Goal: Communication & Community: Answer question/provide support

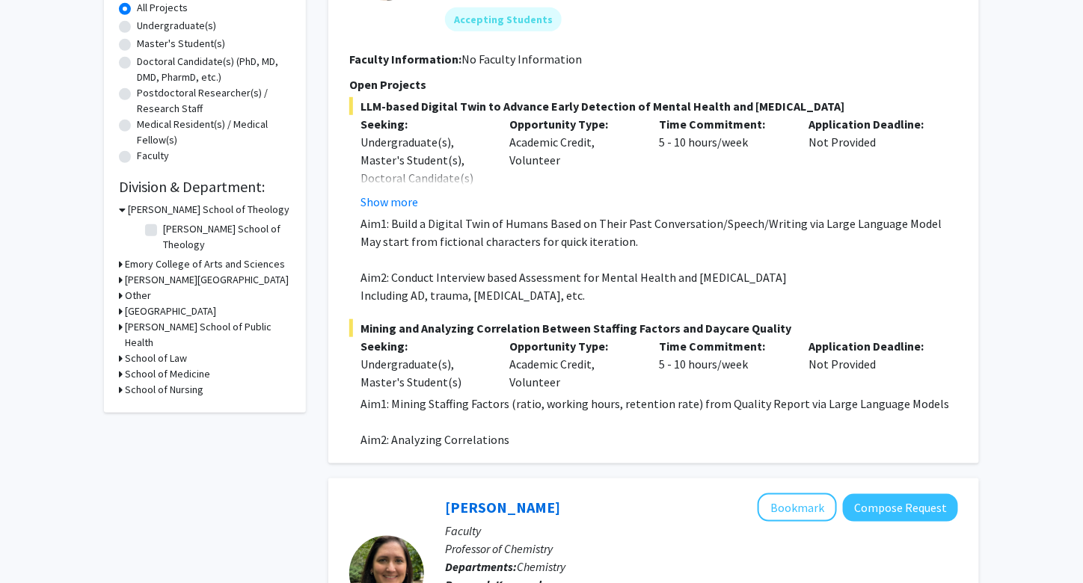
scroll to position [284, 0]
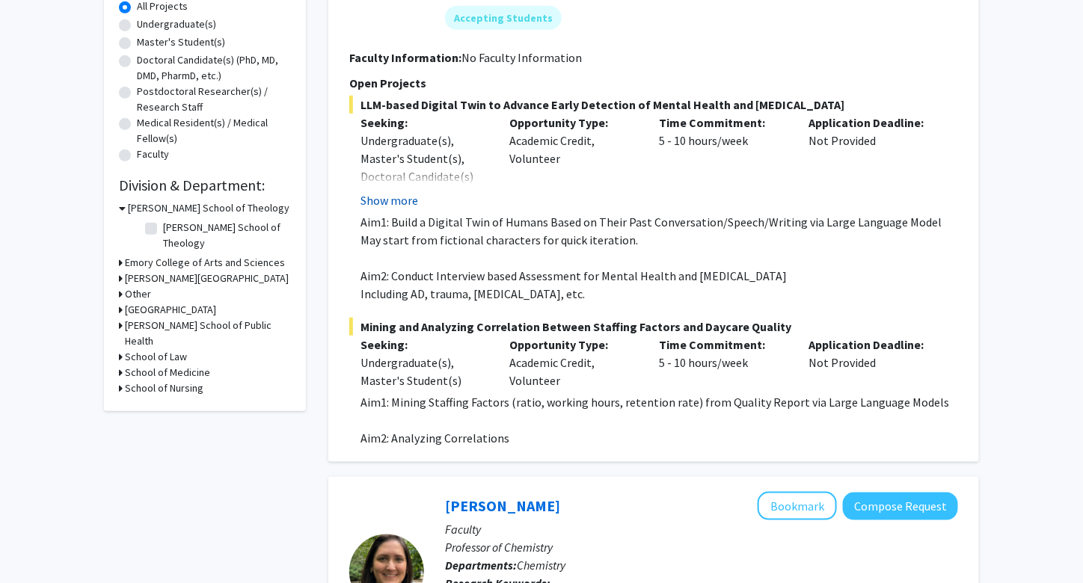
click at [397, 200] on button "Show more" at bounding box center [389, 200] width 58 height 18
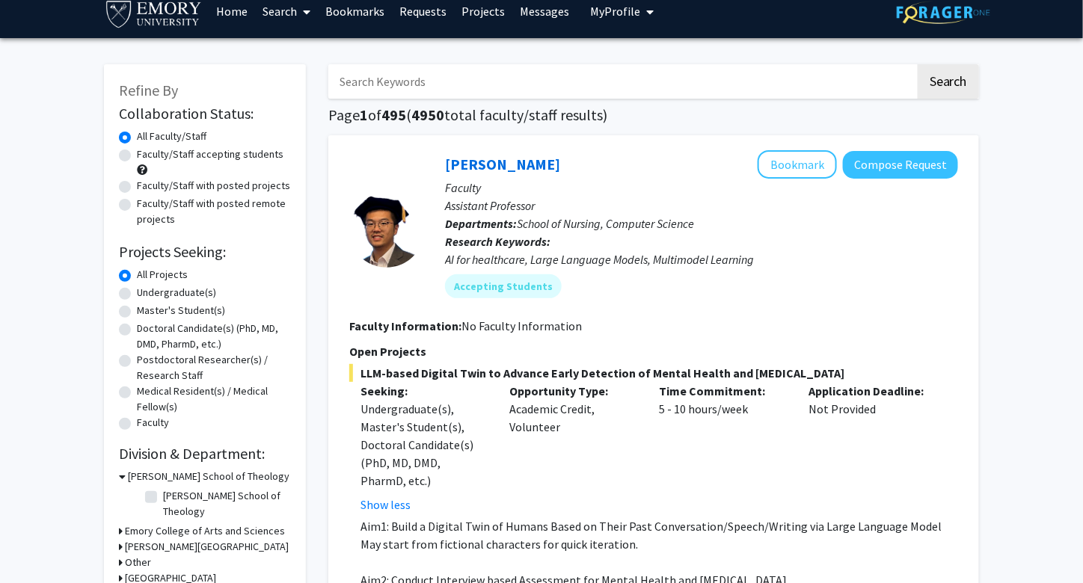
scroll to position [15, 0]
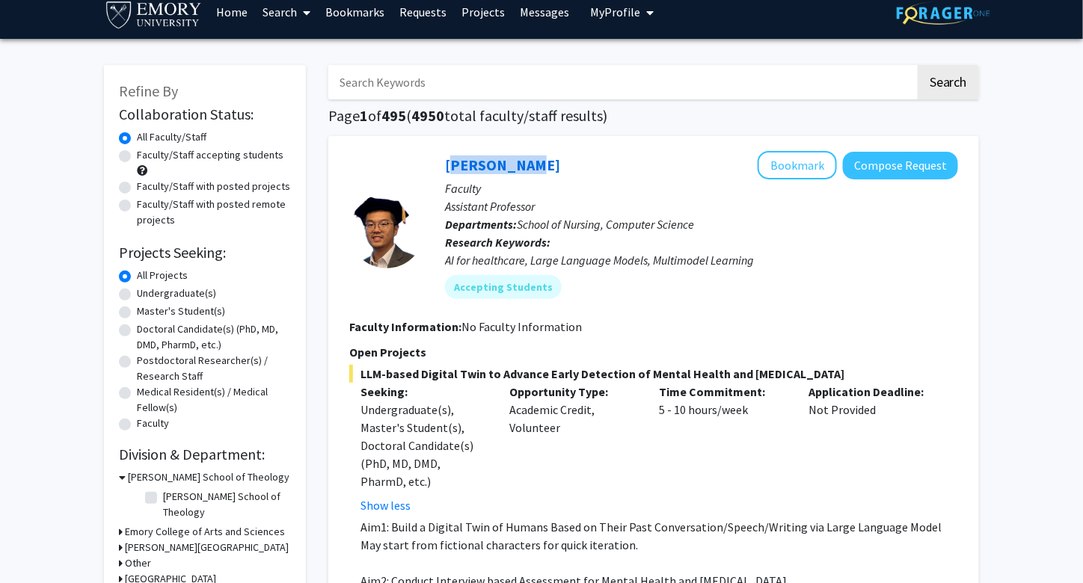
drag, startPoint x: 517, startPoint y: 166, endPoint x: 437, endPoint y: 170, distance: 80.1
click at [437, 170] on div "[PERSON_NAME] Bookmark Compose Request Faculty Assistant Professor Departments:…" at bounding box center [691, 230] width 534 height 159
copy link "[PERSON_NAME]"
click at [704, 277] on div "Accepting Students" at bounding box center [701, 287] width 519 height 30
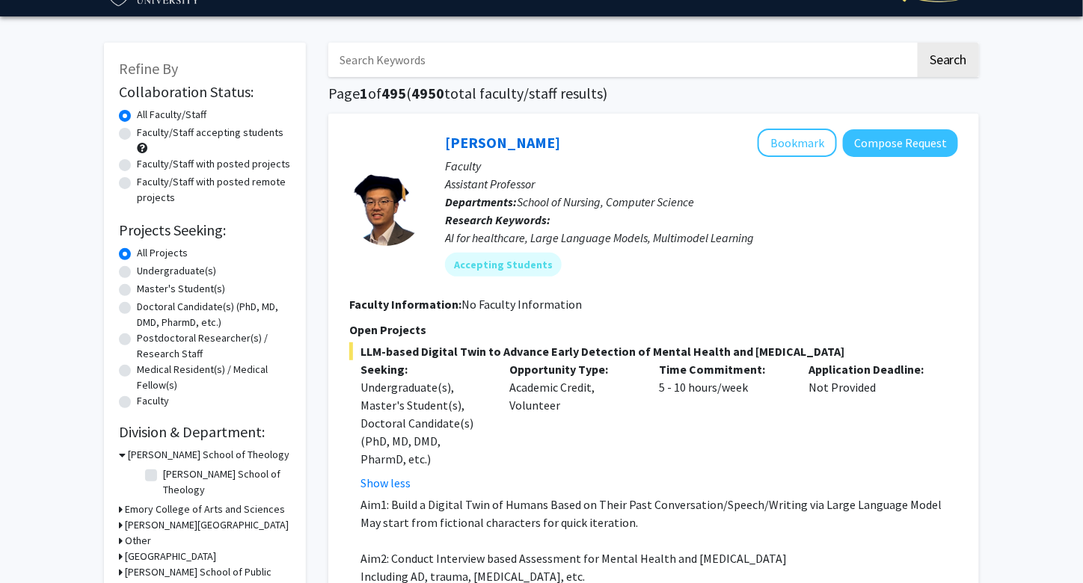
click at [633, 304] on section "Faculty Information: No Faculty Information" at bounding box center [653, 304] width 609 height 18
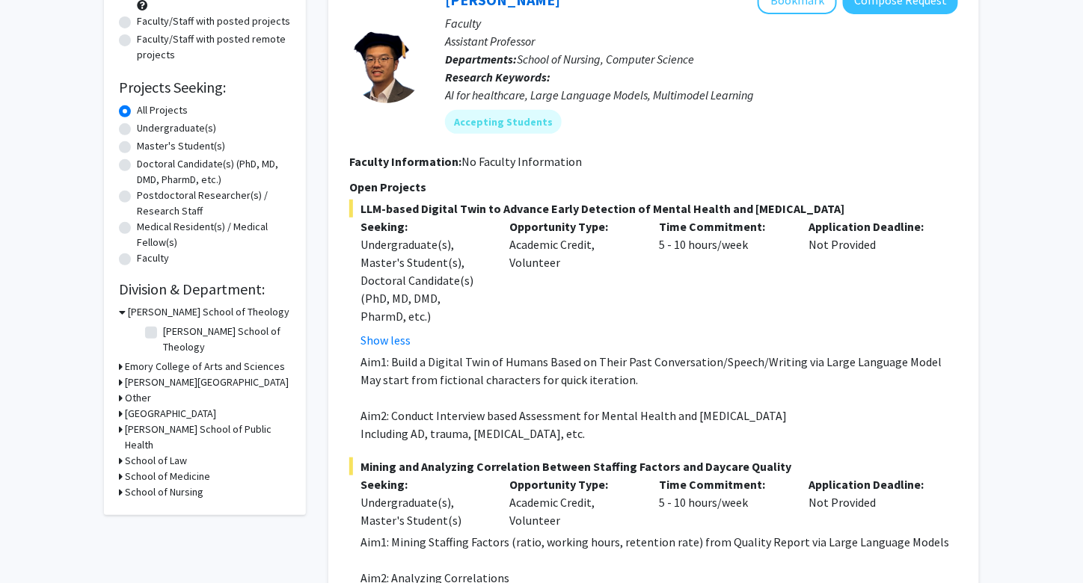
scroll to position [0, 0]
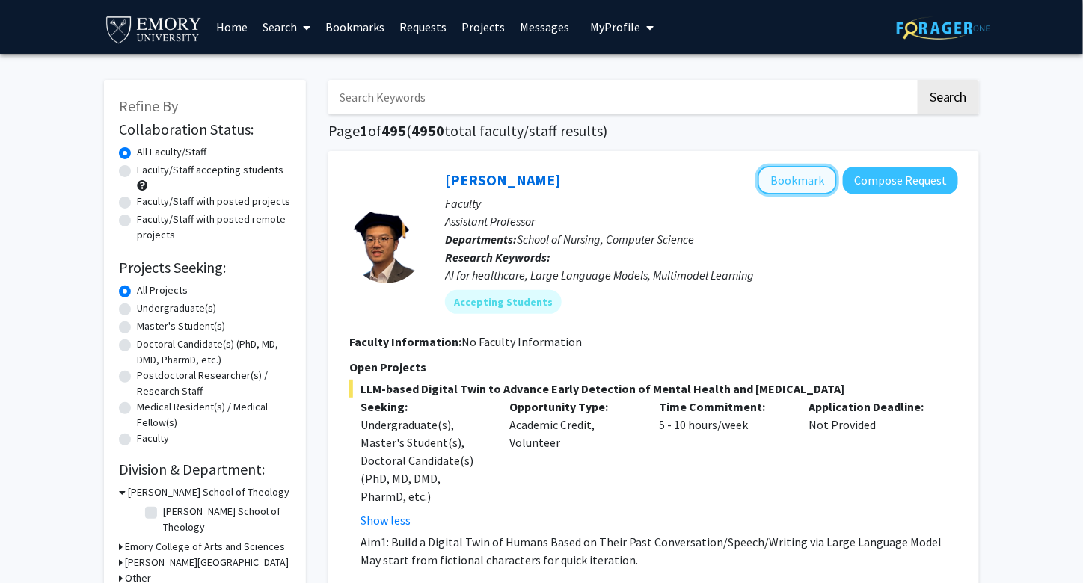
click at [801, 183] on button "Bookmark" at bounding box center [796, 180] width 79 height 28
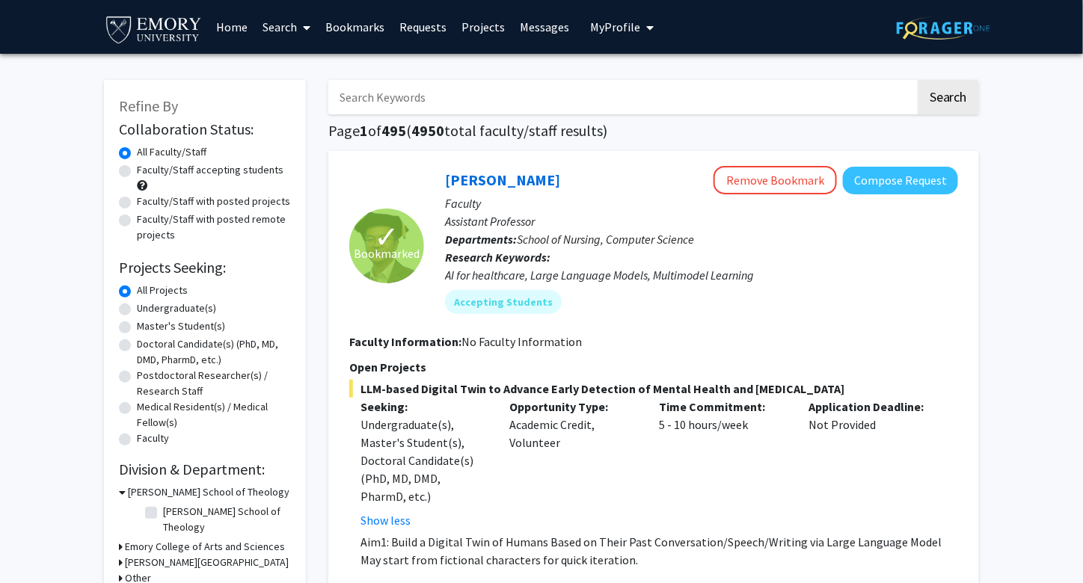
click at [137, 173] on label "Faculty/Staff accepting students" at bounding box center [210, 170] width 147 height 16
click at [137, 172] on input "Faculty/Staff accepting students" at bounding box center [142, 167] width 10 height 10
radio input "true"
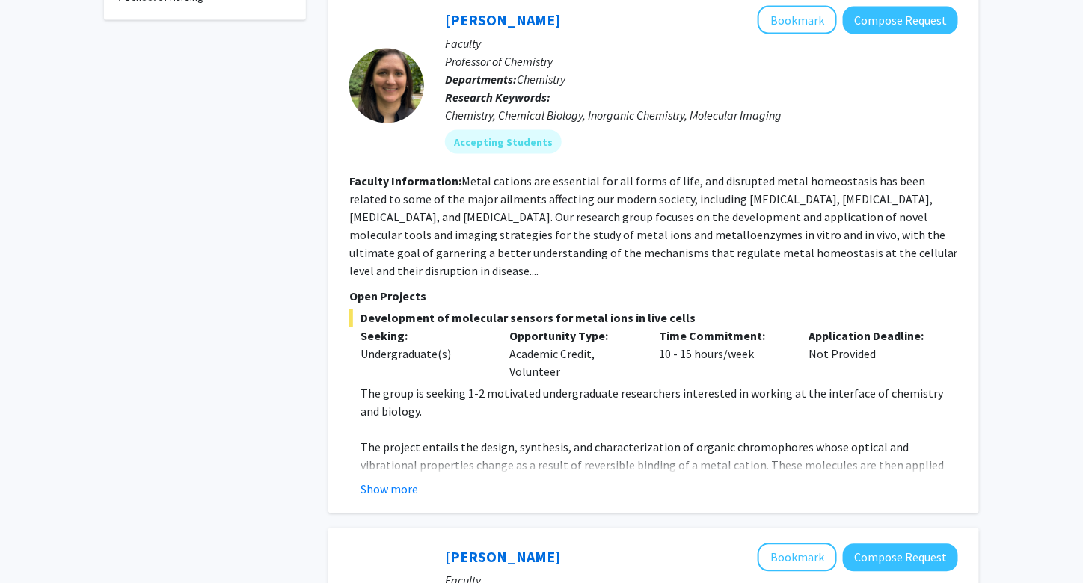
scroll to position [773, 0]
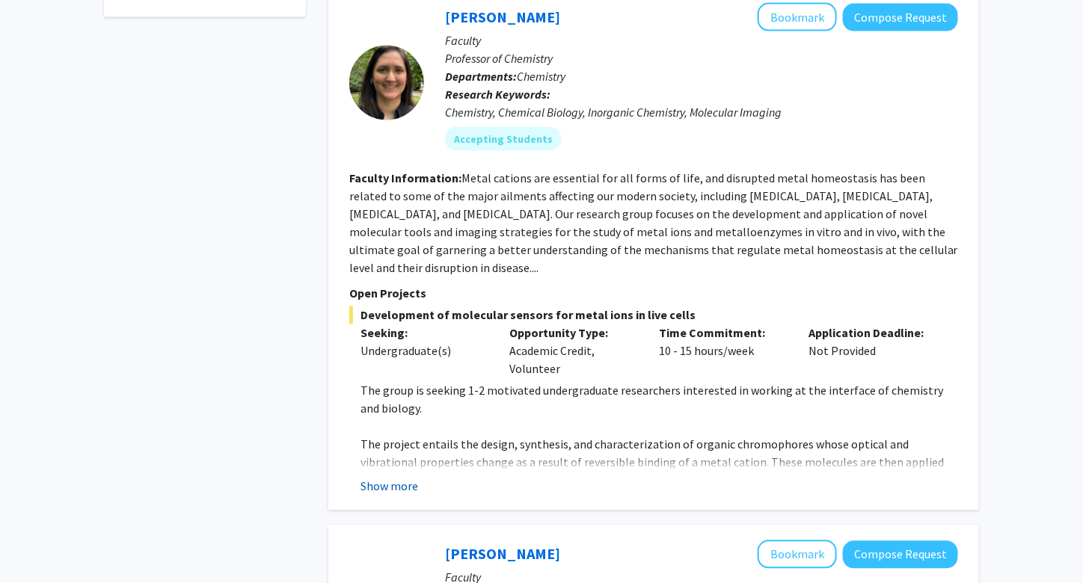
click at [385, 478] on button "Show more" at bounding box center [389, 487] width 58 height 18
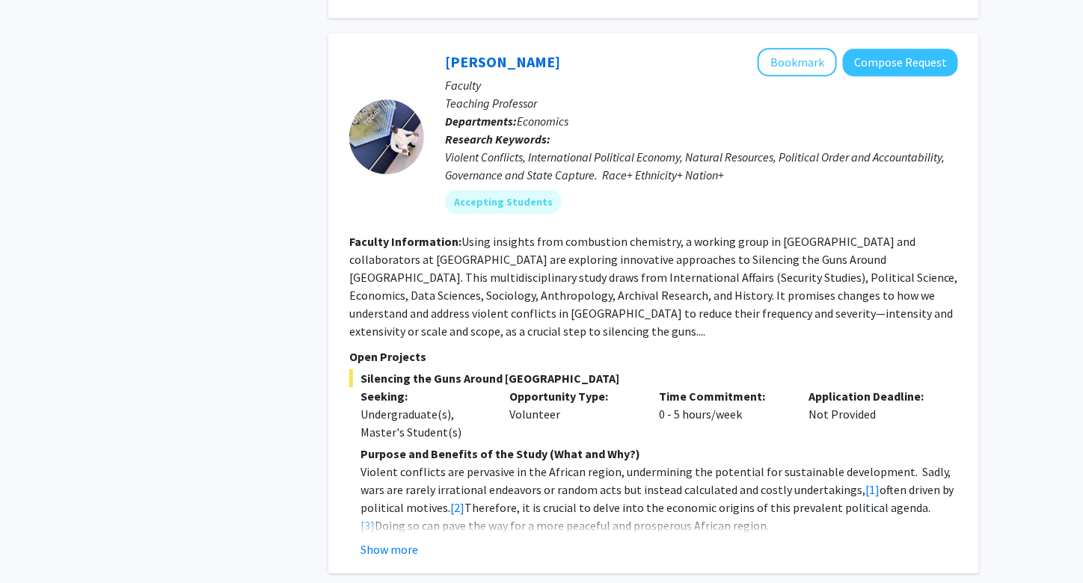
scroll to position [1464, 0]
click at [379, 540] on button "Show more" at bounding box center [389, 549] width 58 height 18
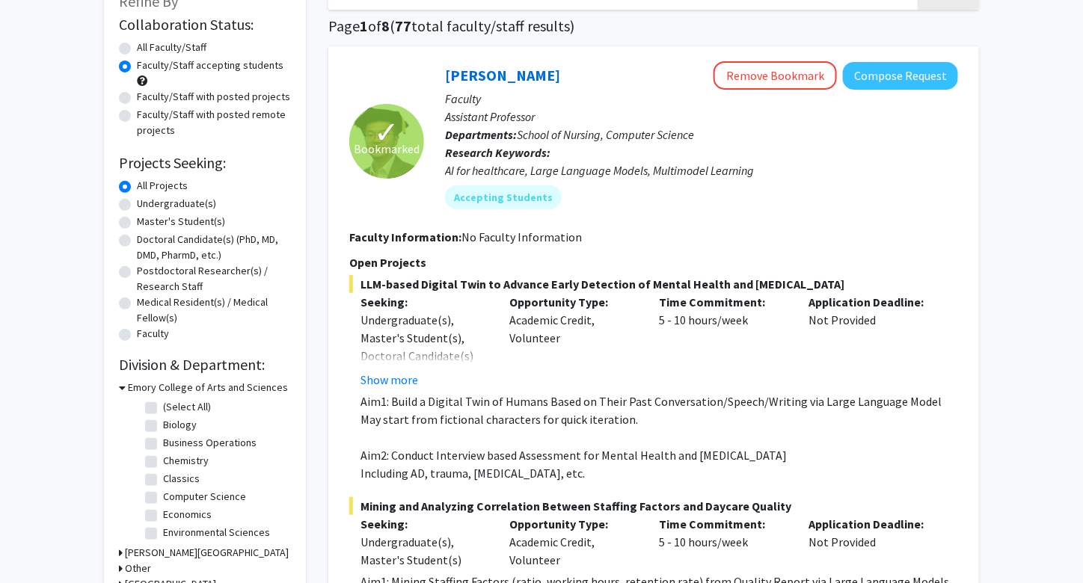
scroll to position [0, 0]
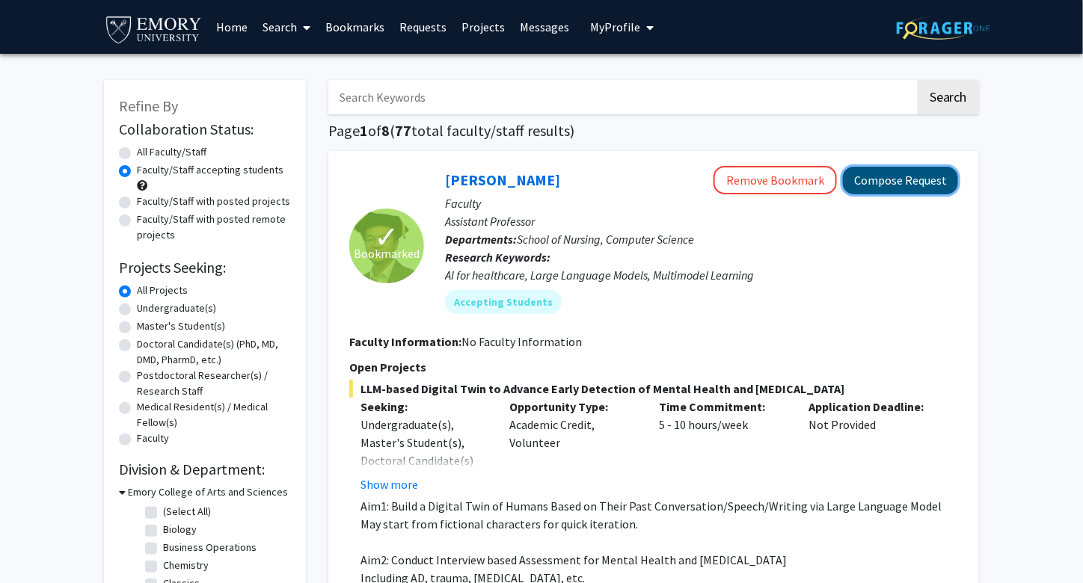
click at [867, 190] on button "Compose Request" at bounding box center [900, 181] width 115 height 28
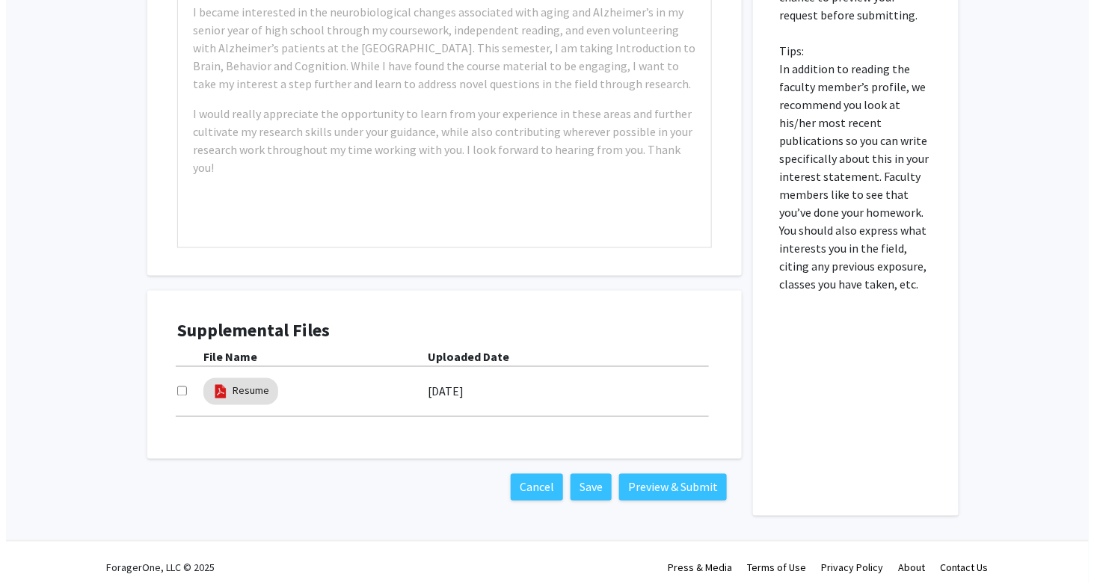
scroll to position [666, 0]
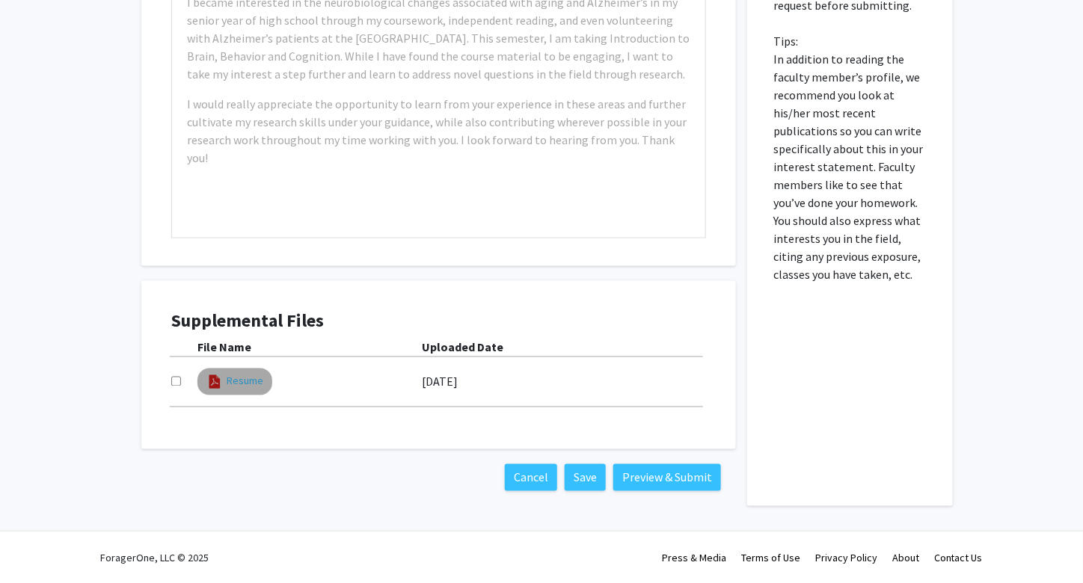
click at [233, 385] on link "Resume" at bounding box center [245, 382] width 37 height 16
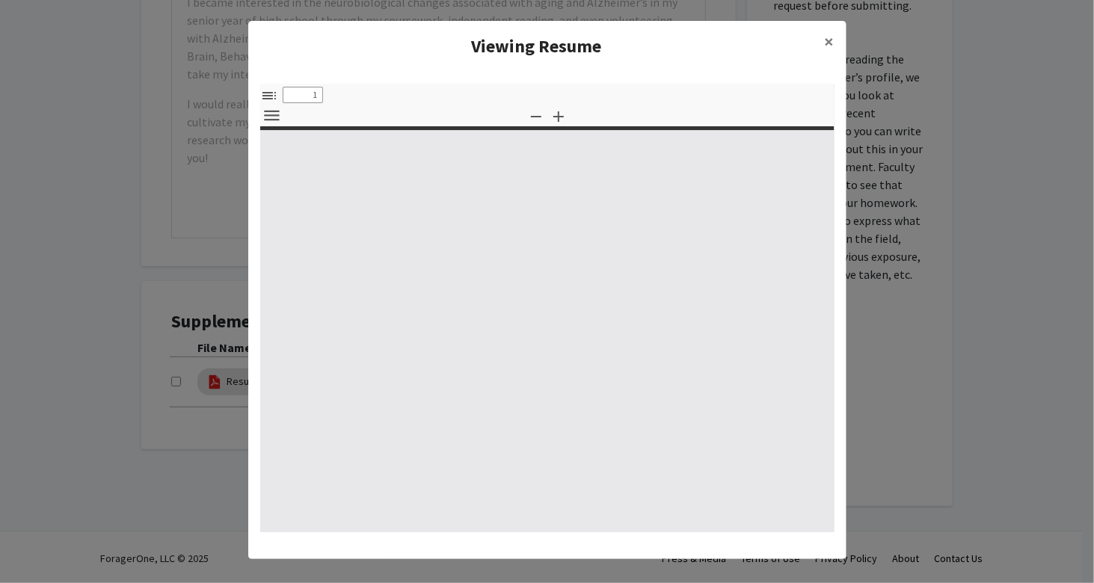
select select "custom"
type input "0"
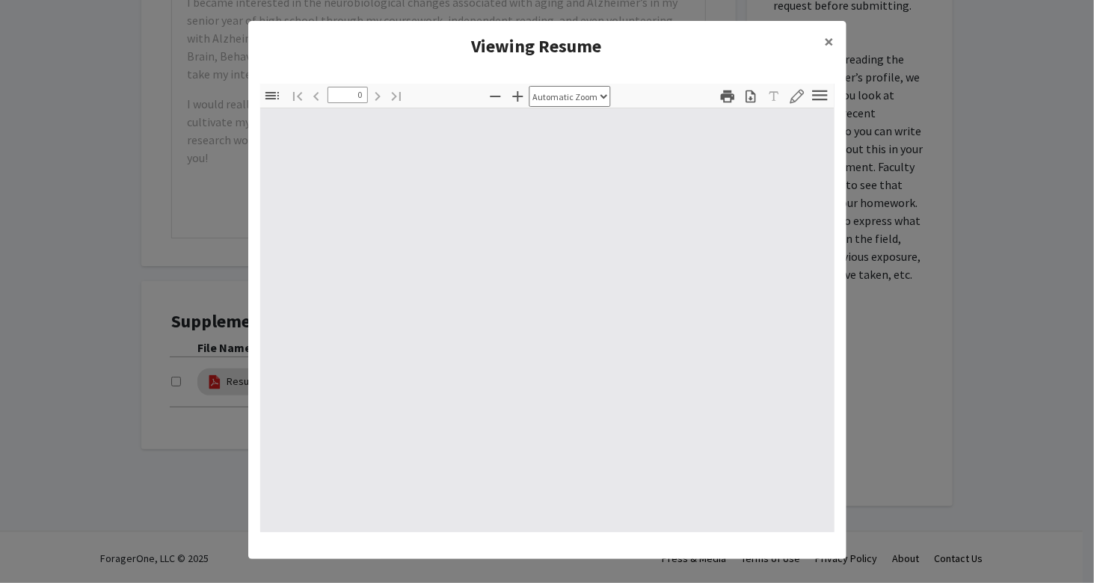
select select "custom"
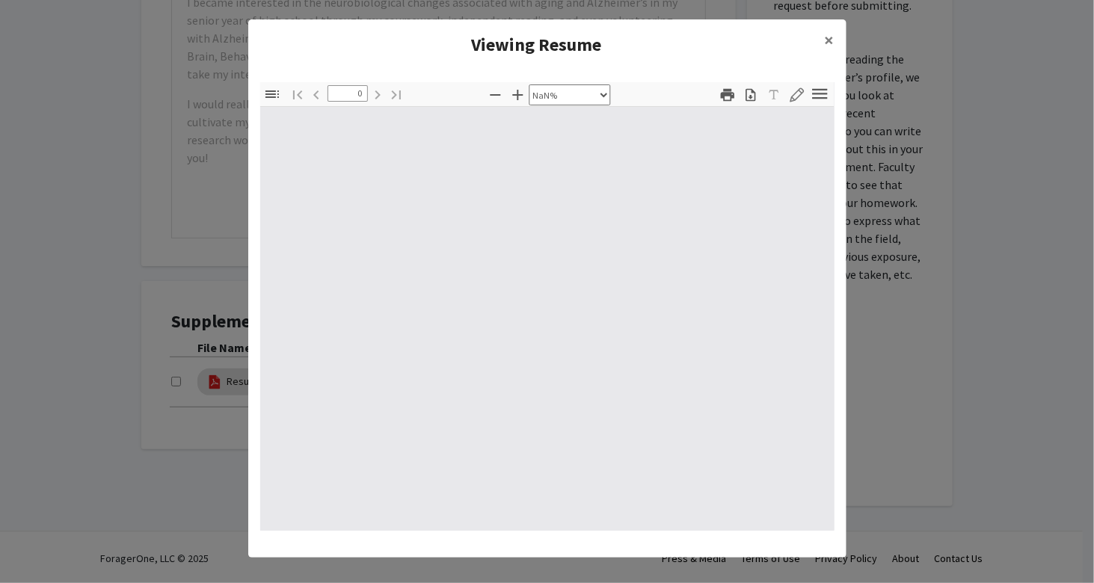
type input "1"
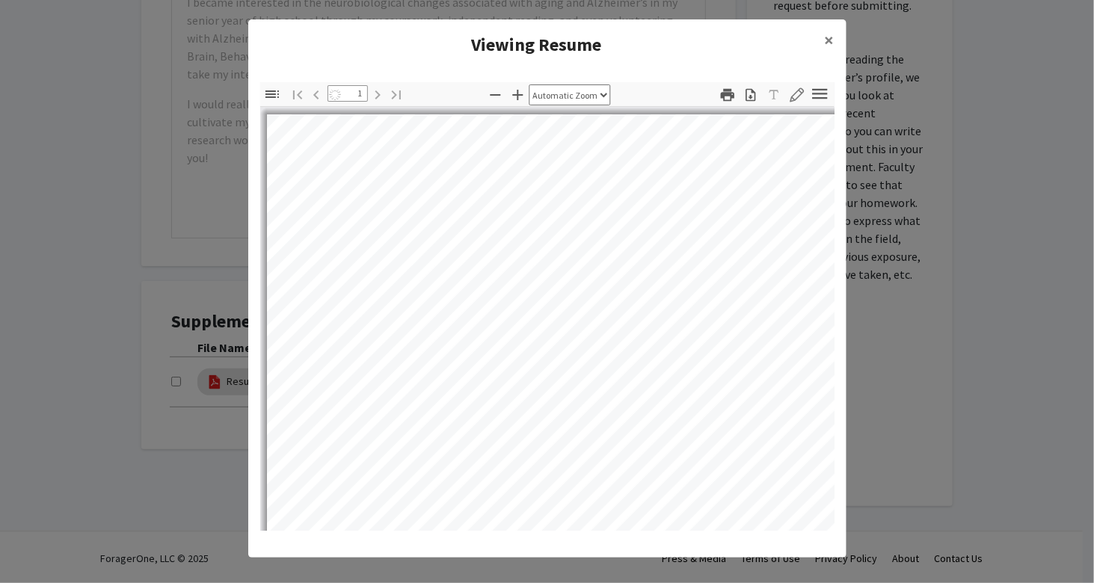
select select "auto"
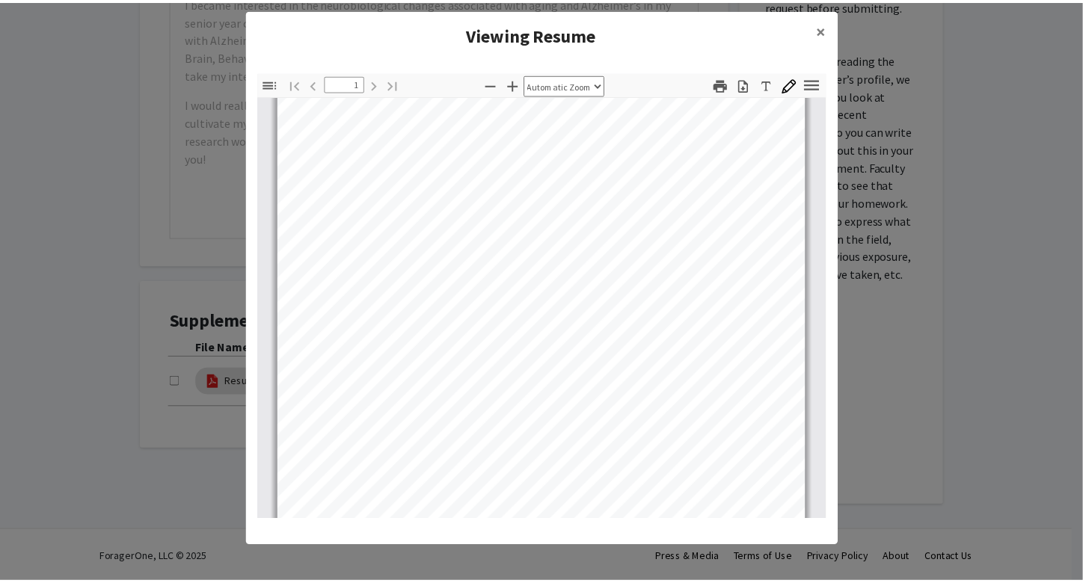
scroll to position [185, 0]
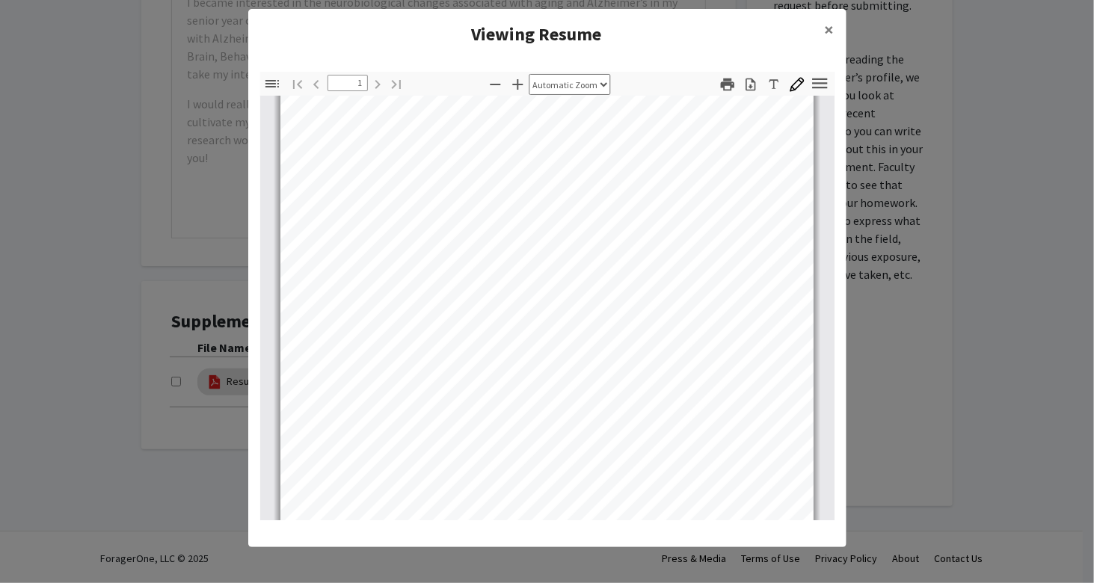
click at [139, 303] on modal-container "Viewing Resume × Thumbnails Document Outline Attachments Layers Current Outline…" at bounding box center [547, 291] width 1094 height 583
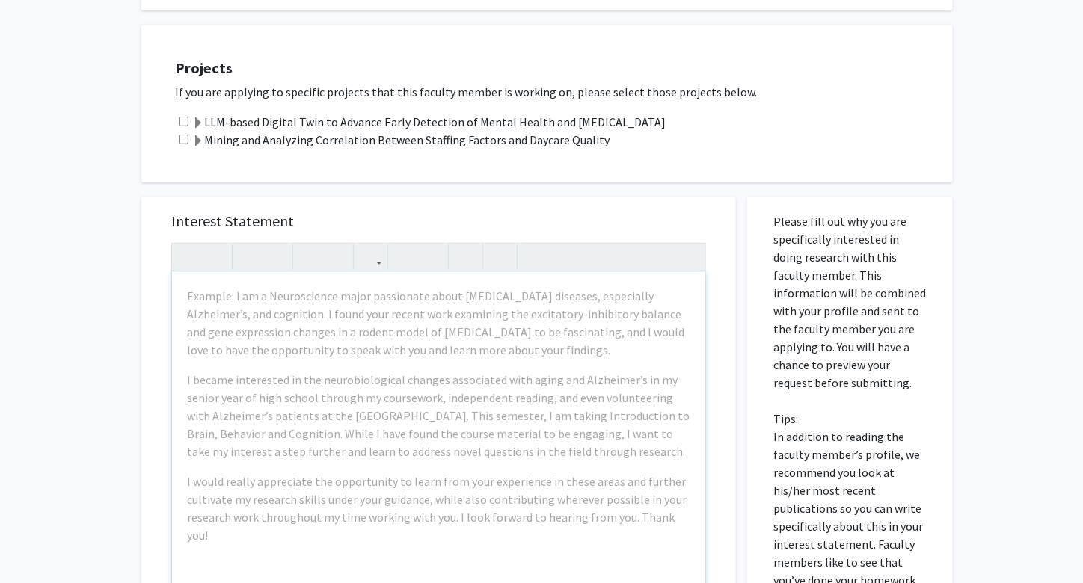
scroll to position [289, 0]
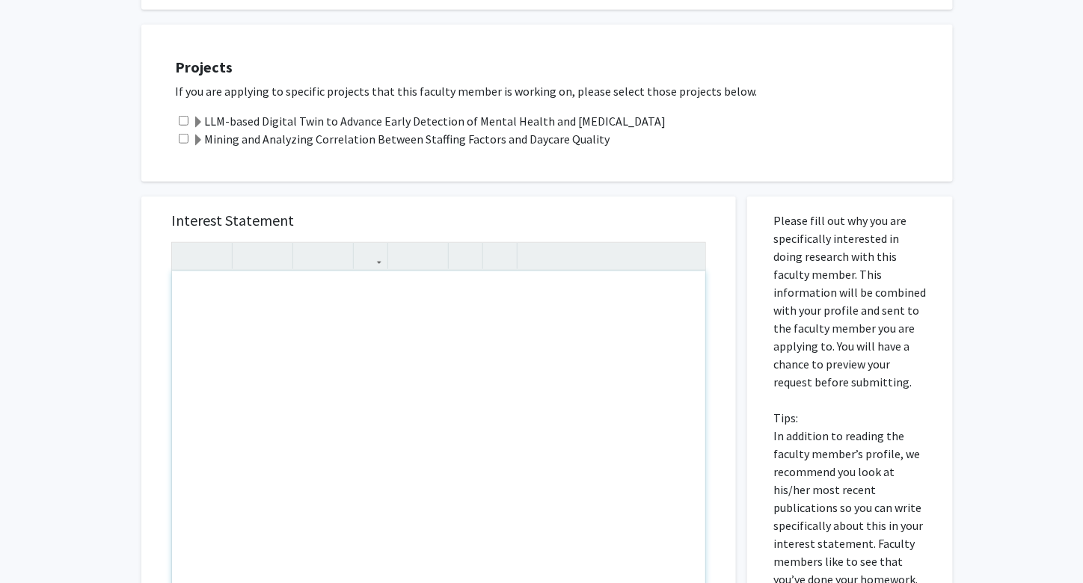
drag, startPoint x: 638, startPoint y: 513, endPoint x: 381, endPoint y: 479, distance: 258.6
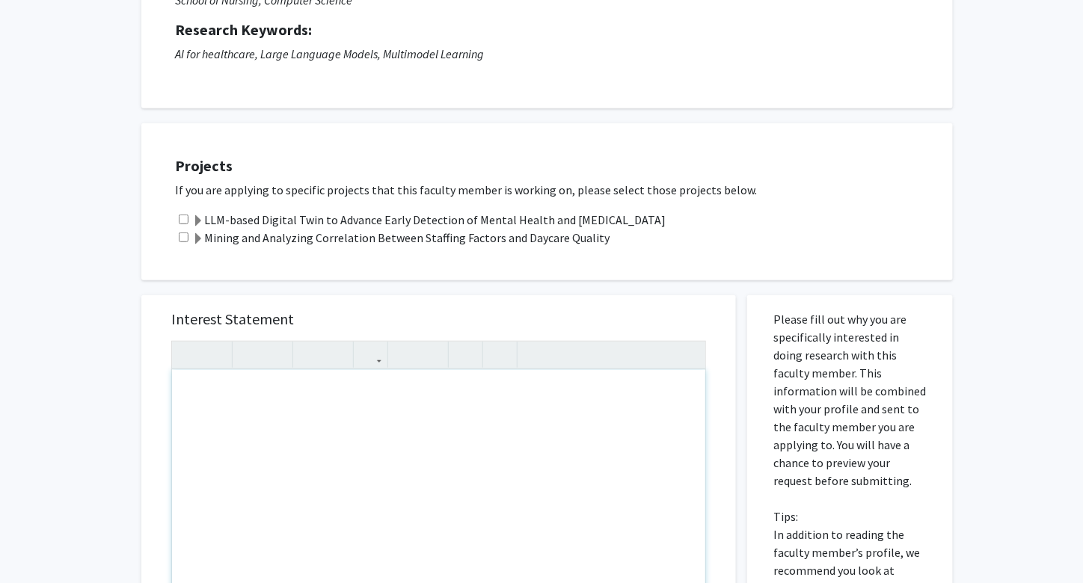
scroll to position [190, 0]
click at [76, 331] on div "All Requests Request for [PERSON_NAME] Request for [PERSON_NAME] Departments: S…" at bounding box center [541, 440] width 1083 height 1152
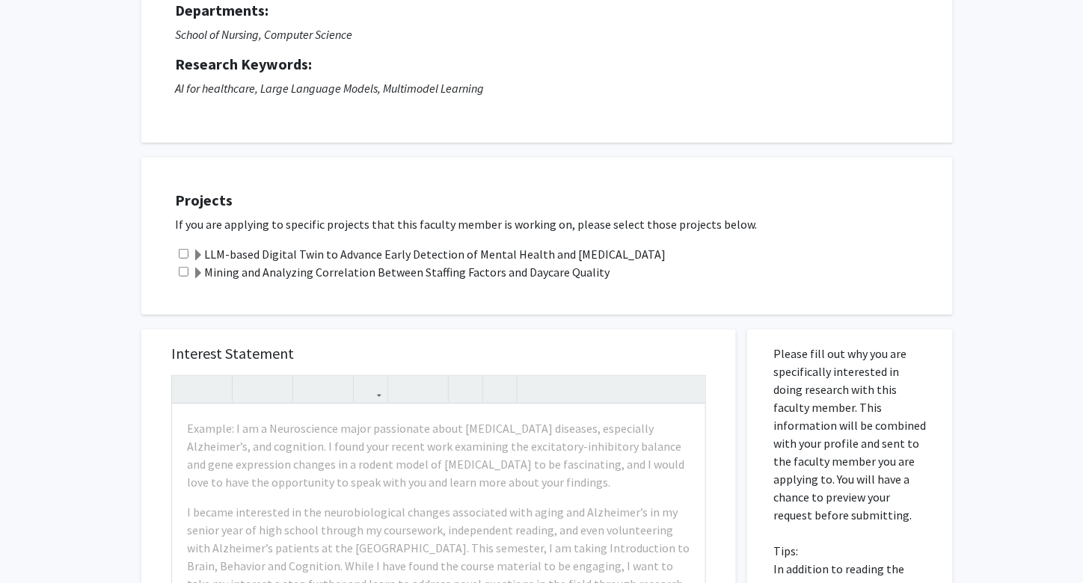
scroll to position [154, 0]
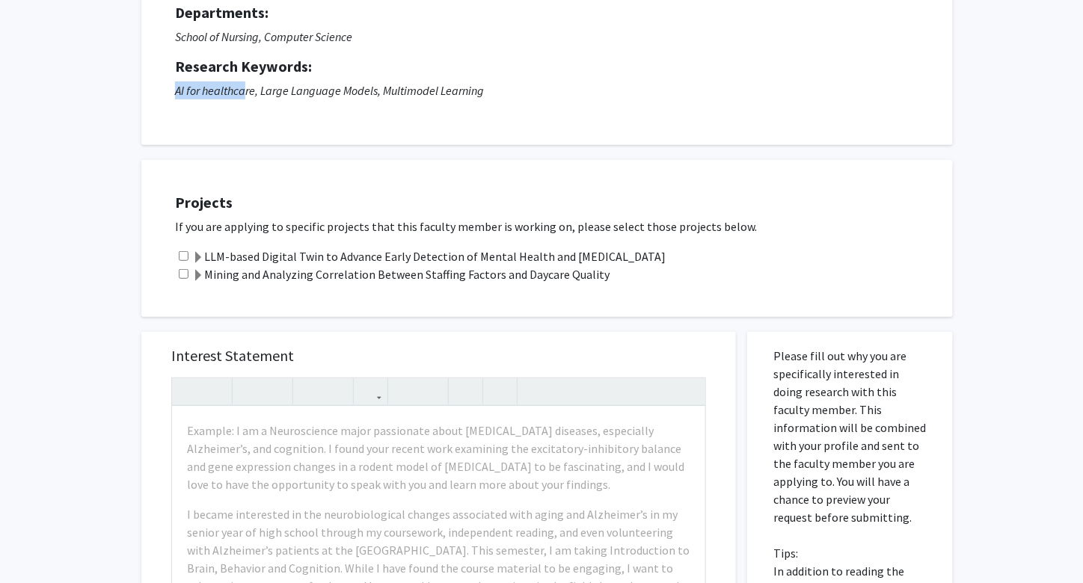
drag, startPoint x: 175, startPoint y: 93, endPoint x: 247, endPoint y: 95, distance: 71.8
click at [247, 95] on icon "AI for healthcare, Large Language Models, Multimodel Learning" at bounding box center [329, 90] width 309 height 15
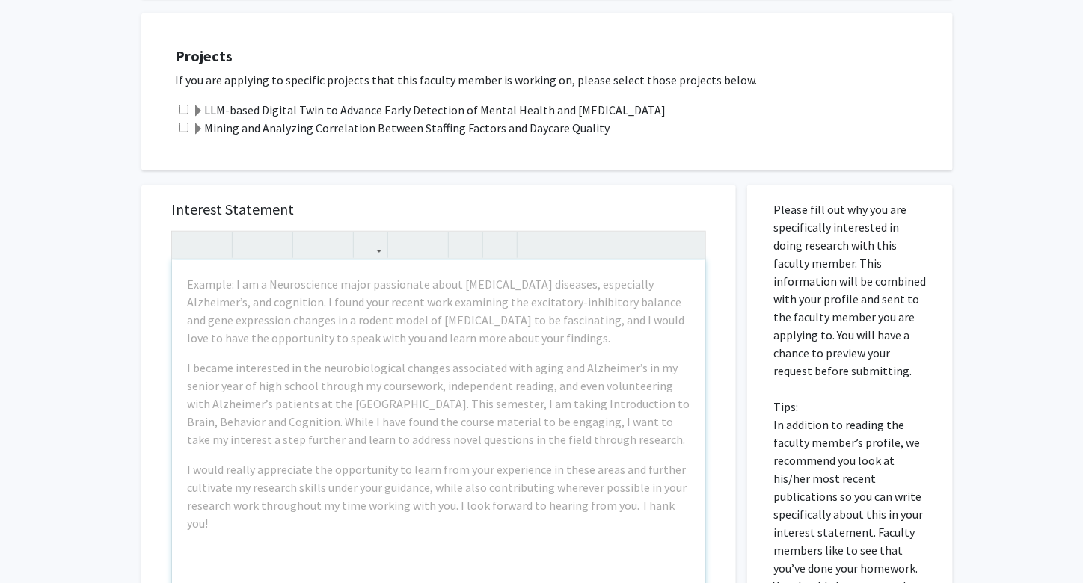
scroll to position [300, 0]
click at [183, 107] on input "checkbox" at bounding box center [184, 110] width 10 height 10
checkbox input "true"
click at [181, 129] on input "checkbox" at bounding box center [184, 128] width 10 height 10
checkbox input "true"
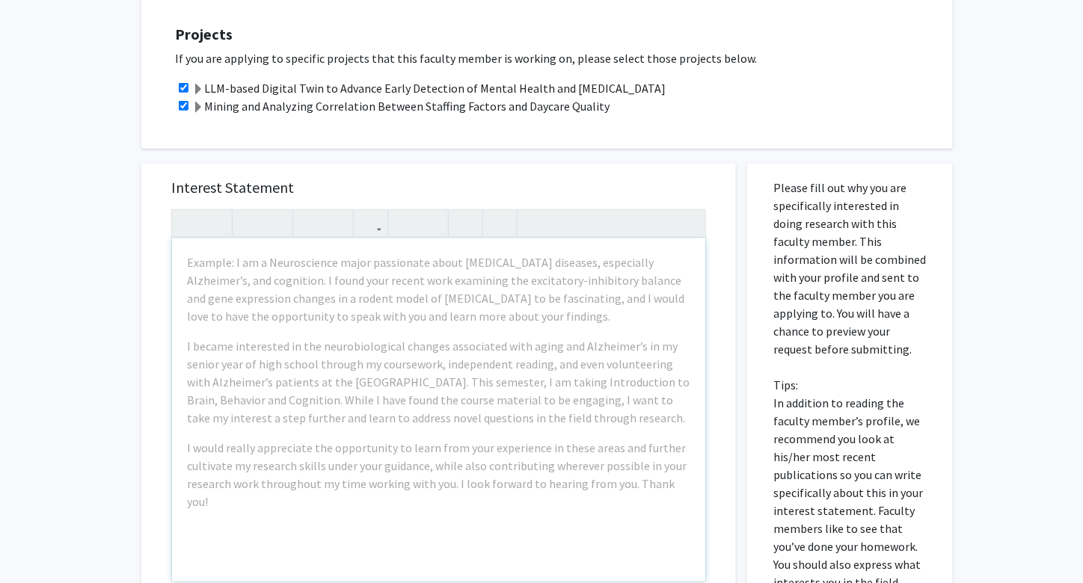
scroll to position [323, 0]
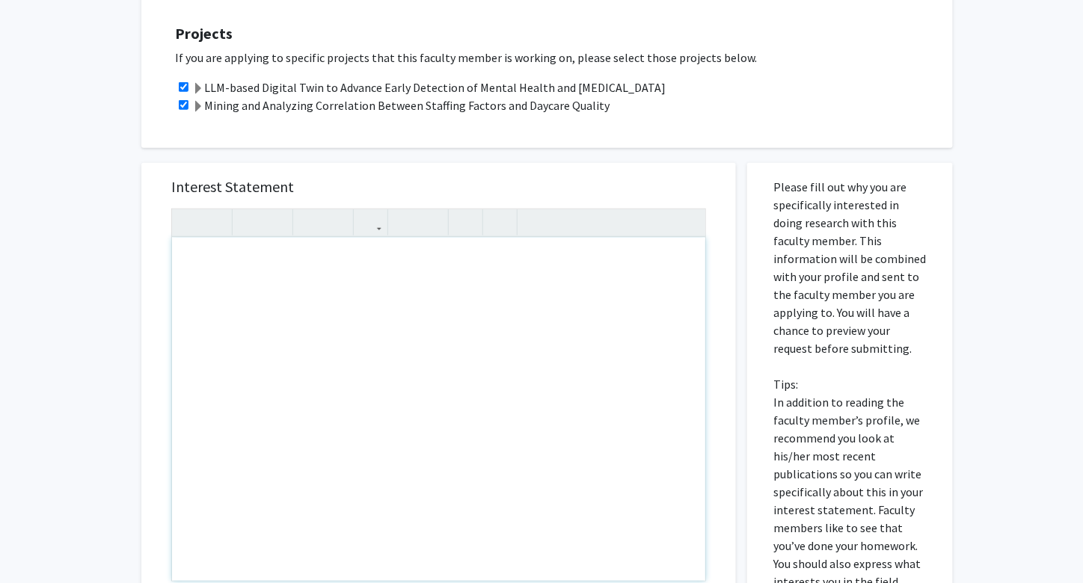
click at [220, 310] on div "Note to users with screen readers: Please press Alt+0 or Option+0 to deactivate…" at bounding box center [438, 409] width 533 height 343
paste div "Note to users with screen readers: Please press Alt+0 or Option+0 to deactivate…"
type textarea "<p>My name is [PERSON_NAME], and I am a rising freshman at Emory planning to go…"
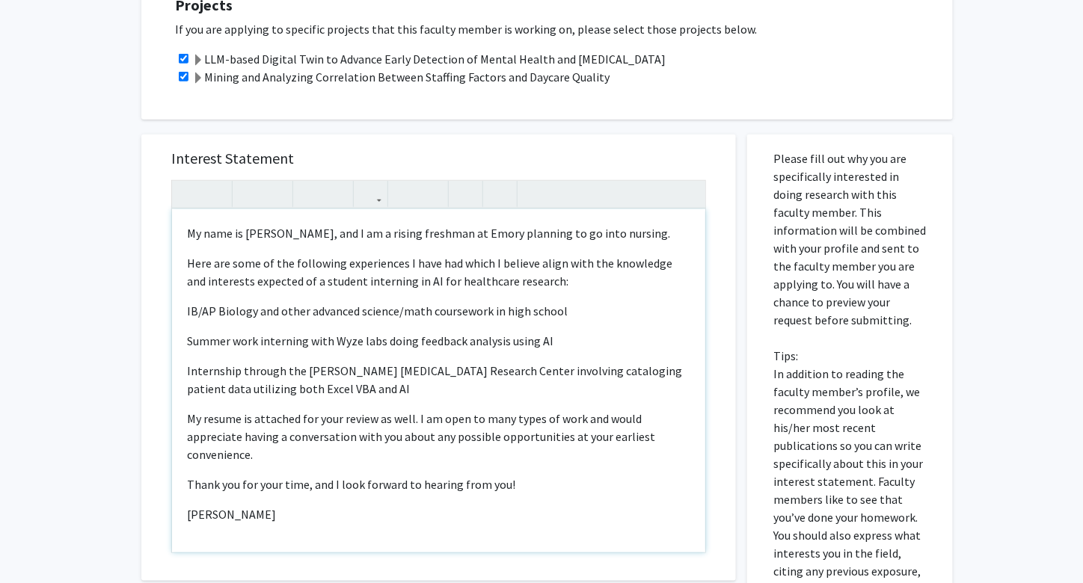
scroll to position [357, 0]
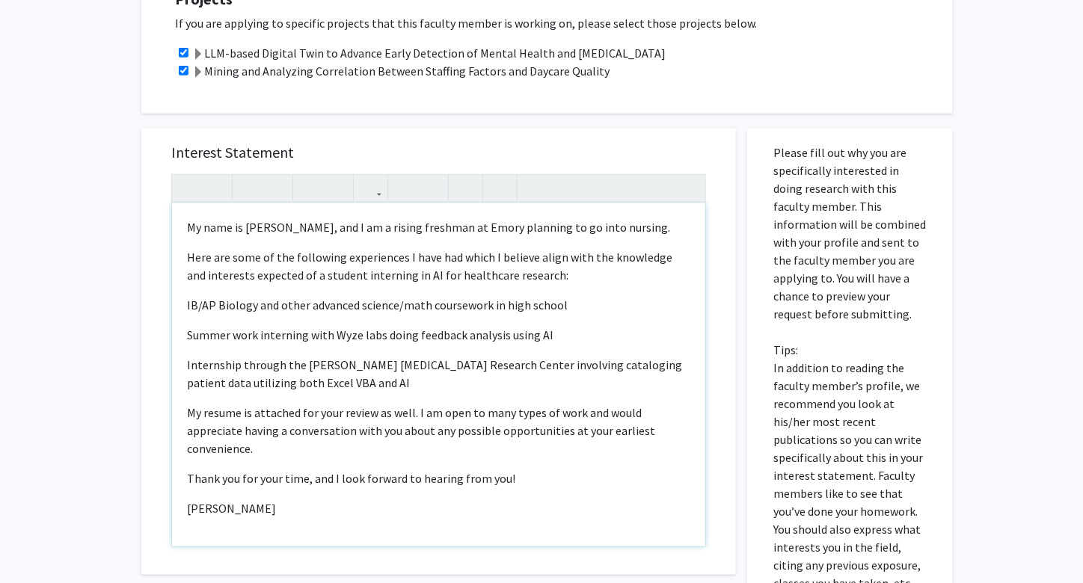
click at [186, 301] on div "My name is [PERSON_NAME], and I am a rising freshman at Emory planning to go in…" at bounding box center [438, 374] width 533 height 343
click at [425, 187] on icon "button" at bounding box center [431, 188] width 13 height 25
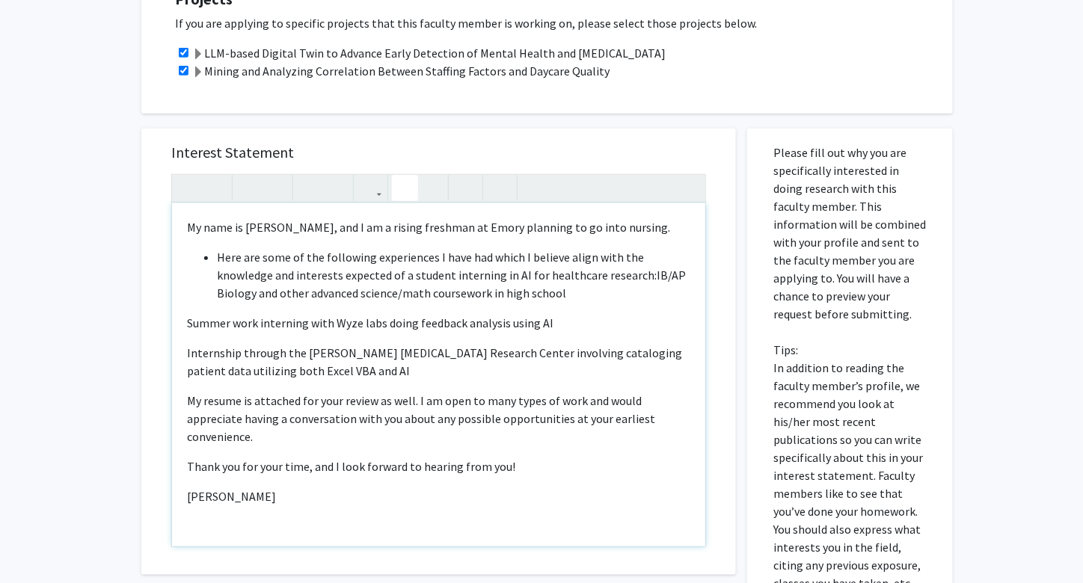
click at [396, 184] on button "button" at bounding box center [405, 188] width 26 height 26
click at [192, 322] on p "Summer work interning with Wyze labs doing feedback analysis using AI" at bounding box center [438, 323] width 503 height 18
click at [187, 321] on p "Summer work interning with Wyze labs doing feedback analysis using AI" at bounding box center [438, 323] width 503 height 18
click at [396, 188] on button "button" at bounding box center [405, 188] width 26 height 26
click at [185, 355] on div "My name is [PERSON_NAME], and I am a rising freshman at Emory planning to go in…" at bounding box center [438, 374] width 533 height 343
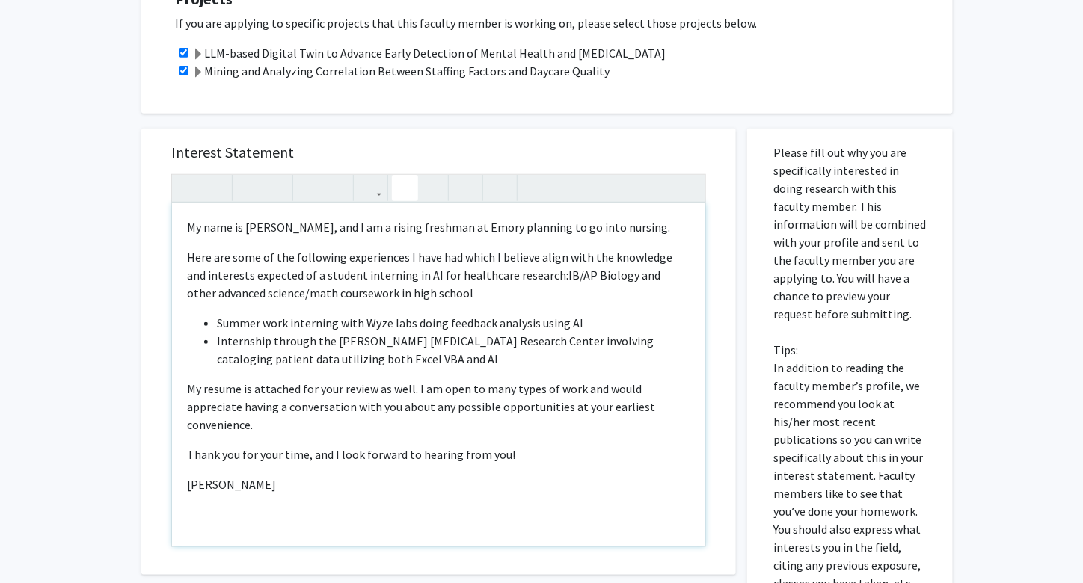
click at [402, 180] on icon "button" at bounding box center [404, 188] width 13 height 25
click at [187, 393] on p "My resume is attached for your review as well. I am open to many types of work …" at bounding box center [438, 407] width 503 height 54
click at [185, 292] on div "My name is [PERSON_NAME], and I am a rising freshman at Emory planning to go in…" at bounding box center [438, 374] width 533 height 343
click at [531, 269] on span "IB/AP Biology and other advanced science/math coursework in high school" at bounding box center [423, 284] width 473 height 33
click at [390, 186] on div at bounding box center [374, 188] width 34 height 27
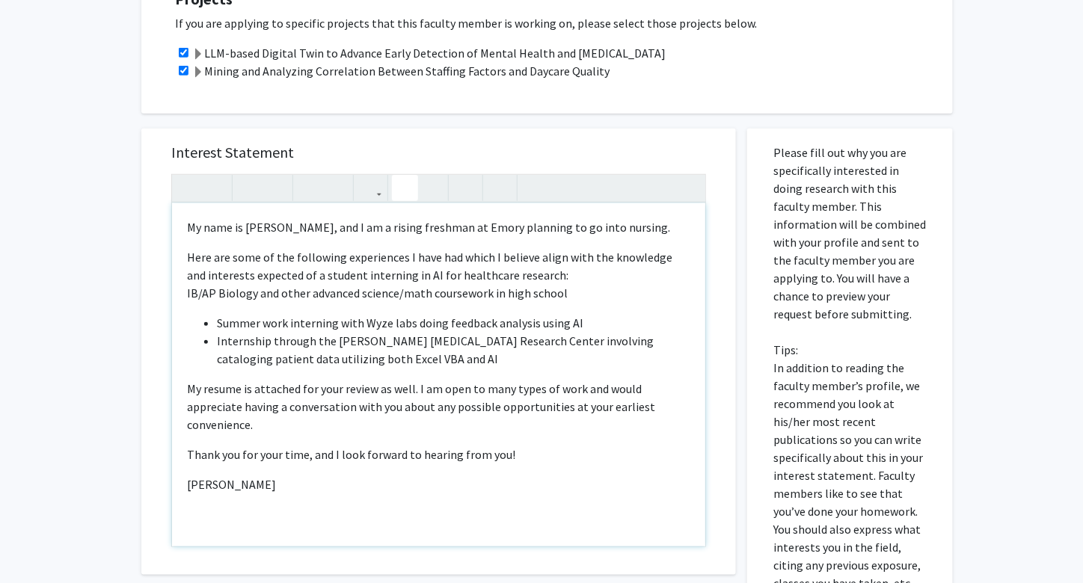
click at [393, 190] on button "button" at bounding box center [405, 188] width 26 height 26
click at [182, 176] on use "button" at bounding box center [182, 176] width 0 height 0
click at [184, 292] on div "My name is [PERSON_NAME], and I am a rising freshman at Emory planning to go in…" at bounding box center [438, 374] width 533 height 343
click at [398, 186] on button "button" at bounding box center [405, 188] width 26 height 26
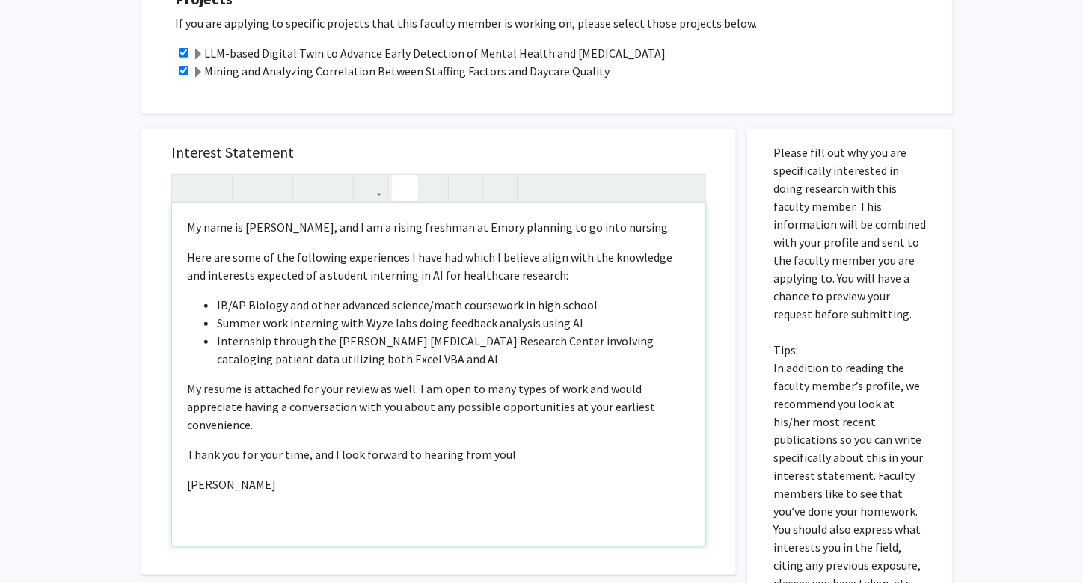
click at [275, 316] on li "Summer work interning with Wyze labs doing feedback analysis using AI" at bounding box center [453, 323] width 473 height 18
click at [372, 449] on div "My name is [PERSON_NAME], and I am a rising freshman at Emory planning to go in…" at bounding box center [438, 374] width 533 height 343
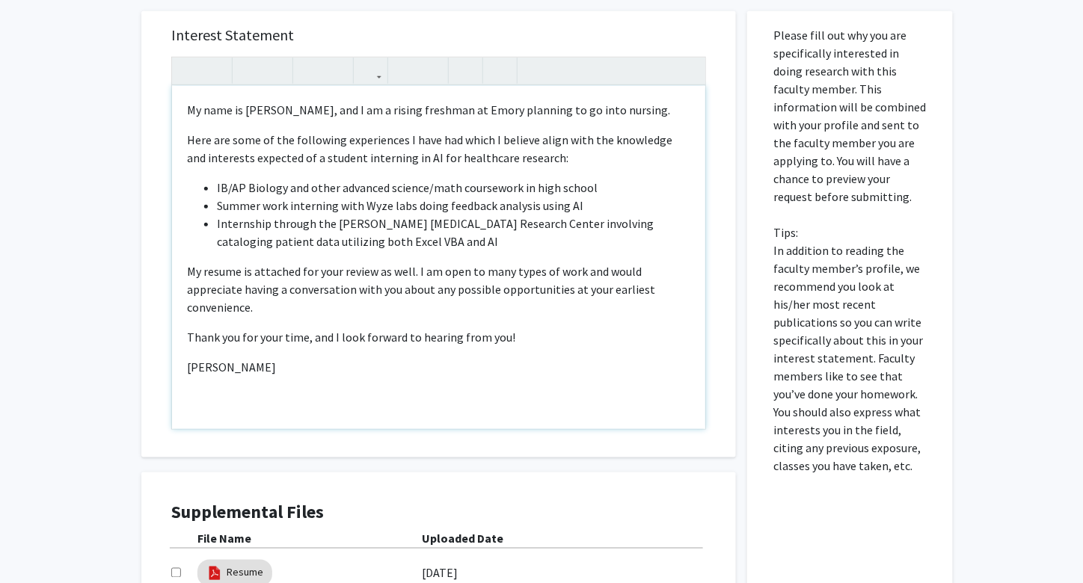
scroll to position [476, 0]
drag, startPoint x: 320, startPoint y: 348, endPoint x: 183, endPoint y: 360, distance: 137.3
click at [183, 360] on div "My name is [PERSON_NAME], and I am a rising freshman at Emory planning to go in…" at bounding box center [438, 256] width 533 height 343
type textarea "<p>My name is [PERSON_NAME], and I am a rising freshman at Emory planning to go…"
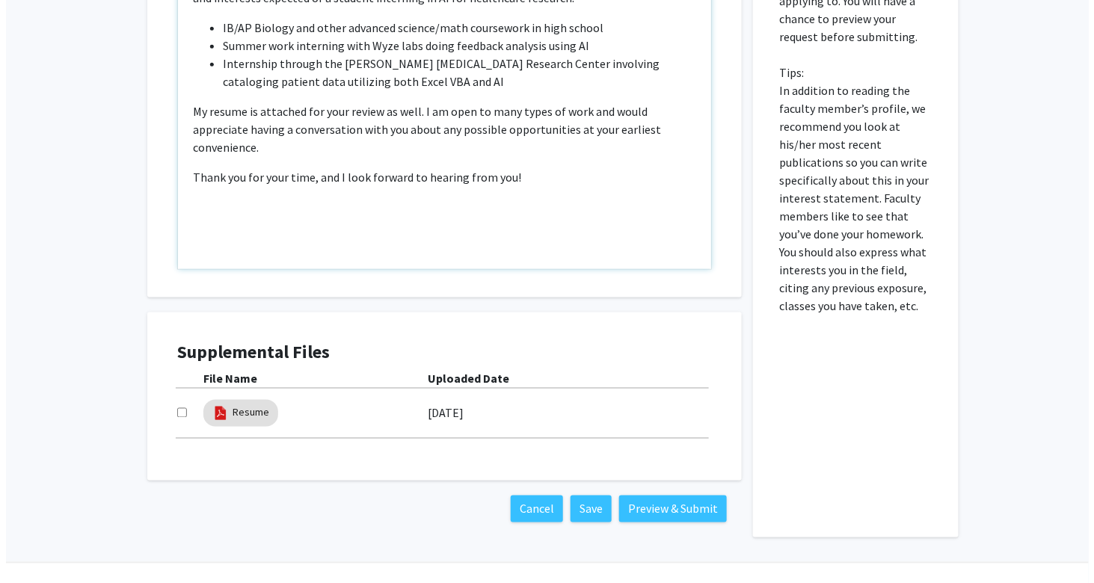
scroll to position [666, 0]
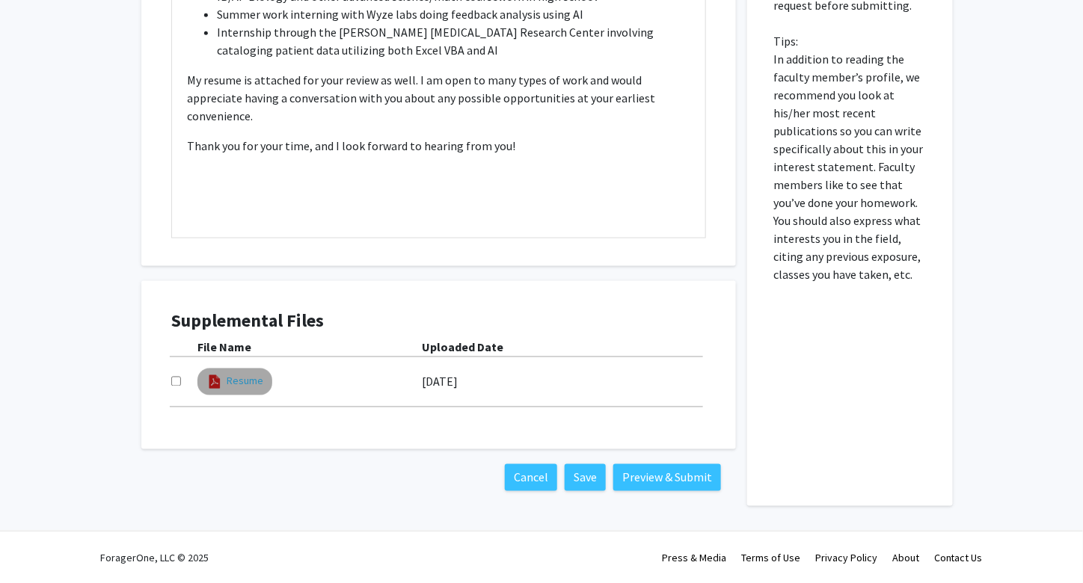
click at [244, 379] on link "Resume" at bounding box center [245, 382] width 37 height 16
select select "custom"
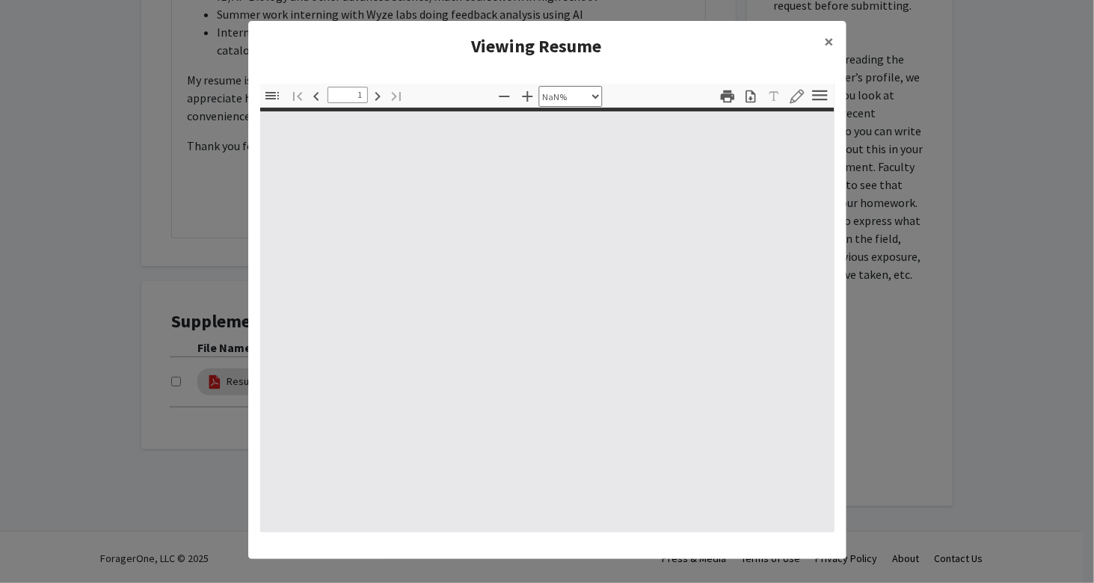
type input "0"
select select "custom"
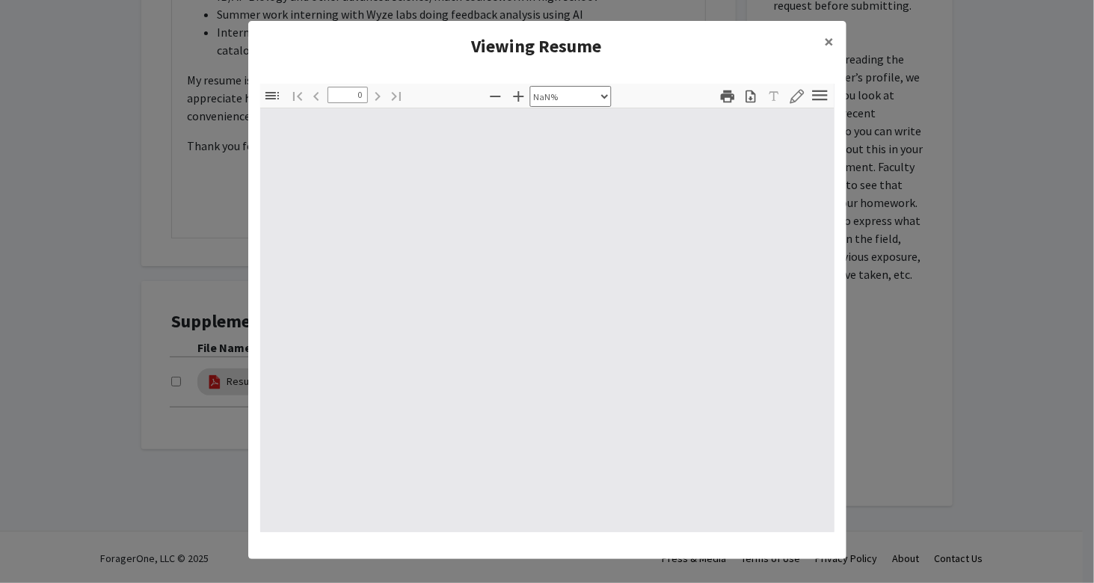
type input "1"
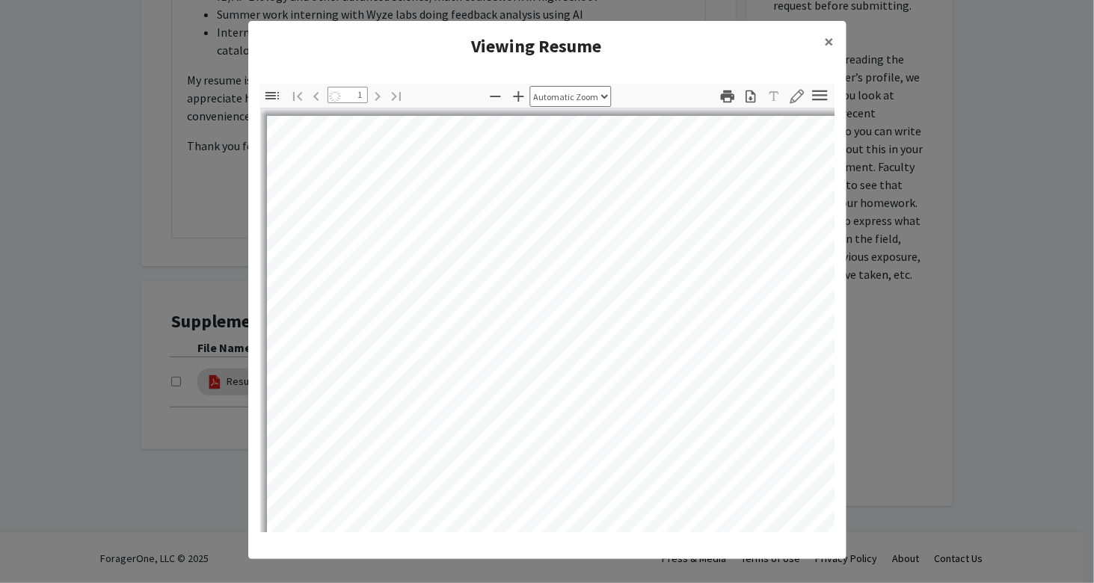
select select "auto"
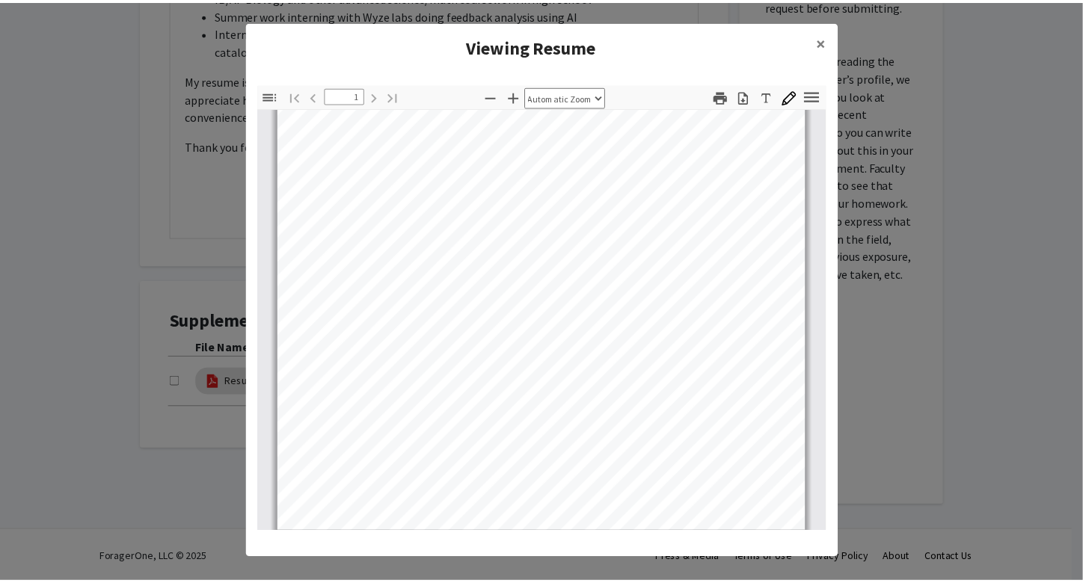
scroll to position [279, 0]
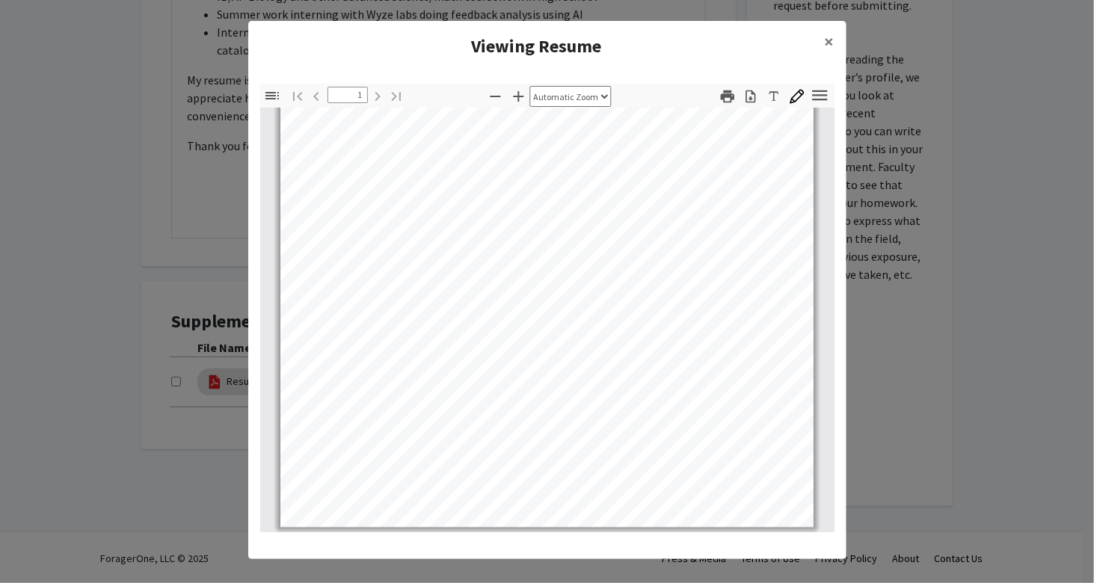
click at [994, 416] on modal-container "Viewing Resume × Thumbnails Document Outline Attachments Layers Current Outline…" at bounding box center [547, 291] width 1094 height 583
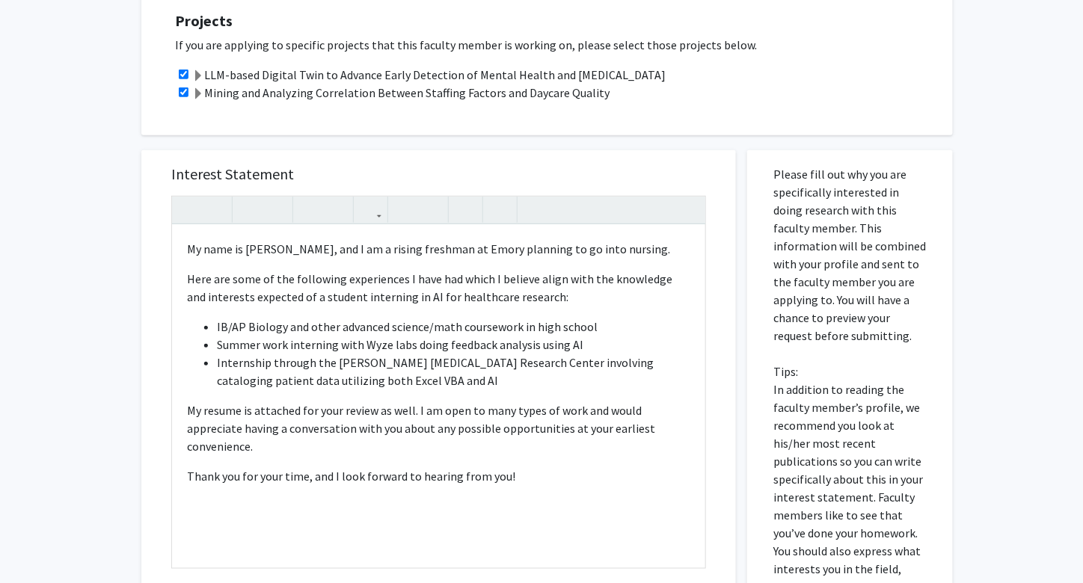
scroll to position [336, 0]
click at [685, 423] on p "My resume is attached for your review as well. I am open to many types of work …" at bounding box center [438, 428] width 503 height 54
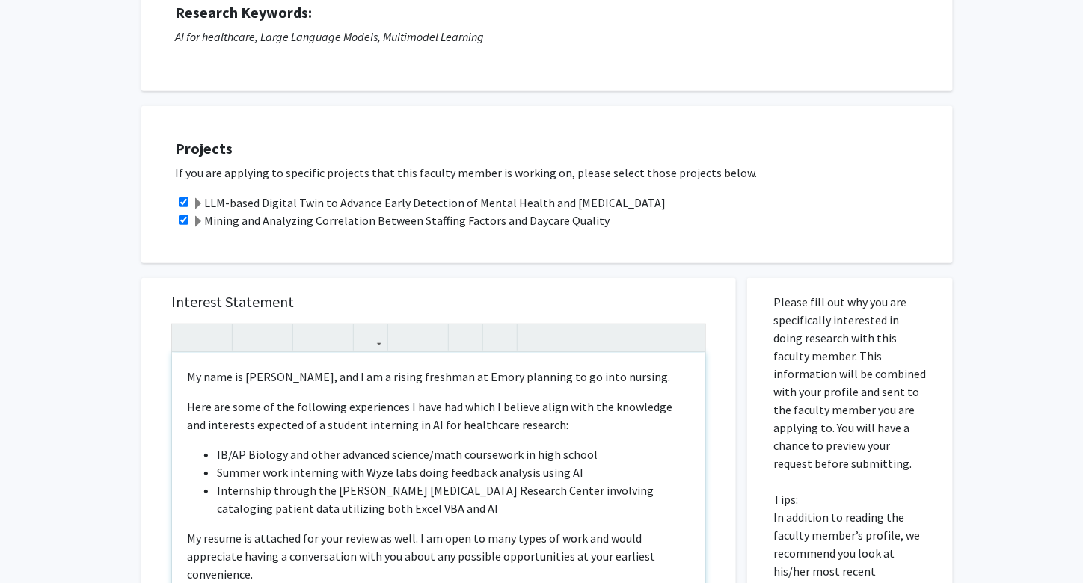
scroll to position [223, 0]
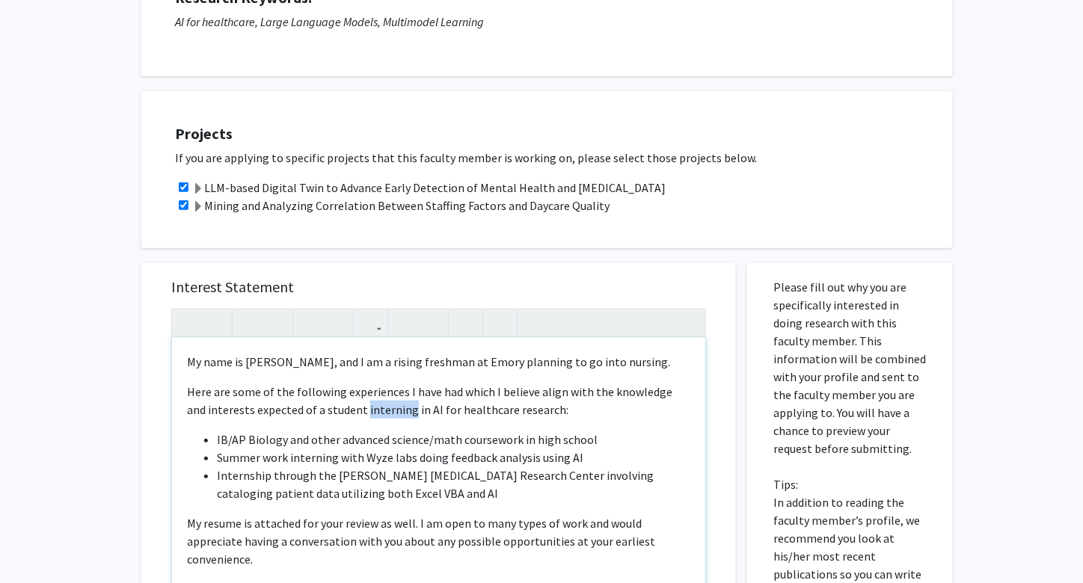
drag, startPoint x: 387, startPoint y: 406, endPoint x: 341, endPoint y: 413, distance: 47.0
click at [341, 413] on p "Here are some of the following experiences I have had which I believe align wit…" at bounding box center [438, 401] width 503 height 36
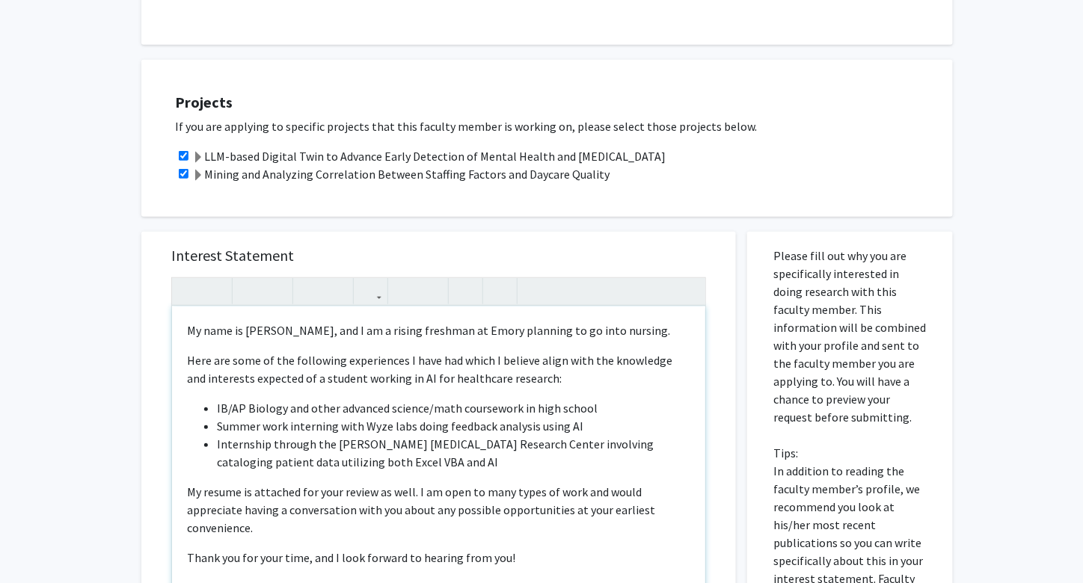
scroll to position [255, 0]
click at [428, 511] on p "My resume is attached for your review as well. I am open to many types of work …" at bounding box center [438, 509] width 503 height 54
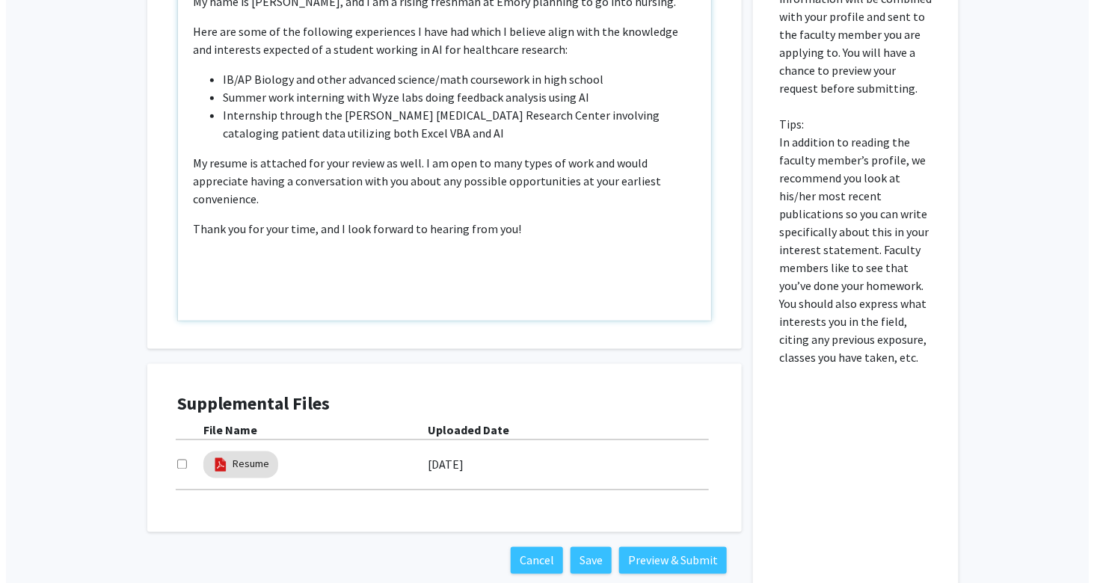
scroll to position [666, 0]
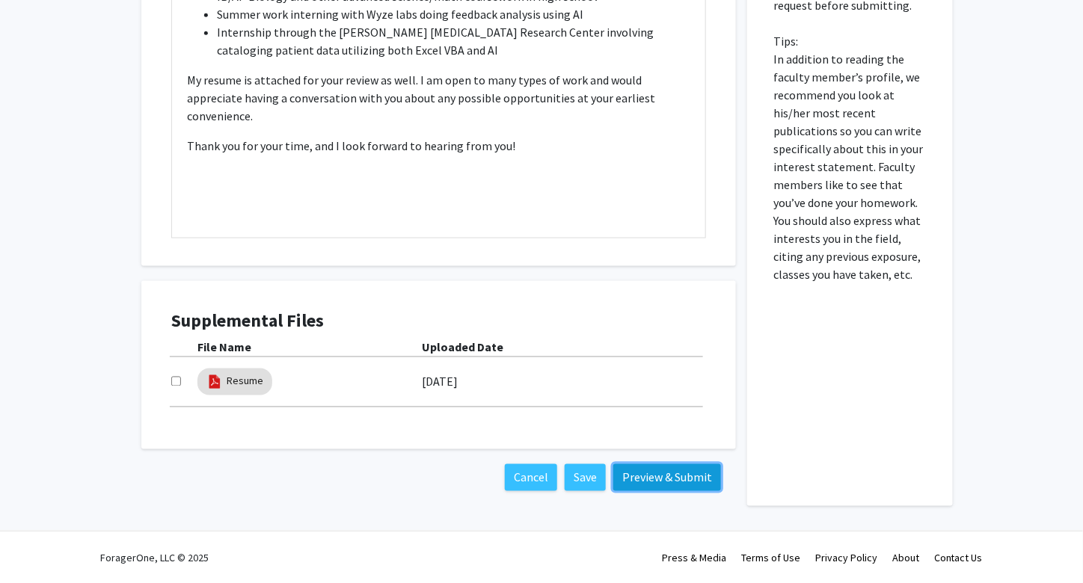
click at [662, 482] on button "Preview & Submit" at bounding box center [667, 477] width 108 height 27
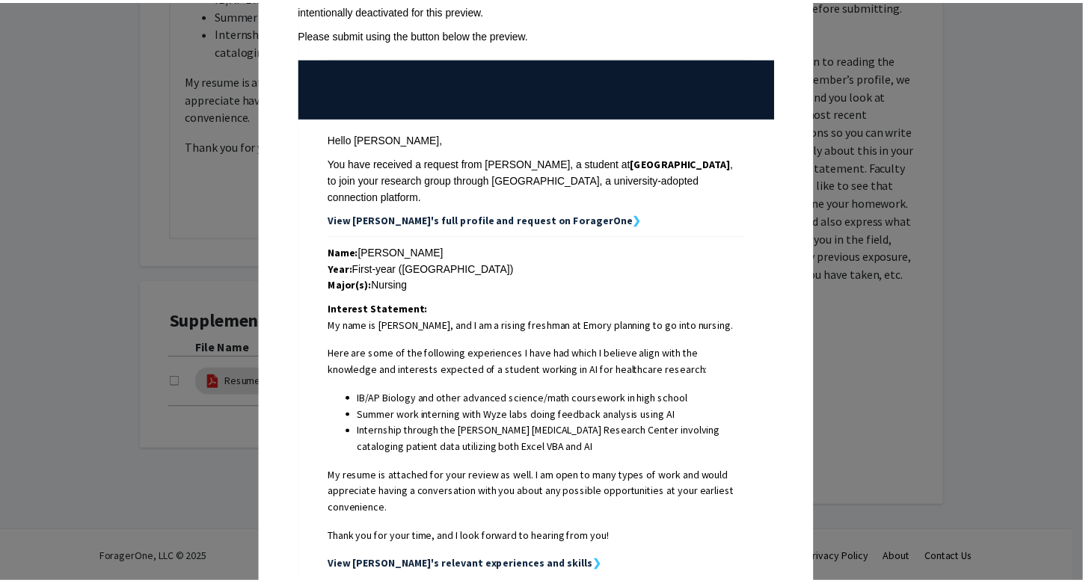
scroll to position [161, 0]
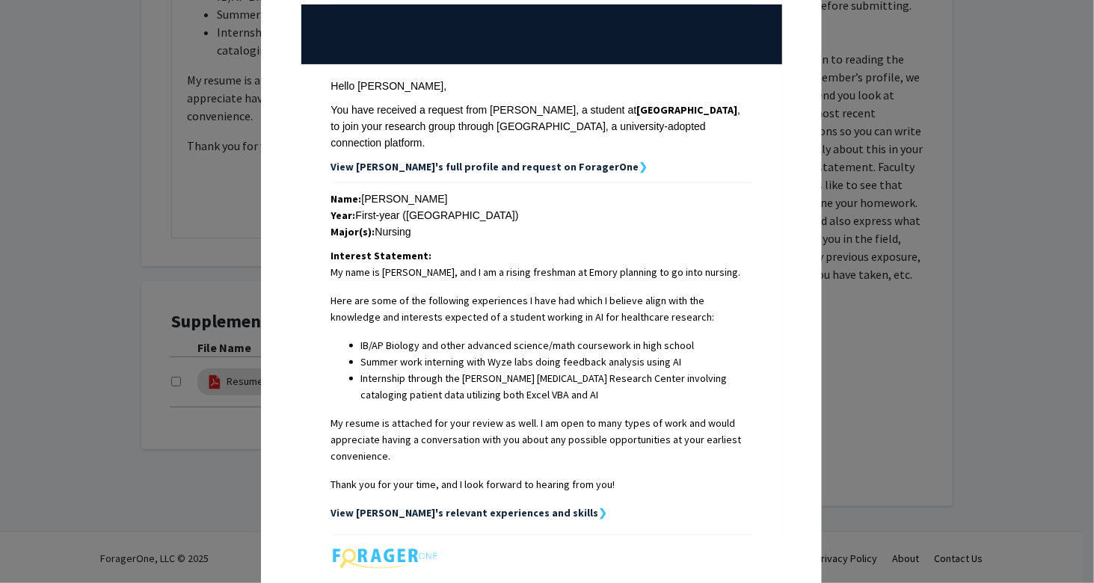
click at [844, 423] on div "Request Preview × Below is a copy of the request that you are submitting to [PE…" at bounding box center [547, 291] width 1094 height 583
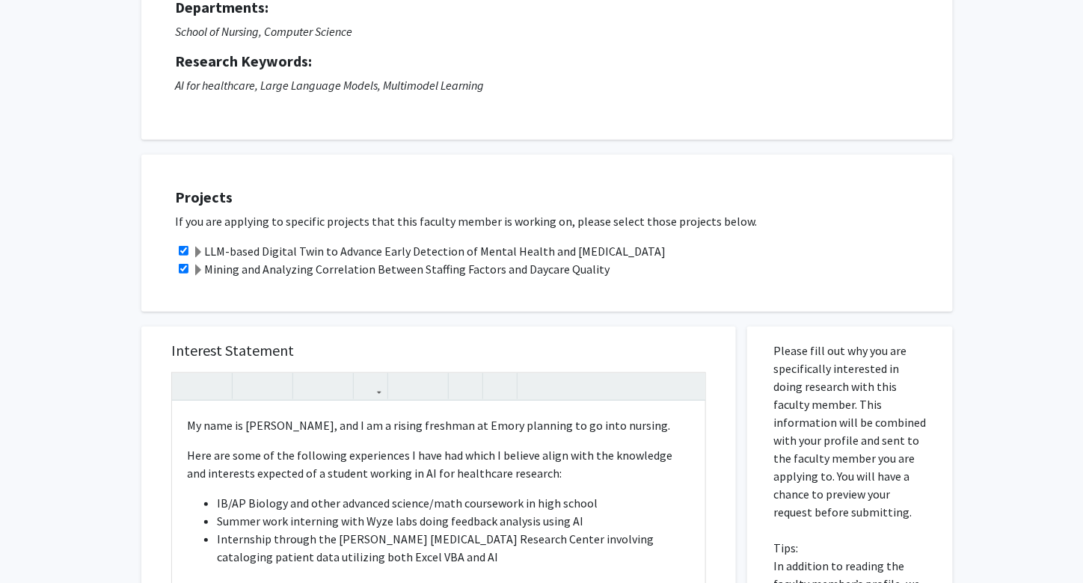
scroll to position [196, 0]
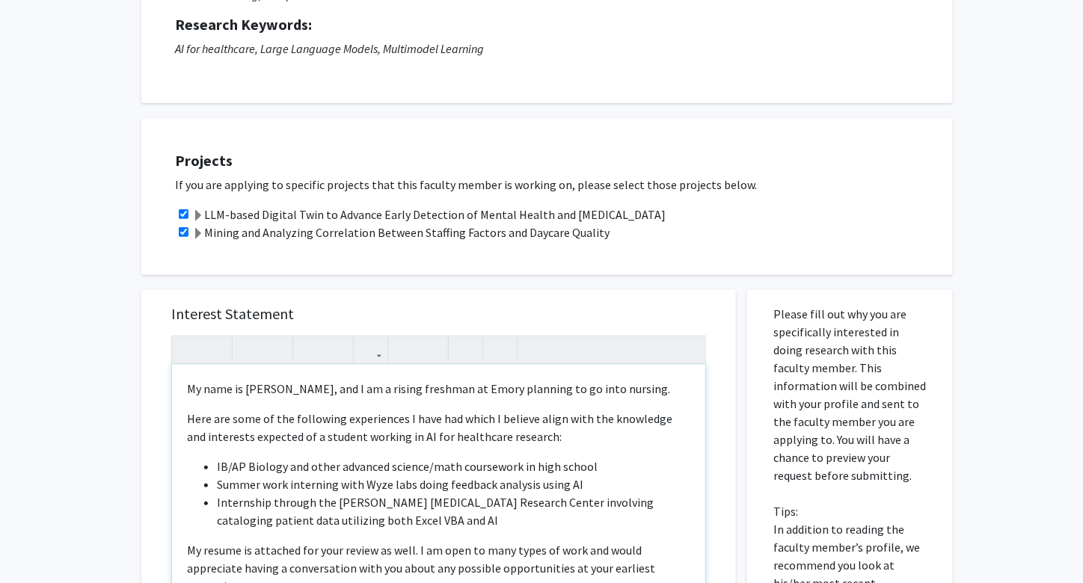
click at [650, 396] on p "My name is [PERSON_NAME], and I am a rising freshman at Emory planning to go in…" at bounding box center [438, 389] width 503 height 18
click at [185, 417] on div "My name is [PERSON_NAME], and I am a rising freshman at Emory planning to go in…" at bounding box center [438, 536] width 533 height 343
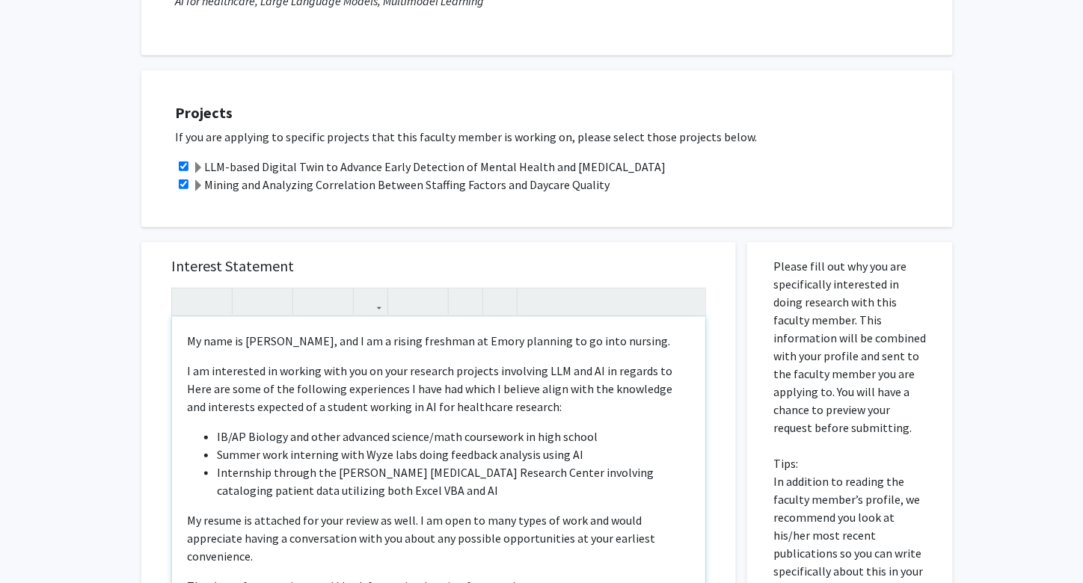
scroll to position [244, 0]
click at [285, 436] on span "IB/AP Biology and other advanced science/math coursework in high school" at bounding box center [407, 435] width 381 height 15
click at [659, 370] on p "I am interested in working with you on your research projects involving LLM and…" at bounding box center [438, 388] width 503 height 54
click at [561, 372] on p "I am interested in working with you on your research projects involving LLM and…" at bounding box center [438, 388] width 503 height 54
click at [558, 421] on div "My name is [PERSON_NAME], and I am a rising freshman at Emory planning to go in…" at bounding box center [438, 487] width 533 height 343
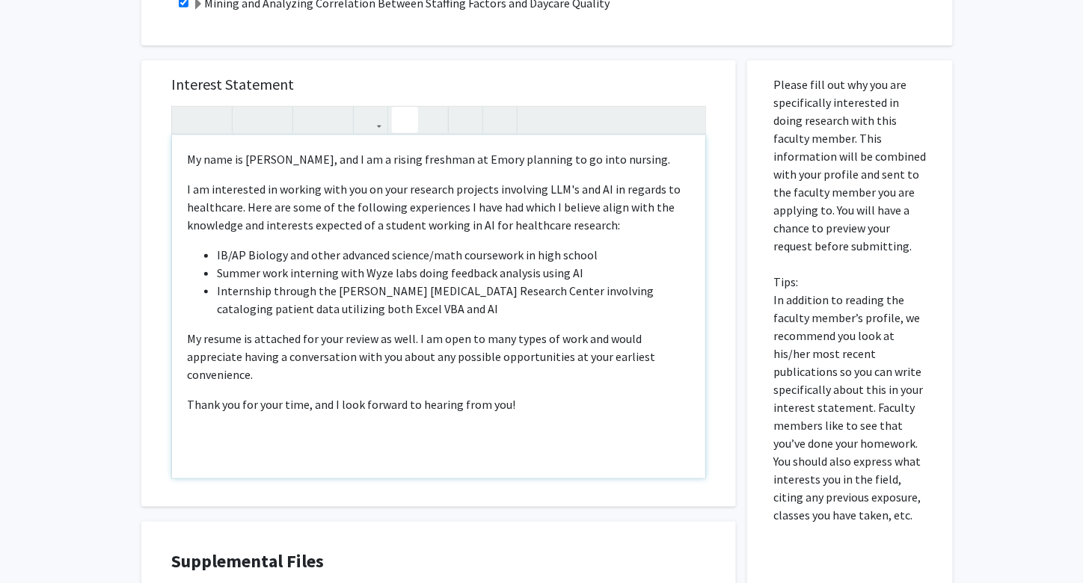
scroll to position [427, 0]
click at [659, 363] on p "My resume is attached for your review as well. I am open to many types of work …" at bounding box center [438, 355] width 503 height 54
type textarea "<p>My name is [PERSON_NAME], and I am a rising freshman at Emory planning to go…"
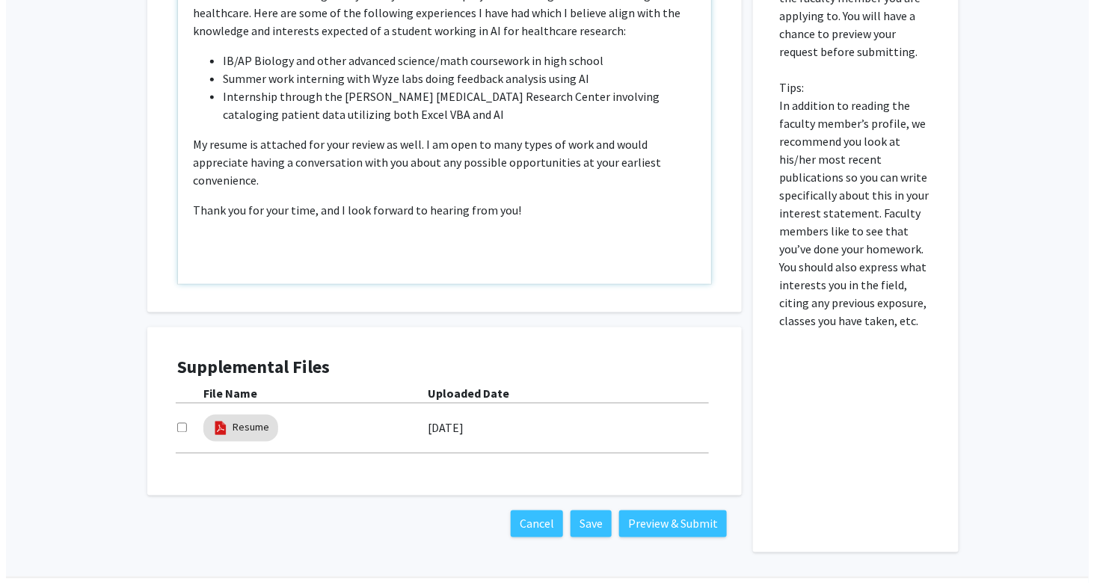
scroll to position [666, 0]
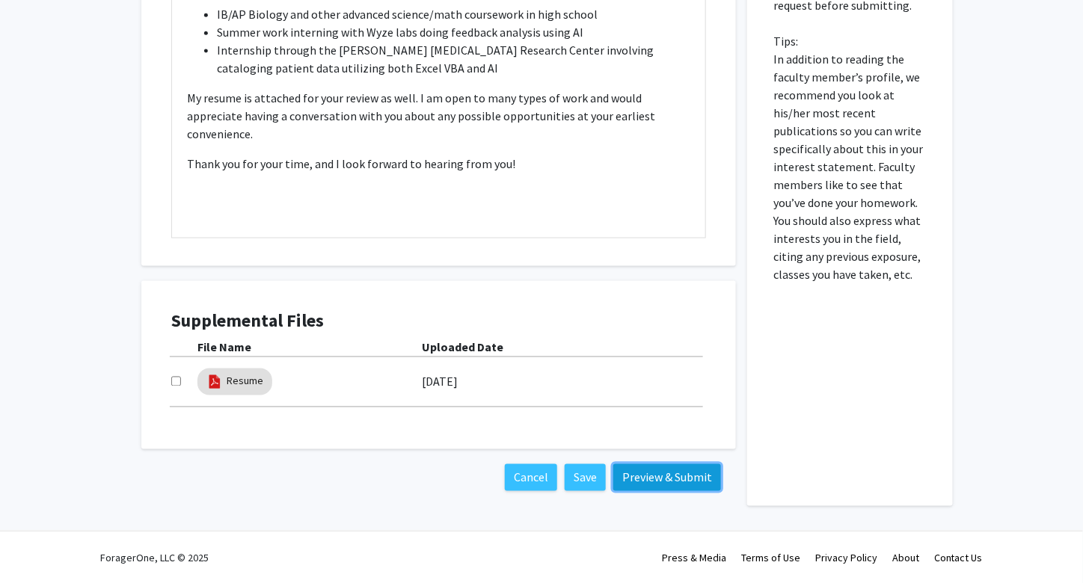
click at [700, 484] on button "Preview & Submit" at bounding box center [667, 477] width 108 height 27
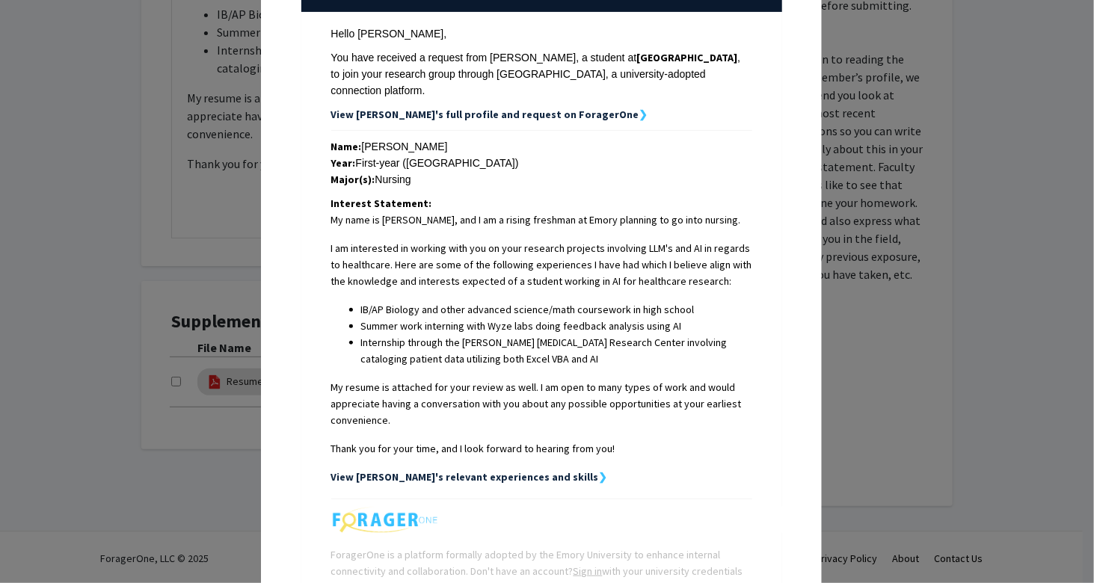
scroll to position [215, 0]
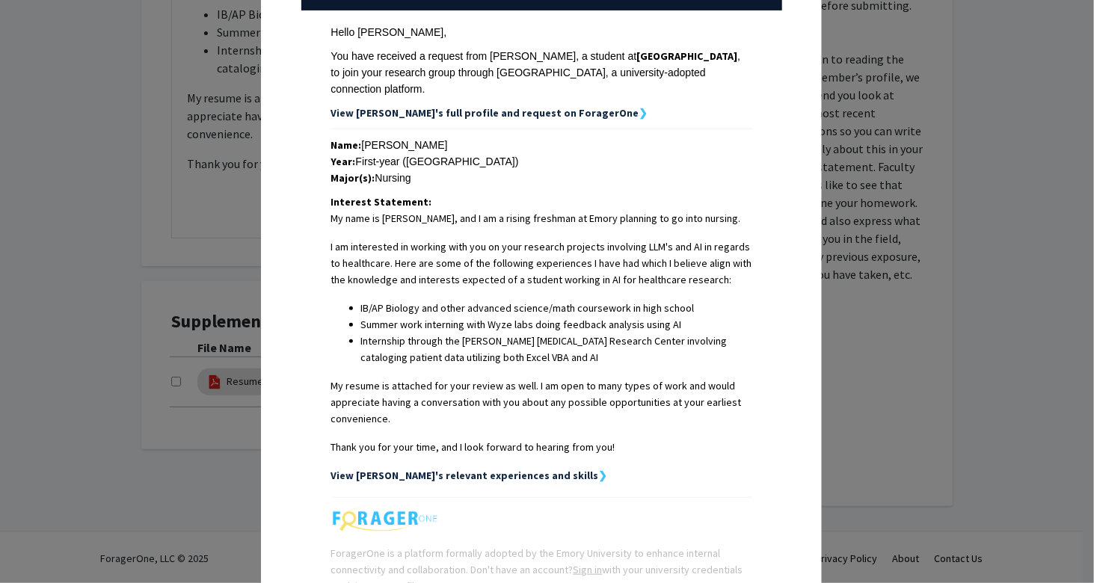
click at [504, 469] on strong "View [PERSON_NAME]'s relevant experiences and skills" at bounding box center [465, 475] width 268 height 13
click at [542, 469] on strong "View [PERSON_NAME]'s relevant experiences and skills" at bounding box center [465, 475] width 268 height 13
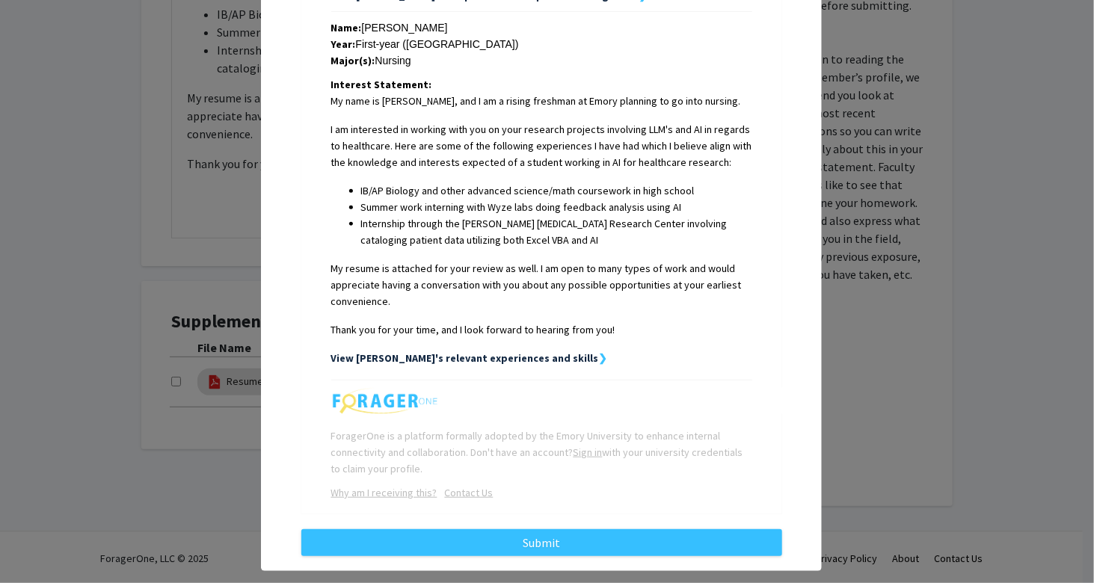
scroll to position [339, 0]
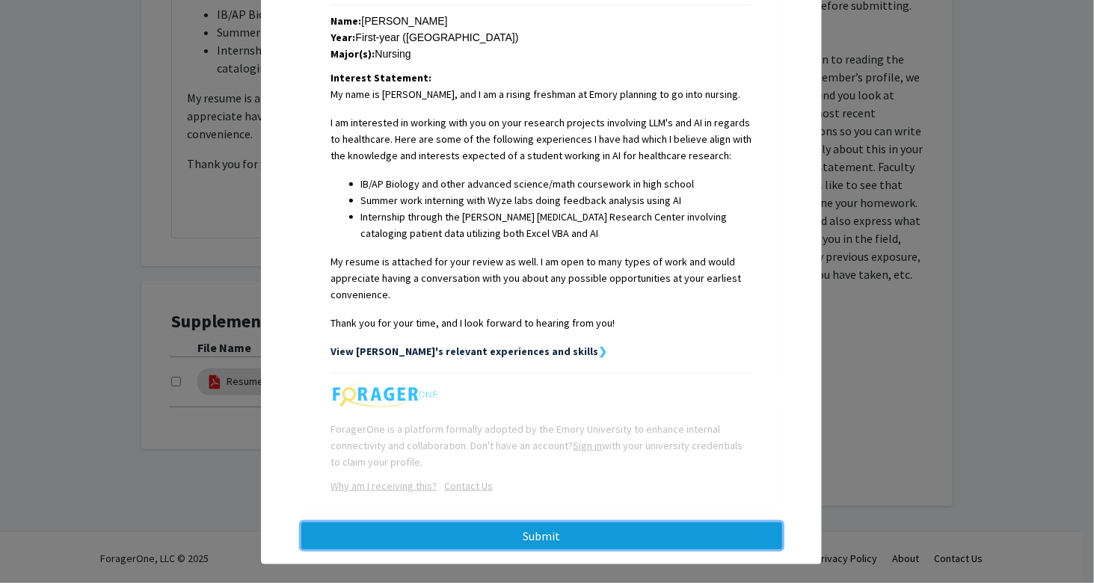
click at [573, 523] on button "Submit" at bounding box center [541, 536] width 481 height 27
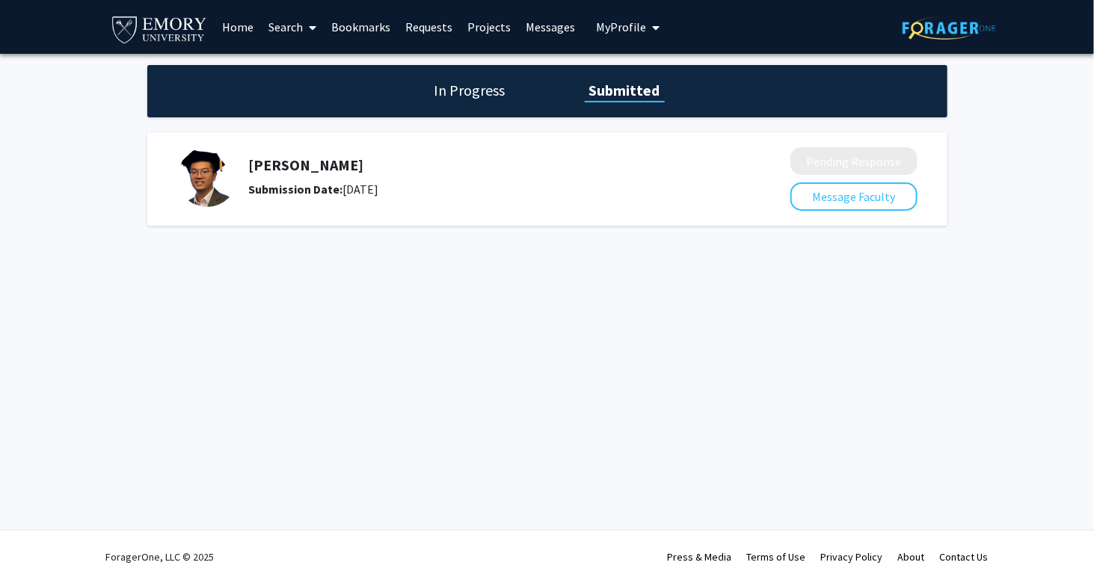
click at [580, 333] on div "Skip navigation Home Search Bookmarks Requests Projects Messages My Profile [PE…" at bounding box center [547, 291] width 1094 height 583
click at [279, 163] on h5 "[PERSON_NAME]" at bounding box center [480, 165] width 462 height 18
click at [477, 98] on h1 "In Progress" at bounding box center [470, 90] width 80 height 21
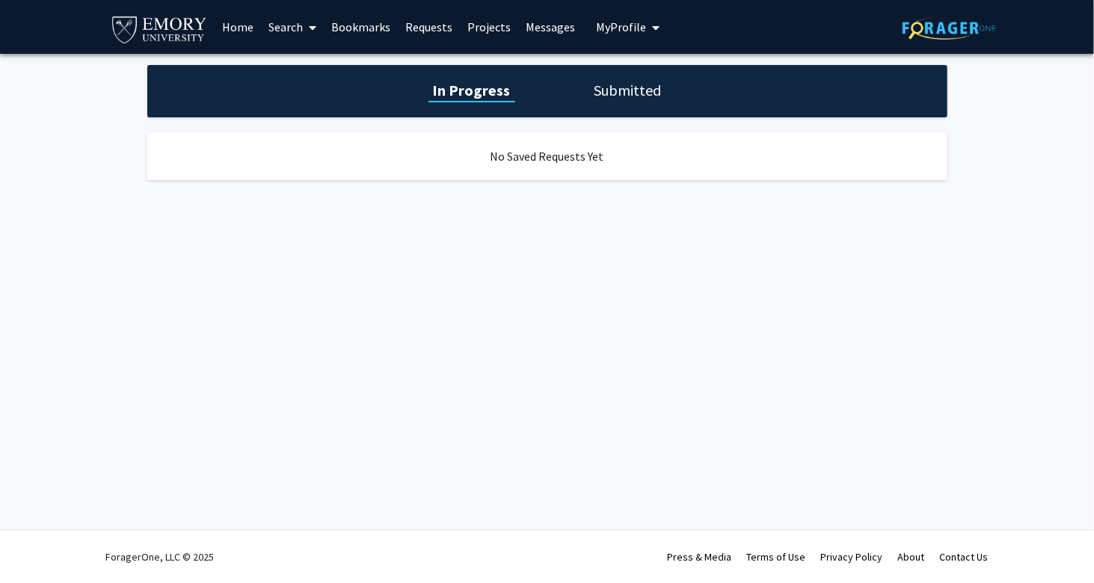
click at [628, 99] on h1 "Submitted" at bounding box center [628, 90] width 76 height 21
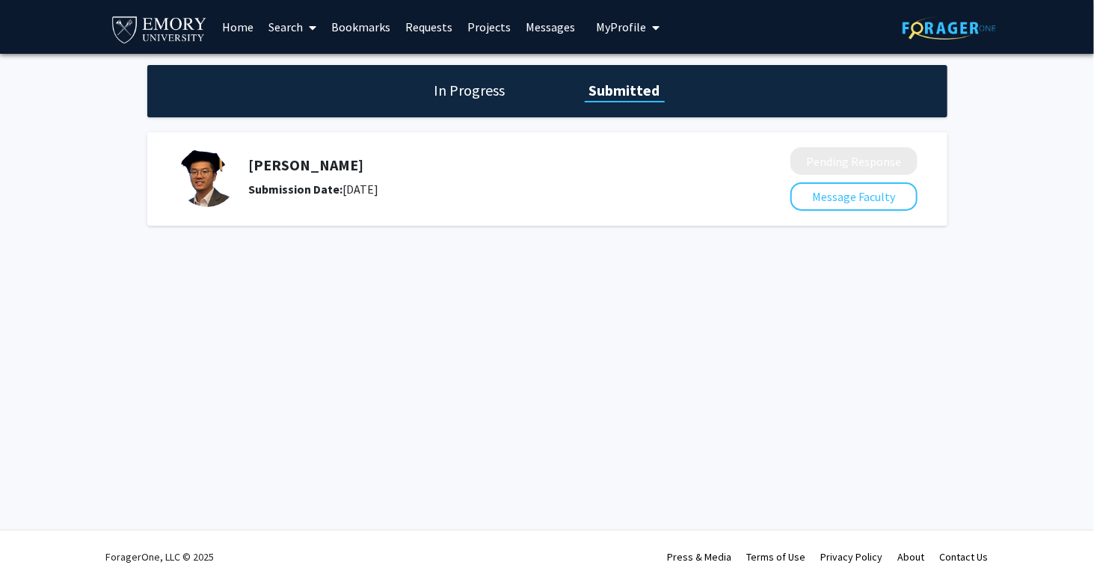
click at [634, 40] on button "My Profile" at bounding box center [627, 27] width 73 height 54
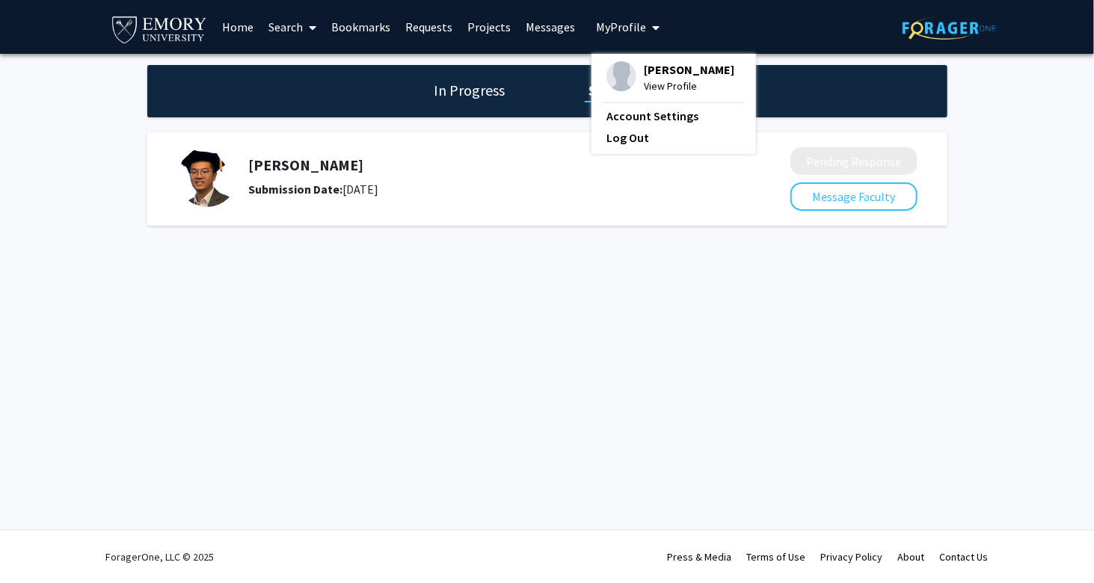
click at [650, 77] on span "[PERSON_NAME]" at bounding box center [689, 69] width 90 height 16
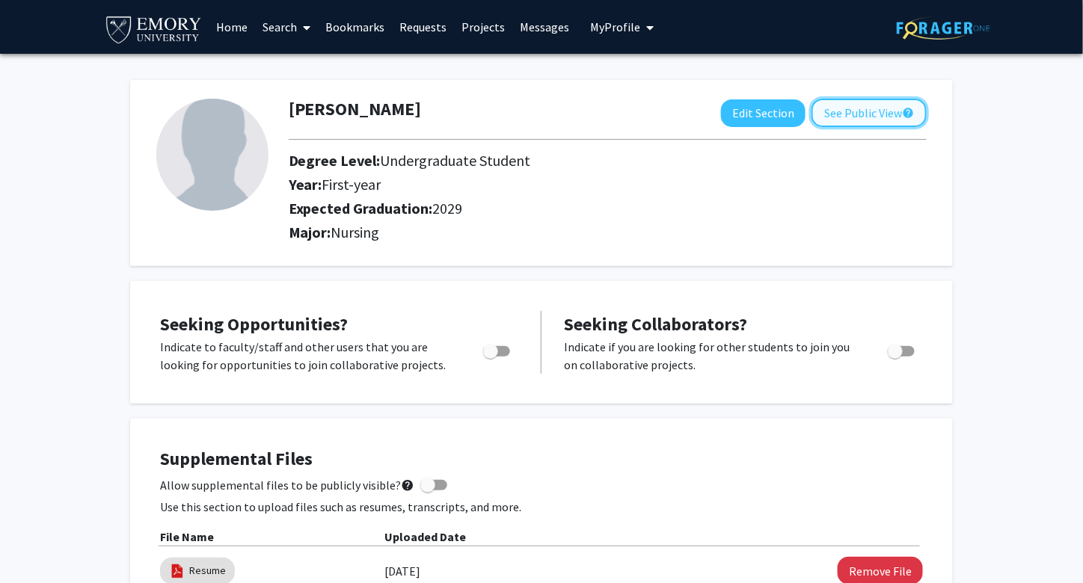
click at [855, 120] on button "See Public View help" at bounding box center [868, 113] width 115 height 28
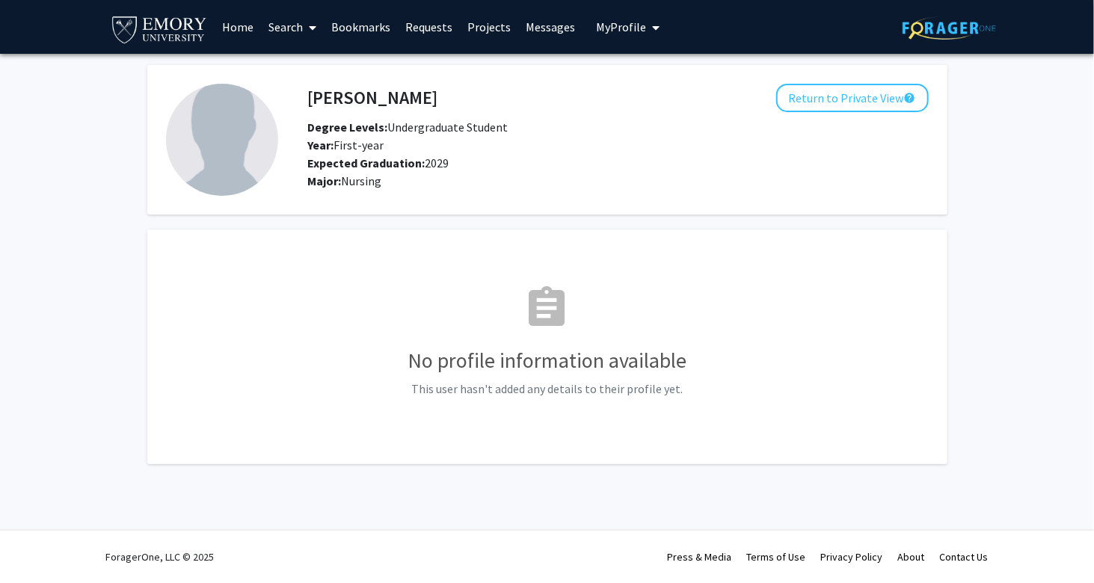
click at [612, 18] on button "My Profile" at bounding box center [627, 27] width 73 height 54
click at [560, 31] on link "Messages" at bounding box center [550, 27] width 64 height 52
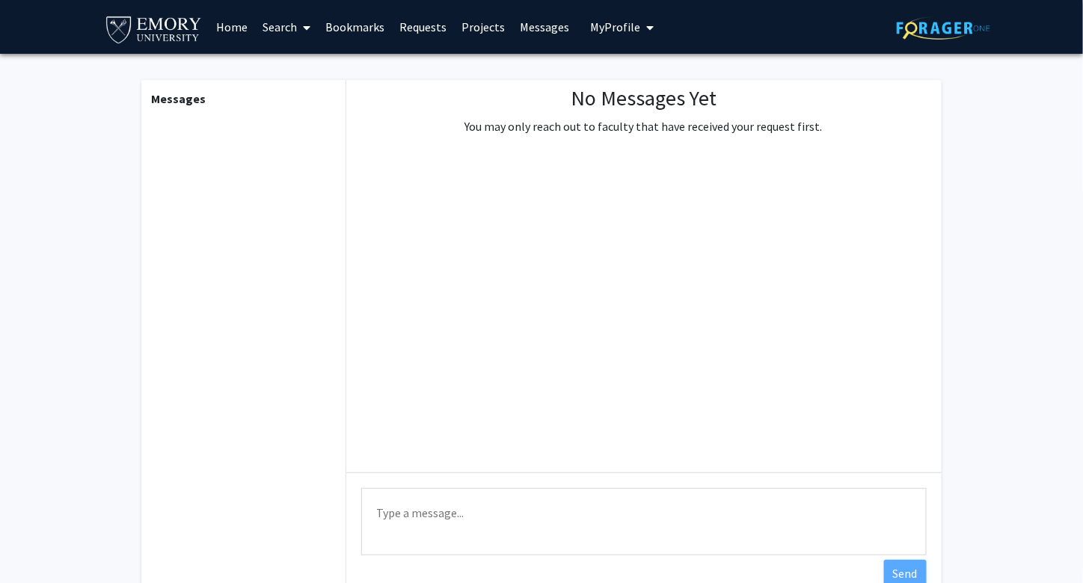
click at [488, 28] on link "Projects" at bounding box center [483, 27] width 58 height 52
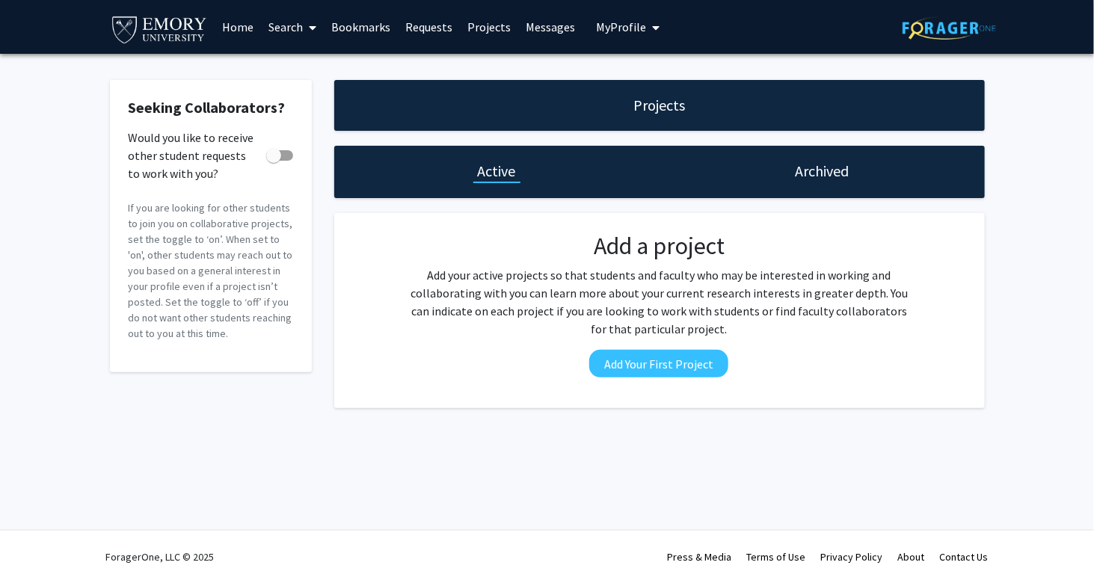
click at [450, 29] on link "Requests" at bounding box center [429, 27] width 62 height 52
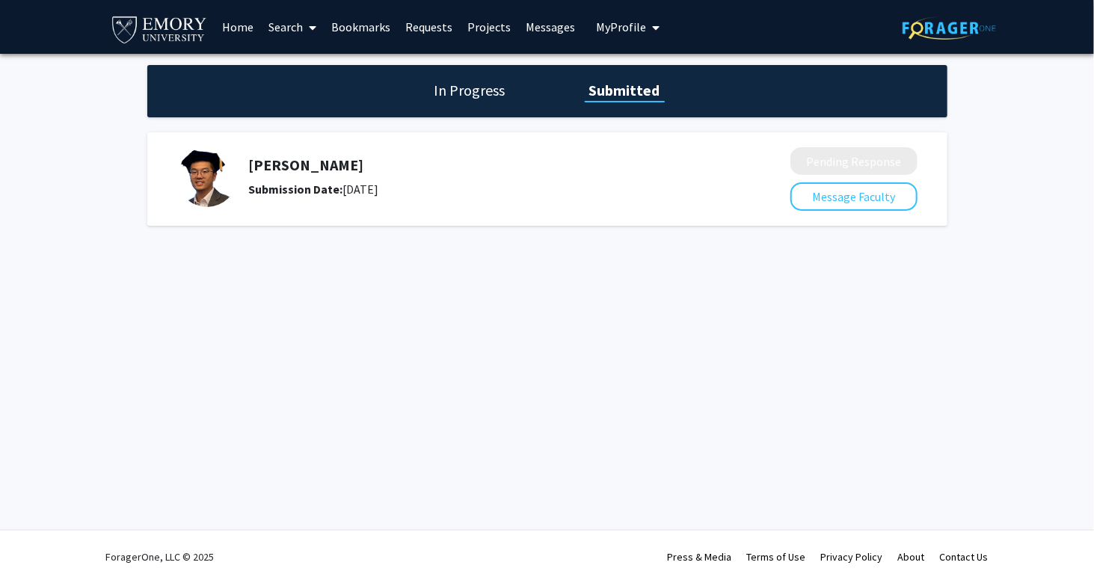
click at [500, 82] on h1 "In Progress" at bounding box center [470, 90] width 80 height 21
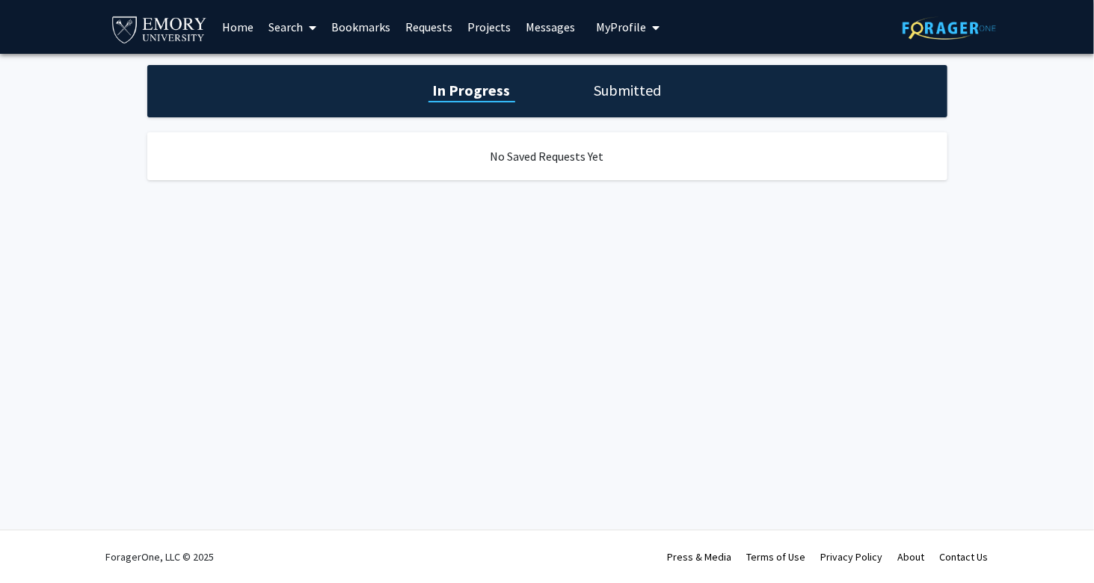
click at [592, 98] on h1 "Submitted" at bounding box center [628, 90] width 76 height 21
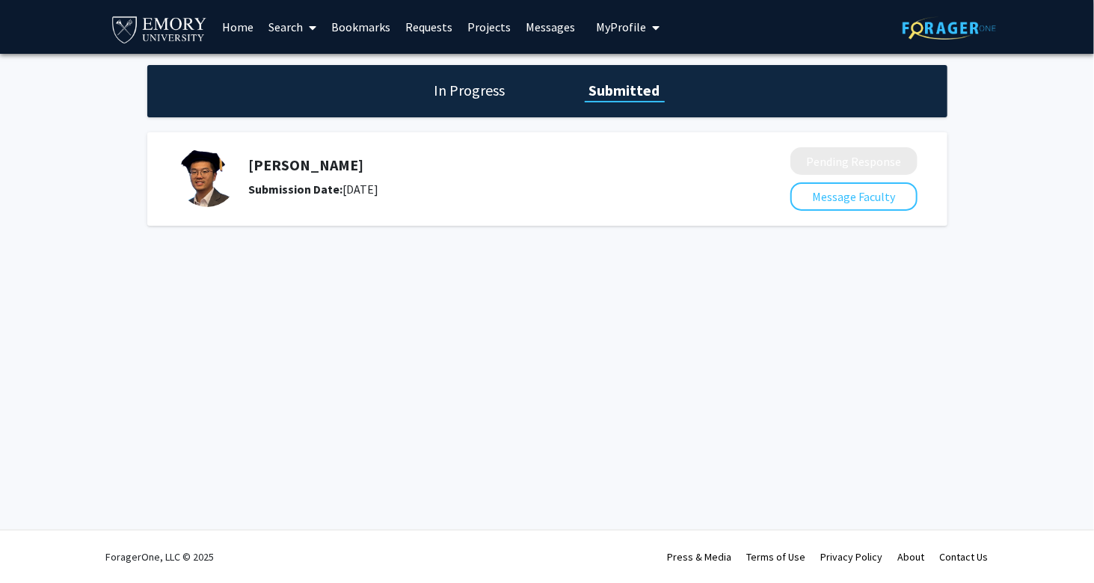
click at [426, 102] on div "In Progress Submitted" at bounding box center [547, 91] width 800 height 52
click at [442, 96] on h1 "In Progress" at bounding box center [470, 90] width 80 height 21
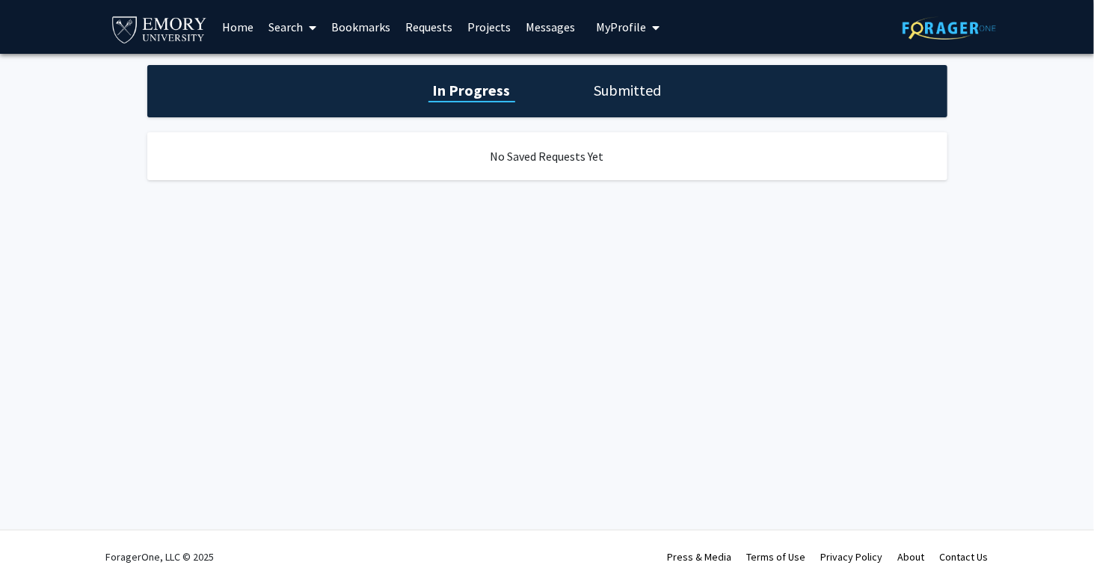
click at [215, 23] on link "Home" at bounding box center [238, 27] width 46 height 52
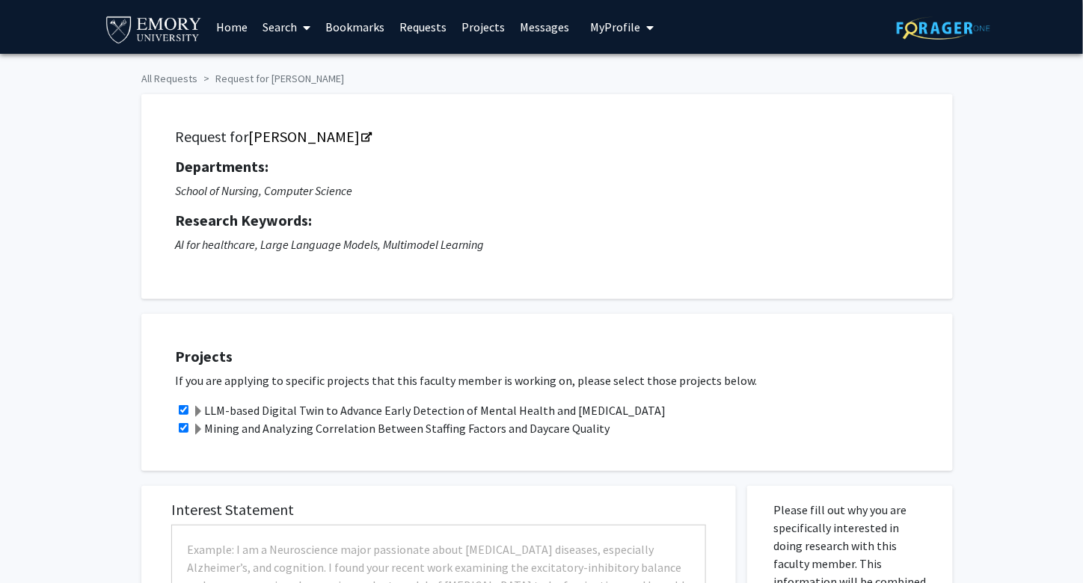
checkbox input "true"
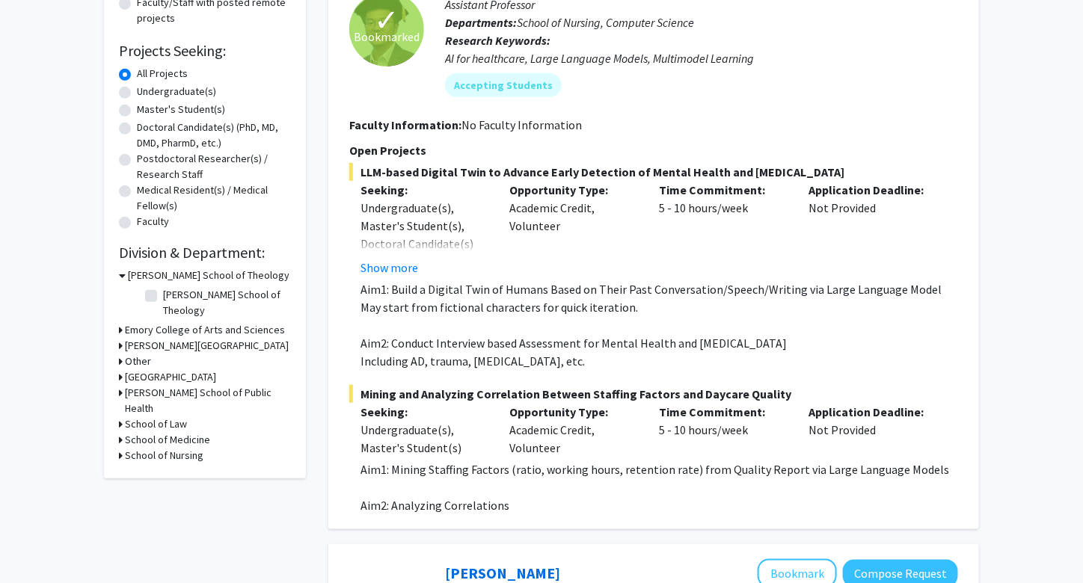
scroll to position [217, 0]
click at [397, 264] on button "Show more" at bounding box center [389, 268] width 58 height 18
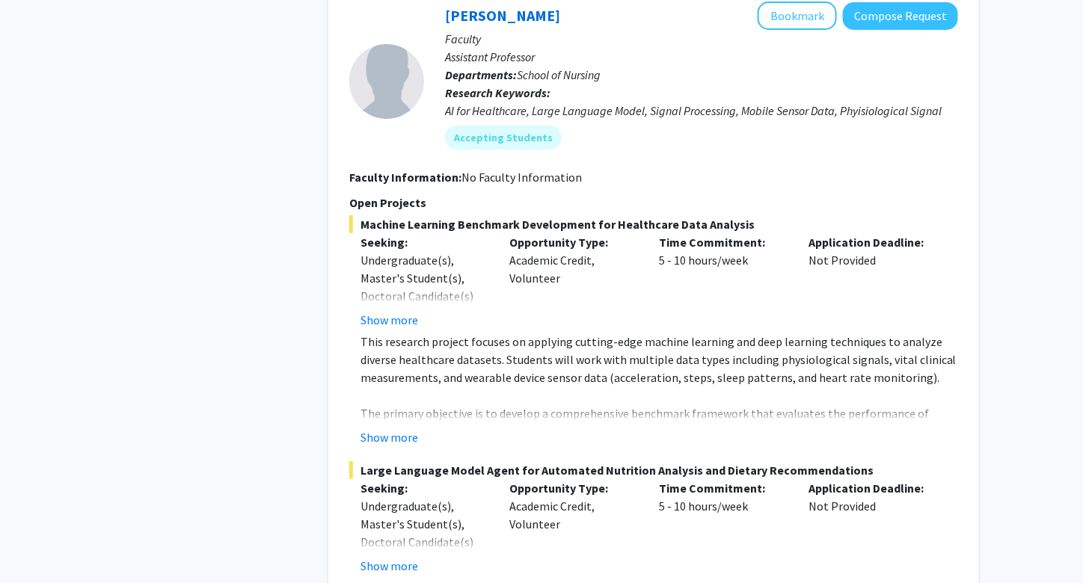
scroll to position [1905, 0]
click at [402, 310] on button "Show more" at bounding box center [389, 319] width 58 height 18
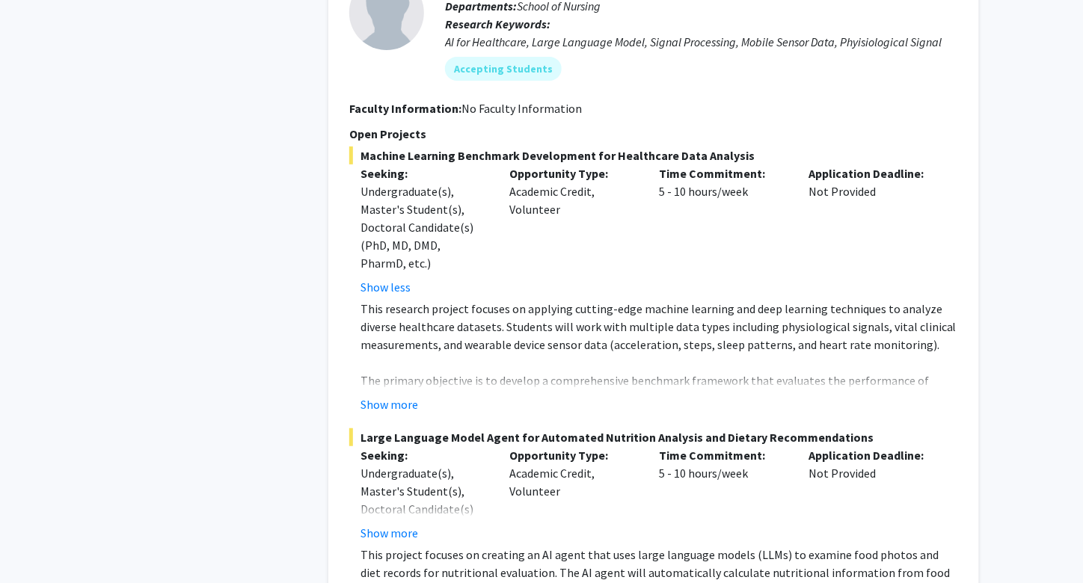
scroll to position [1975, 0]
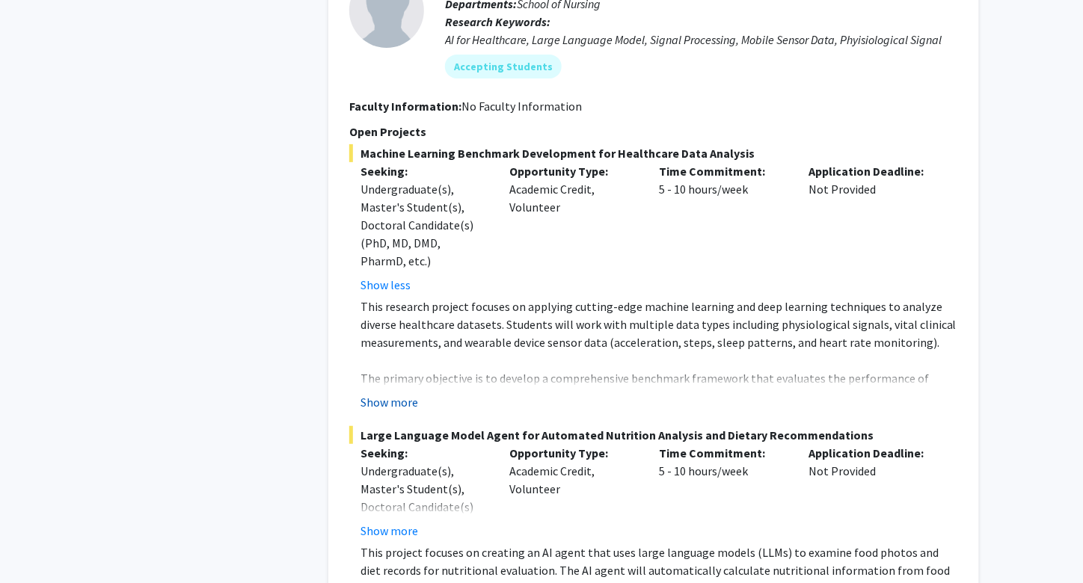
click at [389, 393] on button "Show more" at bounding box center [389, 402] width 58 height 18
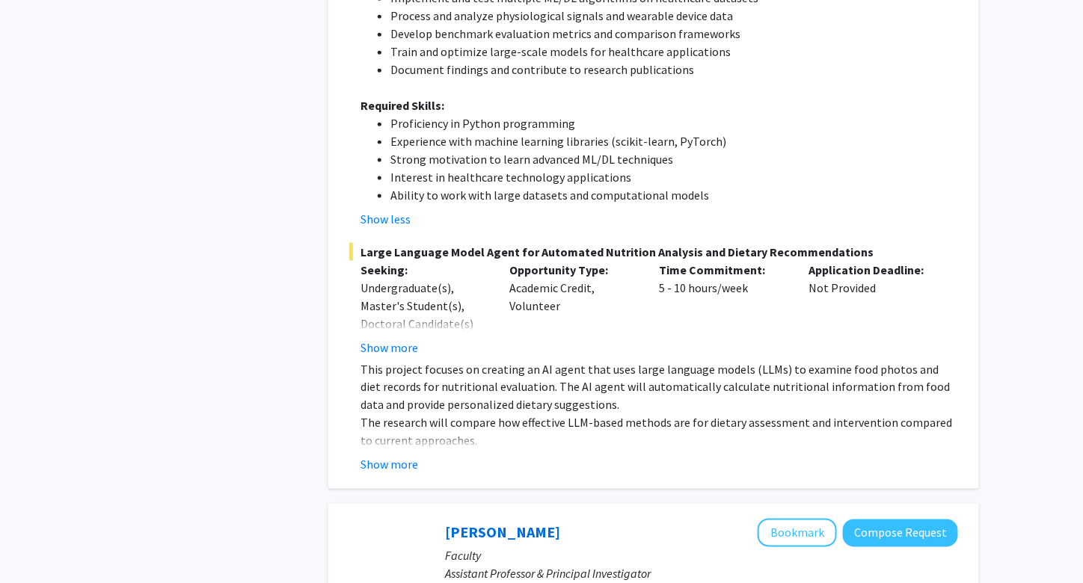
scroll to position [2466, 0]
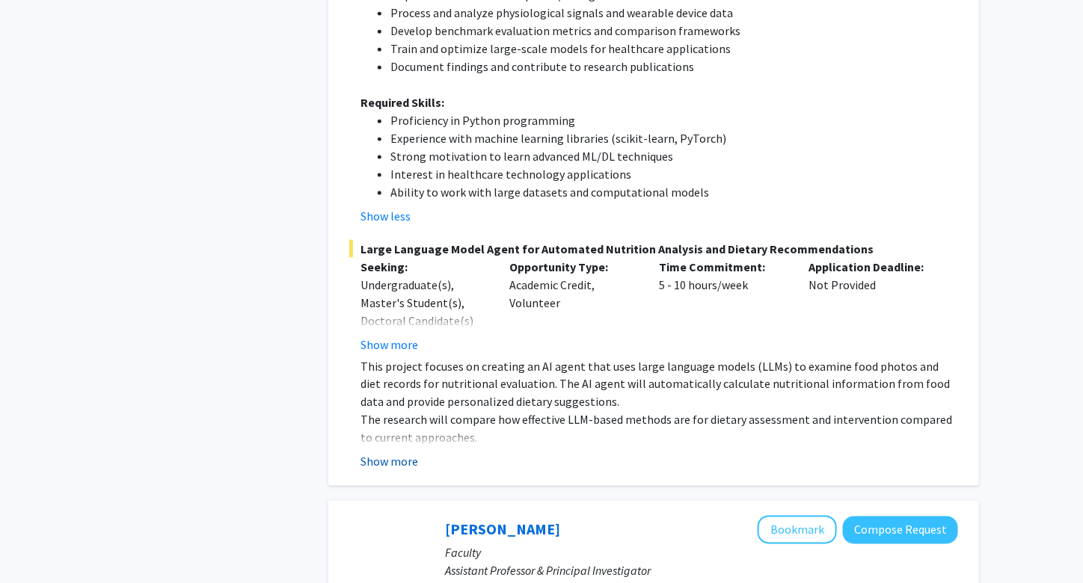
click at [395, 453] on button "Show more" at bounding box center [389, 462] width 58 height 18
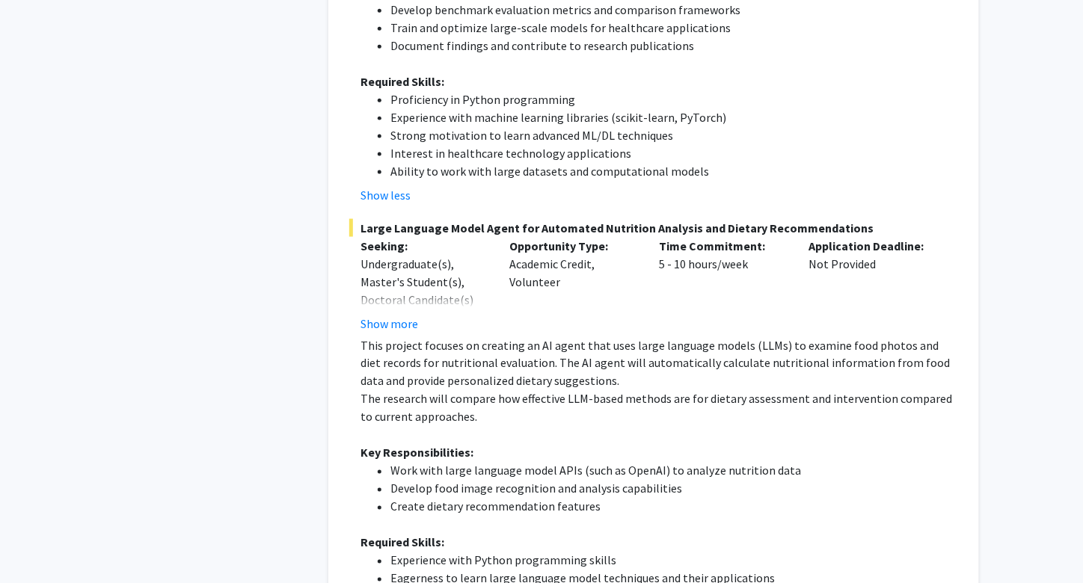
scroll to position [2487, 0]
click at [398, 315] on button "Show more" at bounding box center [389, 324] width 58 height 18
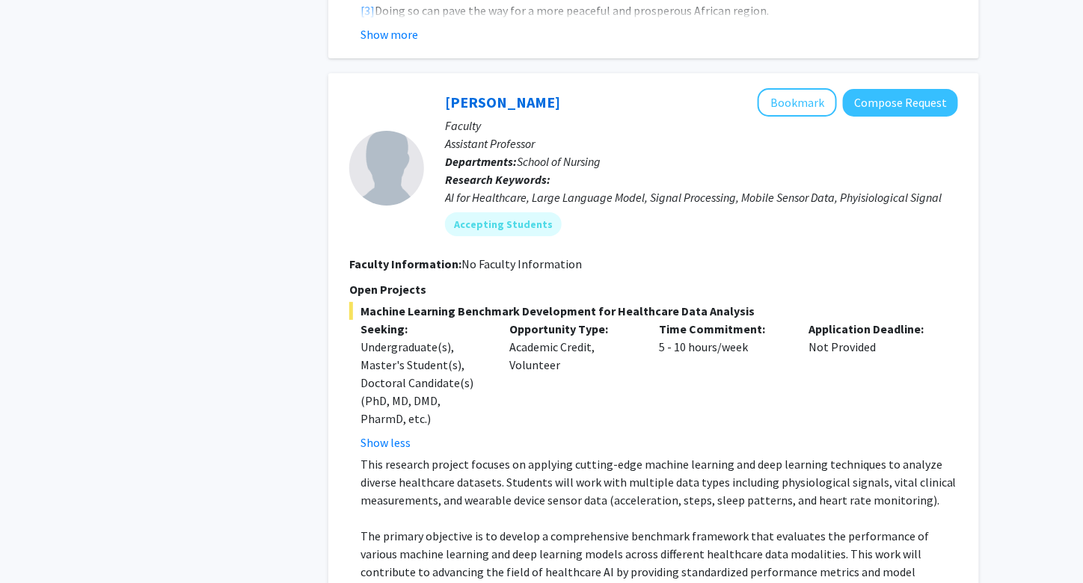
scroll to position [1816, 0]
click at [870, 90] on button "Compose Request" at bounding box center [900, 104] width 115 height 28
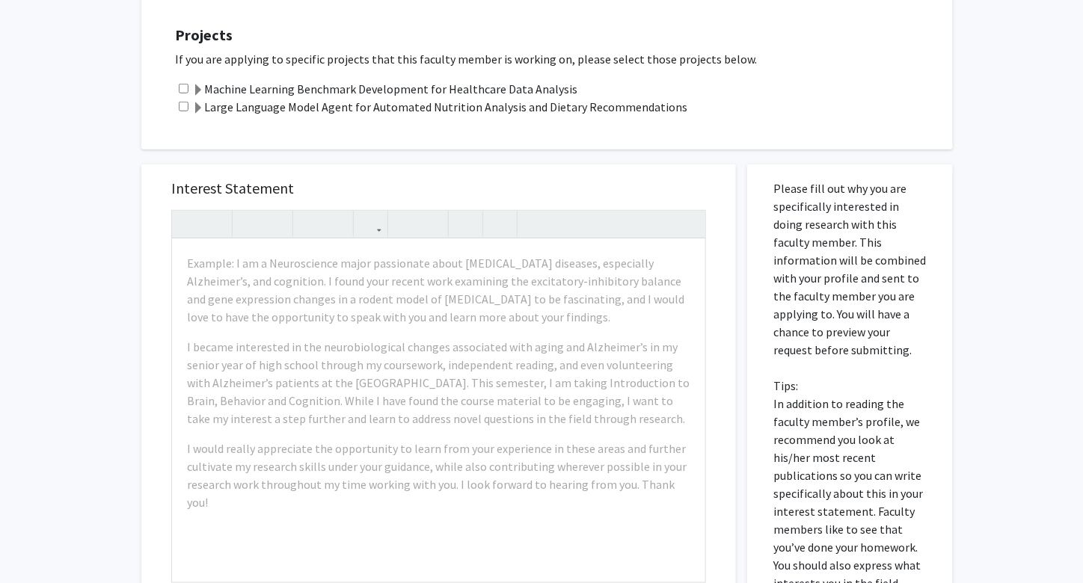
scroll to position [318, 0]
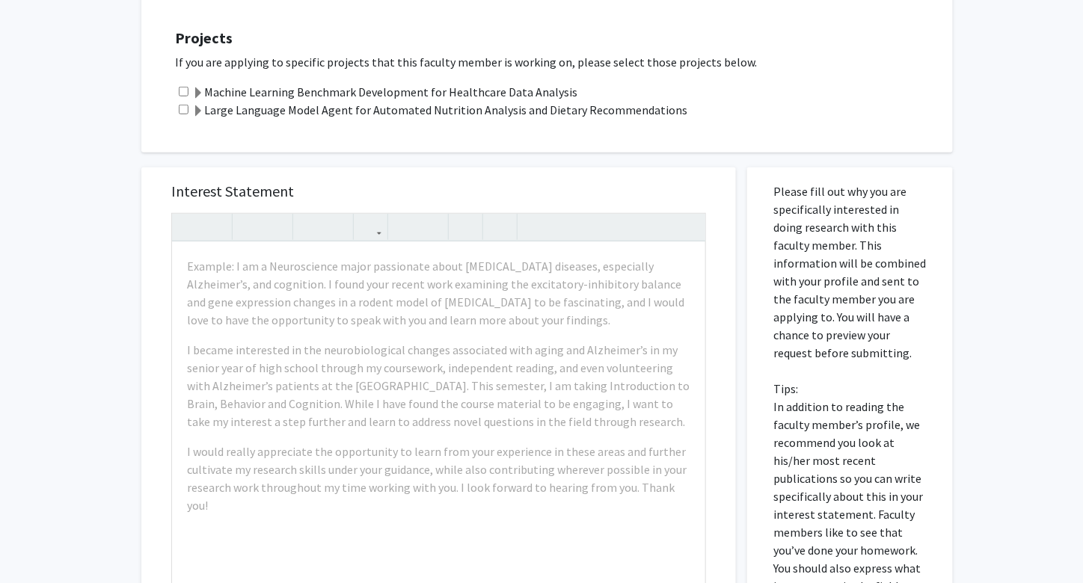
click at [185, 111] on input "checkbox" at bounding box center [184, 110] width 10 height 10
checkbox input "true"
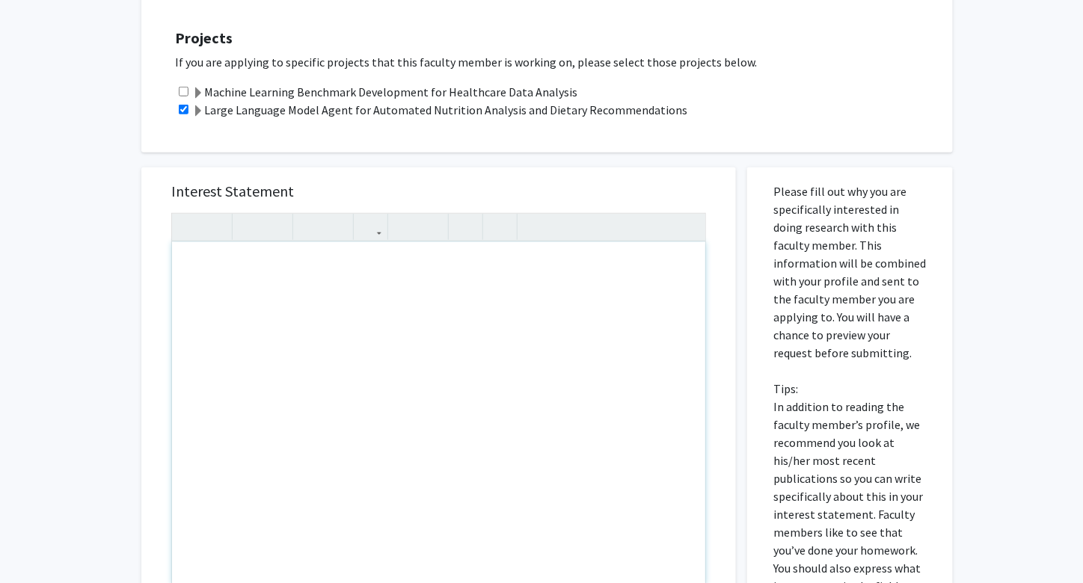
click at [352, 291] on div "Note to users with screen readers: Please press Alt+0 or Option+0 to deactivate…" at bounding box center [438, 413] width 533 height 343
paste div "Note to users with screen readers: Please press Alt+0 or Option+0 to deactivate…"
type textarea "<p>My name is [PERSON_NAME], and I am a rising freshman at Emory planning to go…"
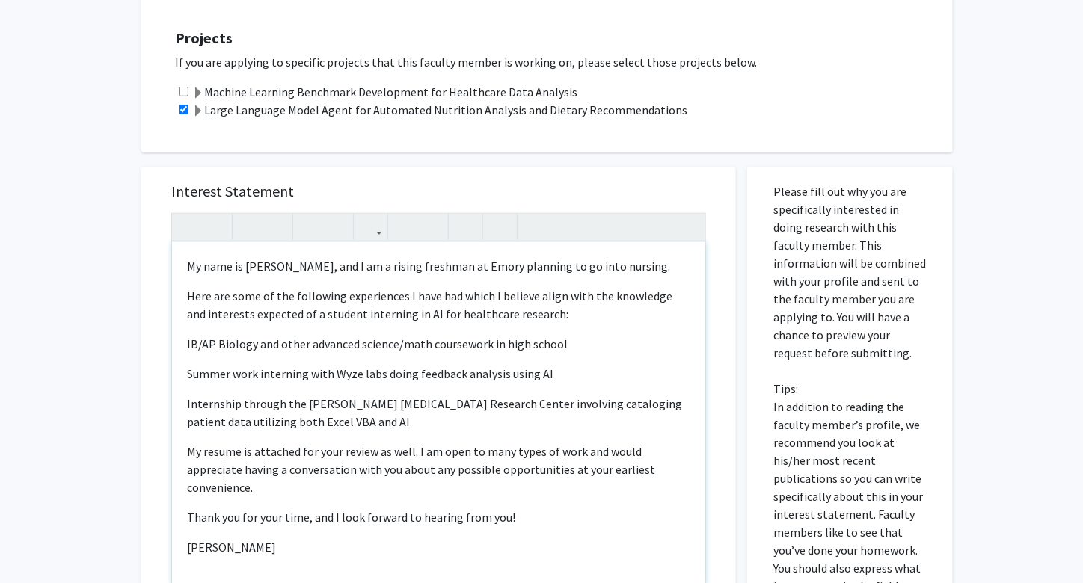
click at [183, 339] on div "My name is [PERSON_NAME], and I am a rising freshman at Emory planning to go in…" at bounding box center [438, 413] width 533 height 343
click at [408, 233] on icon "button" at bounding box center [404, 227] width 13 height 25
click at [190, 369] on p "Summer work interning with Wyze labs doing feedback analysis using AI" at bounding box center [438, 374] width 503 height 18
click at [185, 371] on div "My name is [PERSON_NAME], and I am a rising freshman at Emory planning to go in…" at bounding box center [438, 413] width 533 height 343
click at [398, 215] on use "button" at bounding box center [398, 215] width 0 height 0
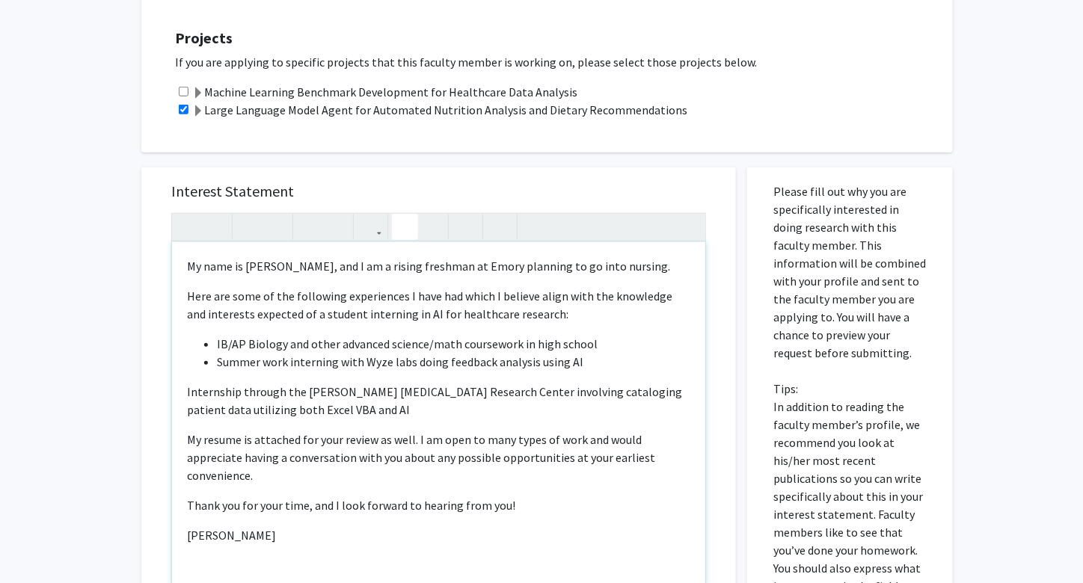
click at [186, 394] on div "My name is [PERSON_NAME], and I am a rising freshman at Emory planning to go in…" at bounding box center [438, 413] width 533 height 343
click at [398, 215] on use "button" at bounding box center [398, 215] width 0 height 0
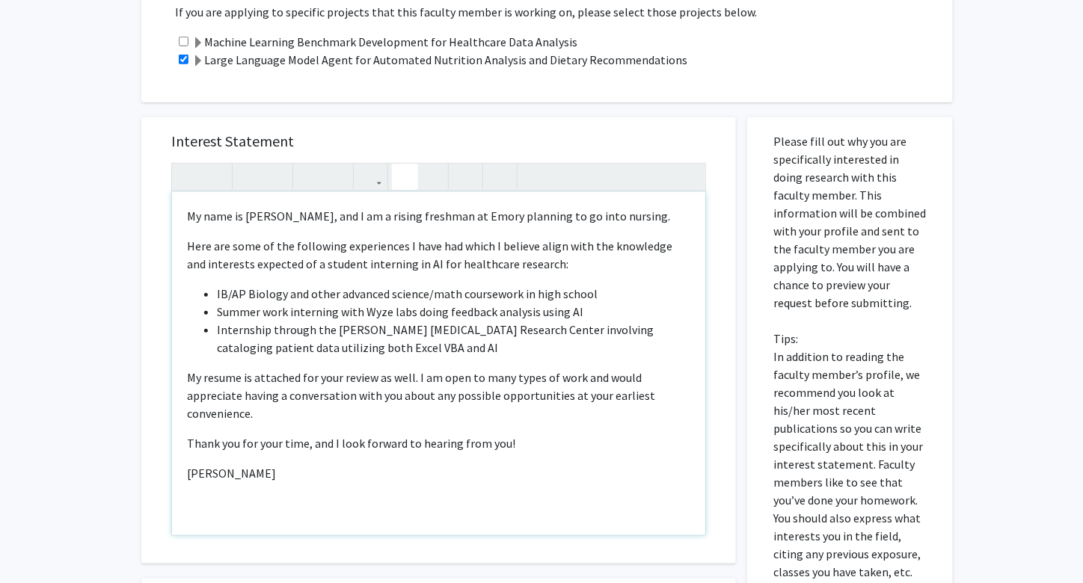
scroll to position [369, 0]
click at [187, 244] on p "Here are some of the following experiences I have had which I believe align wit…" at bounding box center [438, 254] width 503 height 36
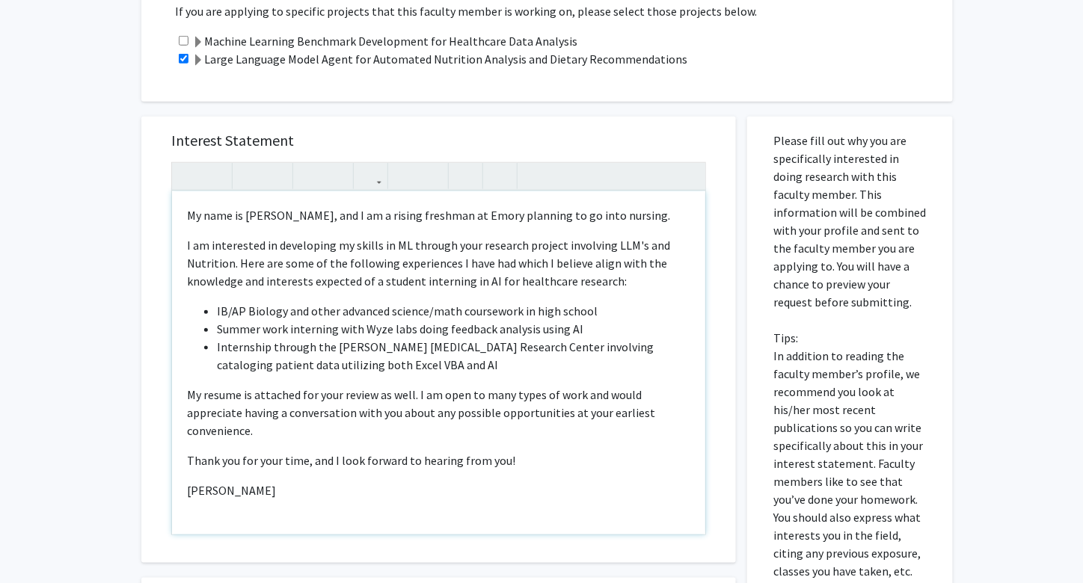
click at [344, 297] on div "My name is Hanming Huang, and I am a rising freshman at Emory planning to go in…" at bounding box center [438, 362] width 533 height 343
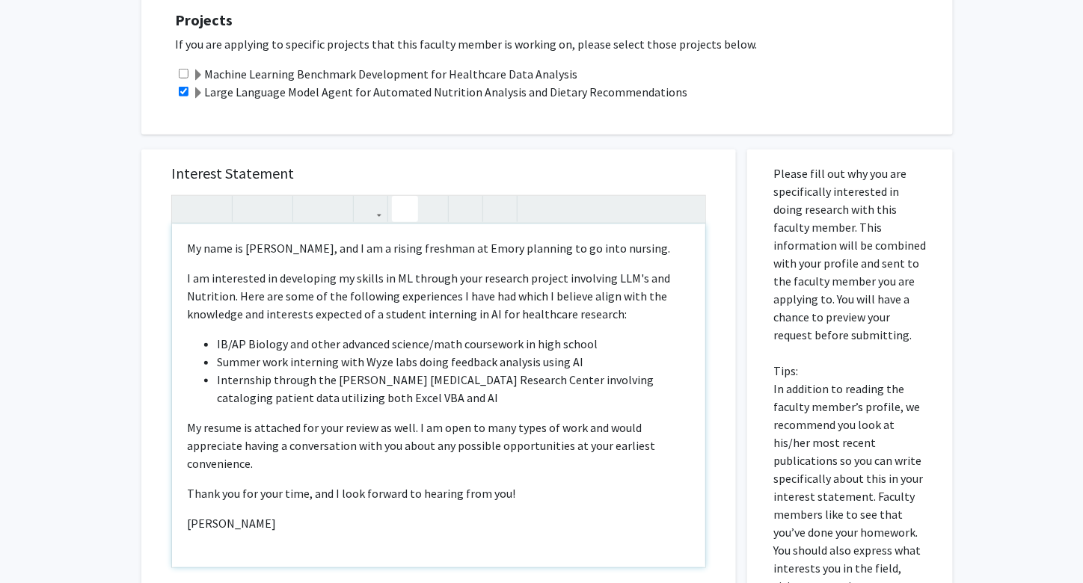
scroll to position [336, 0]
drag, startPoint x: 359, startPoint y: 500, endPoint x: 178, endPoint y: 505, distance: 181.0
click at [178, 505] on div "My name is Hanming Huang, and I am a rising freshman at Emory planning to go in…" at bounding box center [438, 396] width 533 height 343
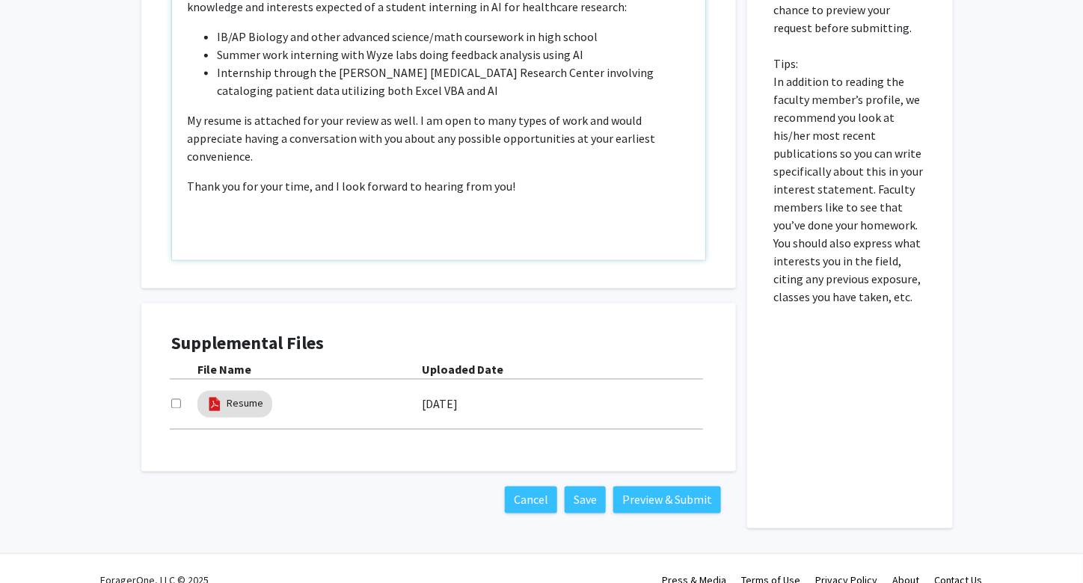
scroll to position [639, 0]
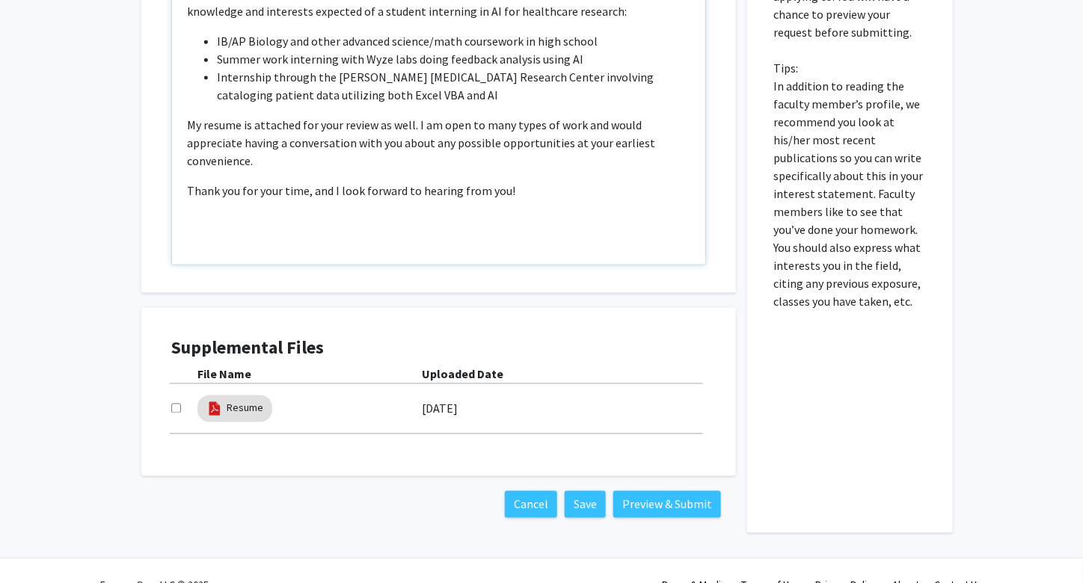
click at [675, 141] on p "My resume is attached for your review as well. I am open to many types of work …" at bounding box center [438, 143] width 503 height 54
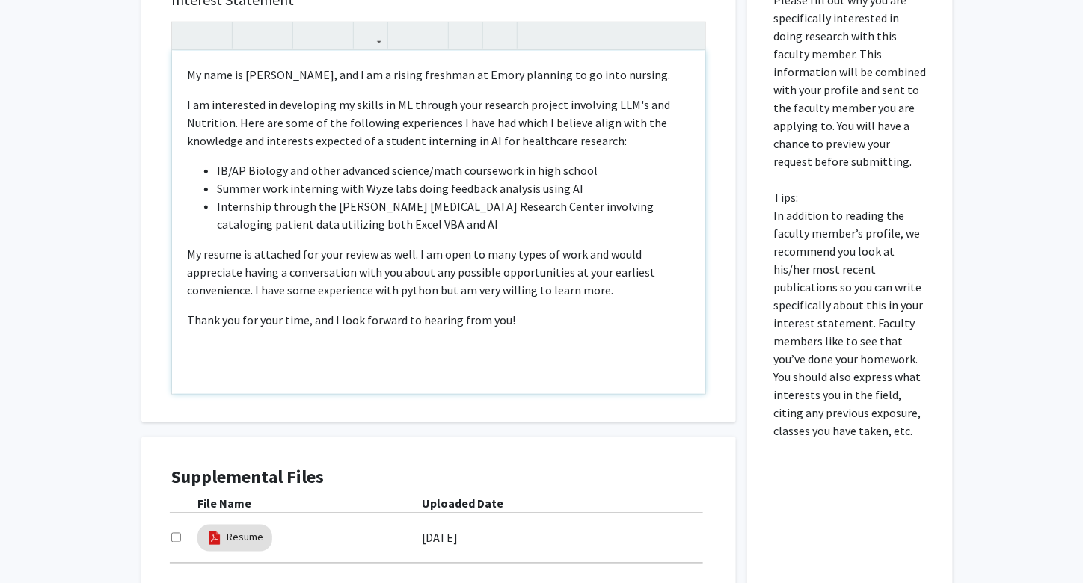
scroll to position [512, 0]
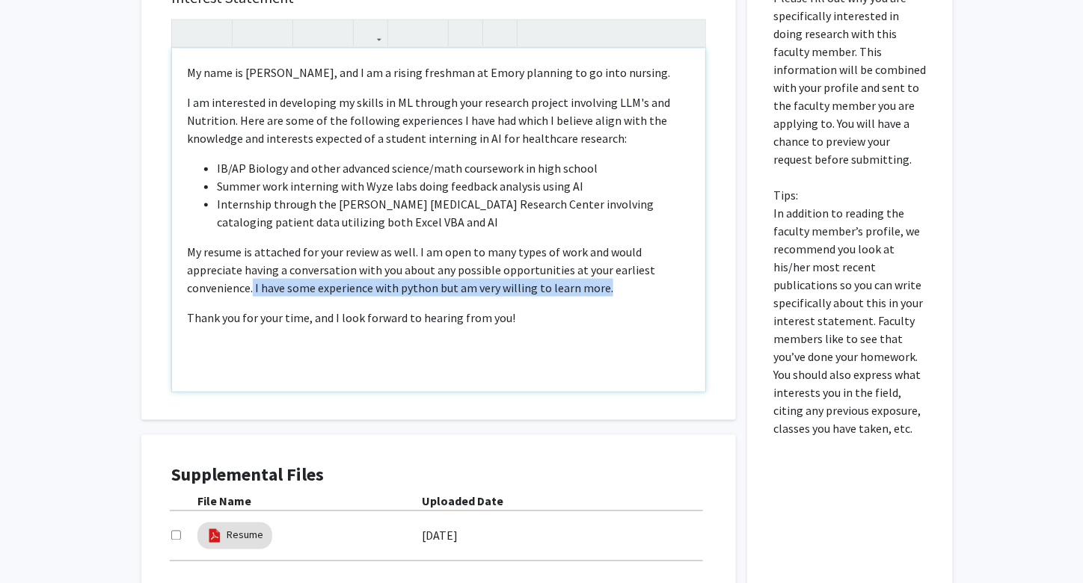
drag, startPoint x: 582, startPoint y: 282, endPoint x: 654, endPoint y: 268, distance: 73.8
click at [654, 268] on p "My resume is attached for your review as well. I am open to many types of work …" at bounding box center [438, 270] width 503 height 54
copy p "I have some experience with python but am very willing to learn more."
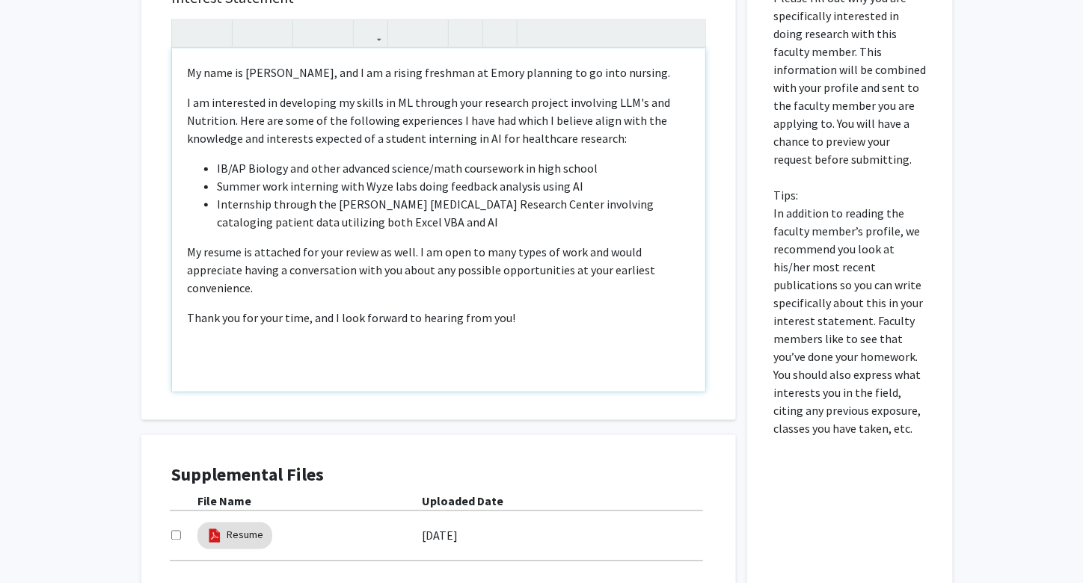
click at [411, 253] on p "My resume is attached for your review as well. I am open to many types of work …" at bounding box center [438, 270] width 503 height 54
click at [416, 256] on p "My resume is attached for your review as well. I am open to many types of work …" at bounding box center [438, 270] width 503 height 54
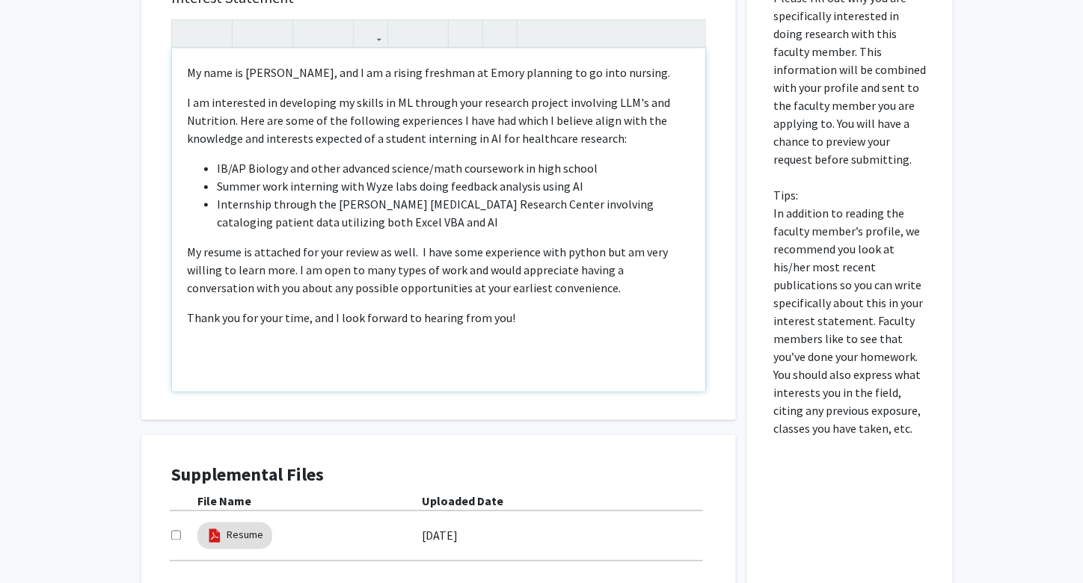
click at [411, 250] on p "My resume is attached for your review as well. I have some experience with pyth…" at bounding box center [438, 270] width 503 height 54
click at [617, 253] on p "My resume is attached for your review as well. I have some experience with pyth…" at bounding box center [438, 270] width 503 height 54
click at [318, 271] on p "My resume is attached for your review as well. I have some experience with pyth…" at bounding box center [438, 270] width 503 height 54
click at [297, 267] on p "My resume is attached for your review as well. I have some experience with pyth…" at bounding box center [438, 270] width 503 height 54
click at [578, 336] on div "My name is Hanming Huang, and I am a rising freshman at Emory planning to go in…" at bounding box center [438, 220] width 533 height 343
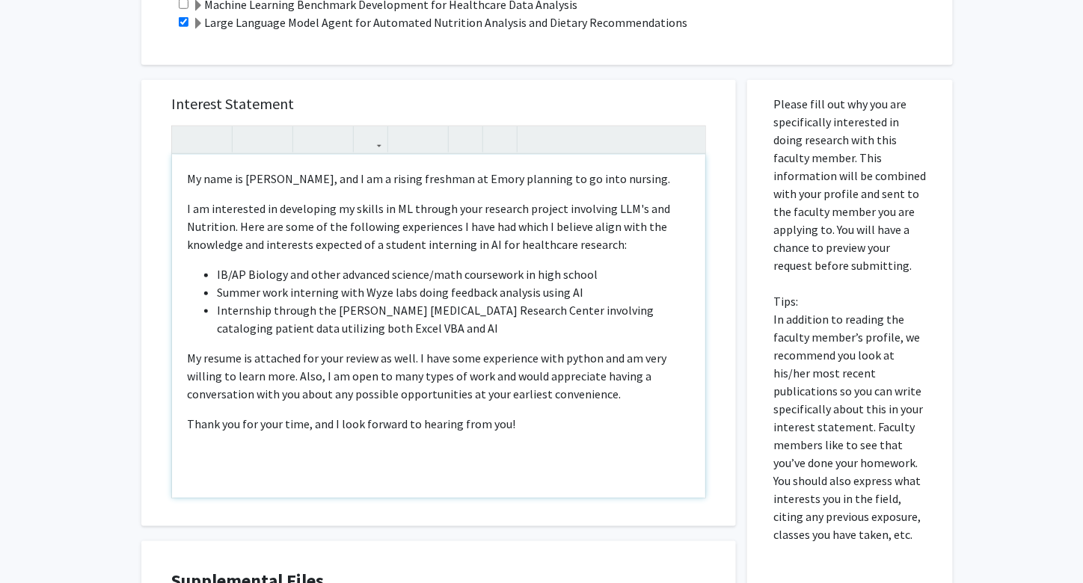
scroll to position [407, 0]
click at [583, 293] on li "Summer work interning with Wyze labs doing feedback analysis using AI" at bounding box center [453, 292] width 473 height 18
type textarea "<p>My name is Hanming Huang, and I am a rising freshman at Emory planning to go…"
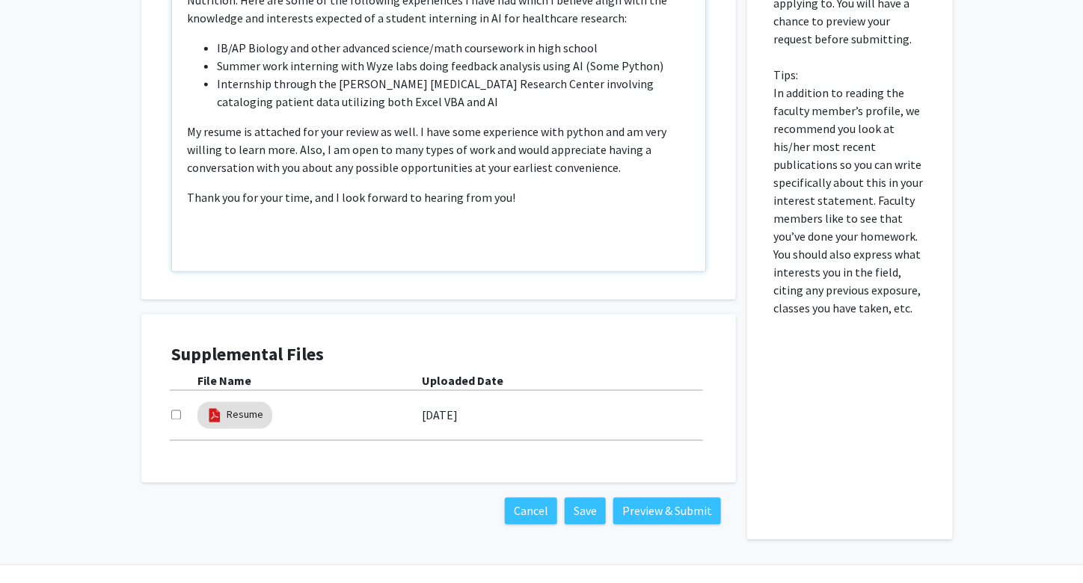
scroll to position [666, 0]
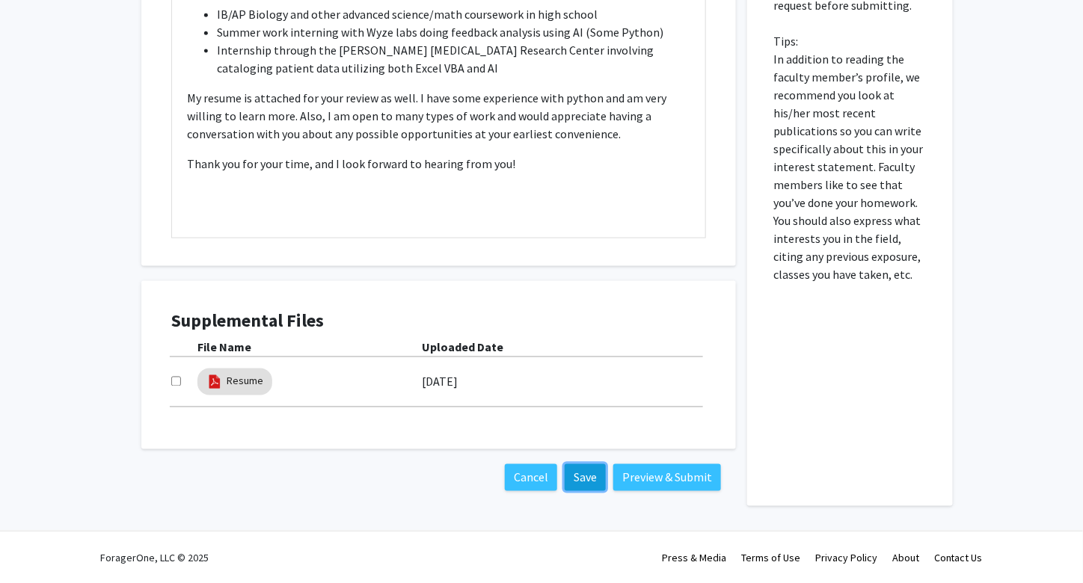
click at [580, 476] on button "Save" at bounding box center [584, 477] width 41 height 27
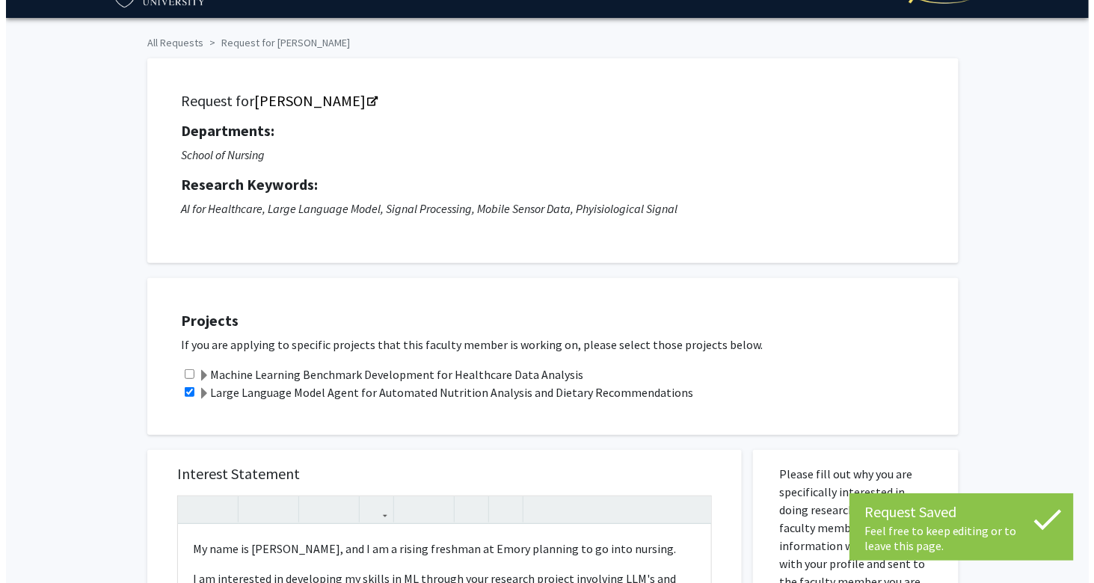
scroll to position [0, 0]
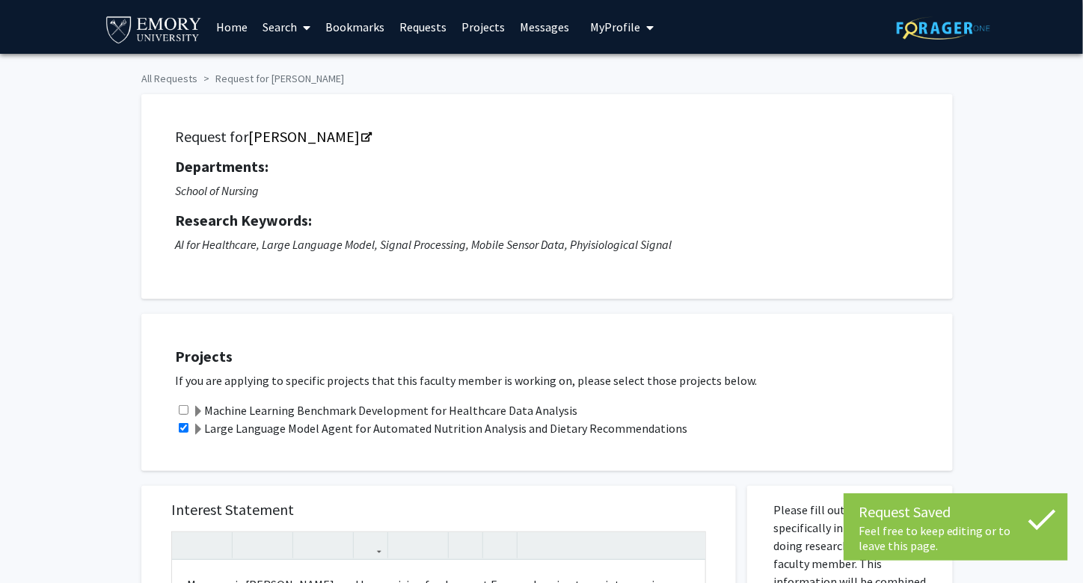
click at [604, 26] on span "My Profile" at bounding box center [615, 26] width 50 height 15
click at [431, 34] on link "Requests" at bounding box center [423, 27] width 62 height 52
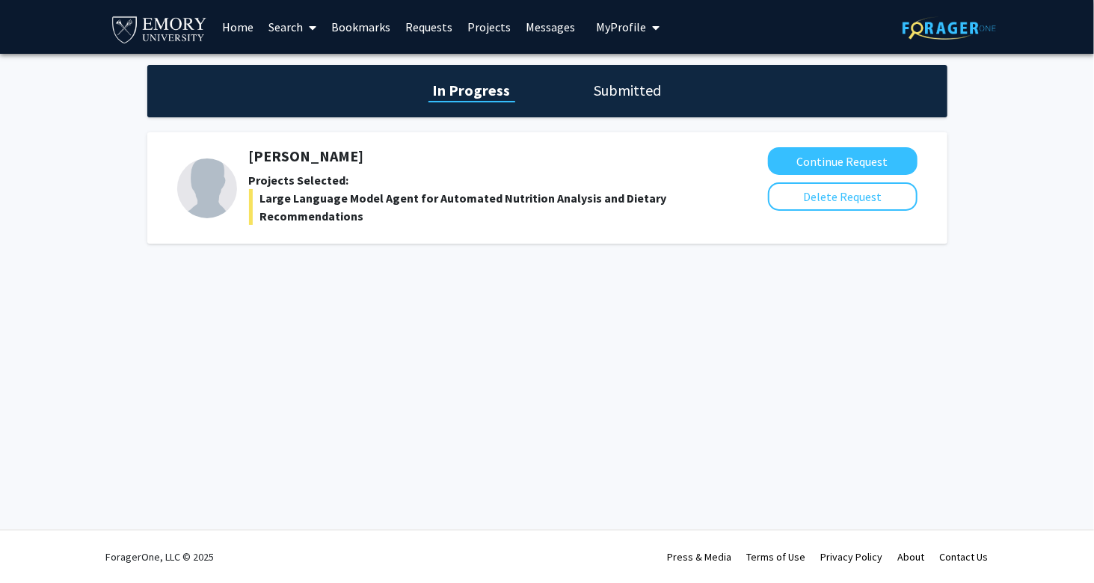
click at [478, 29] on link "Projects" at bounding box center [489, 27] width 58 height 52
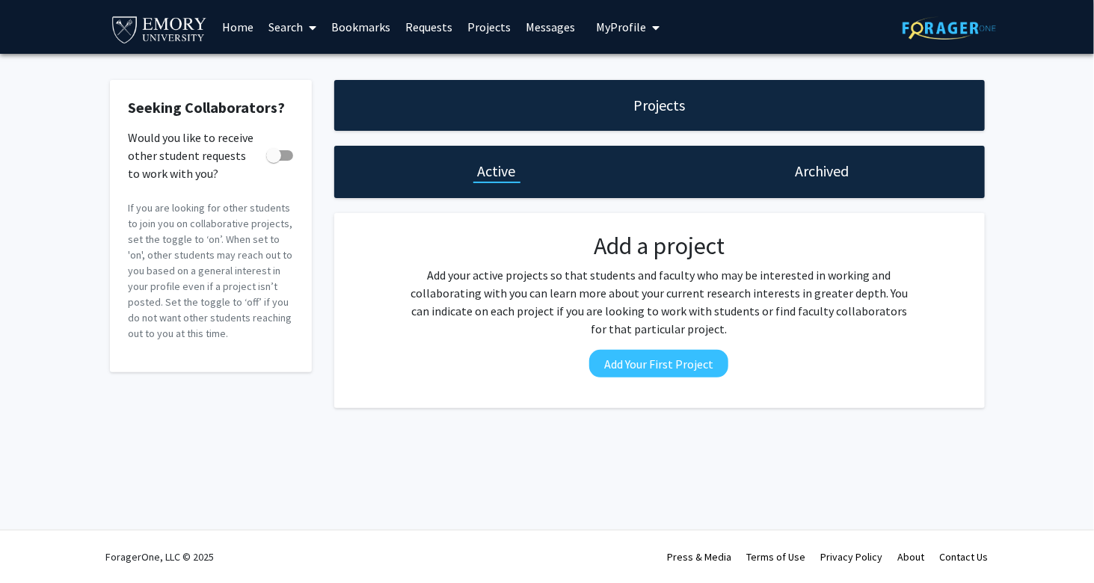
click at [240, 28] on link "Home" at bounding box center [238, 27] width 46 height 52
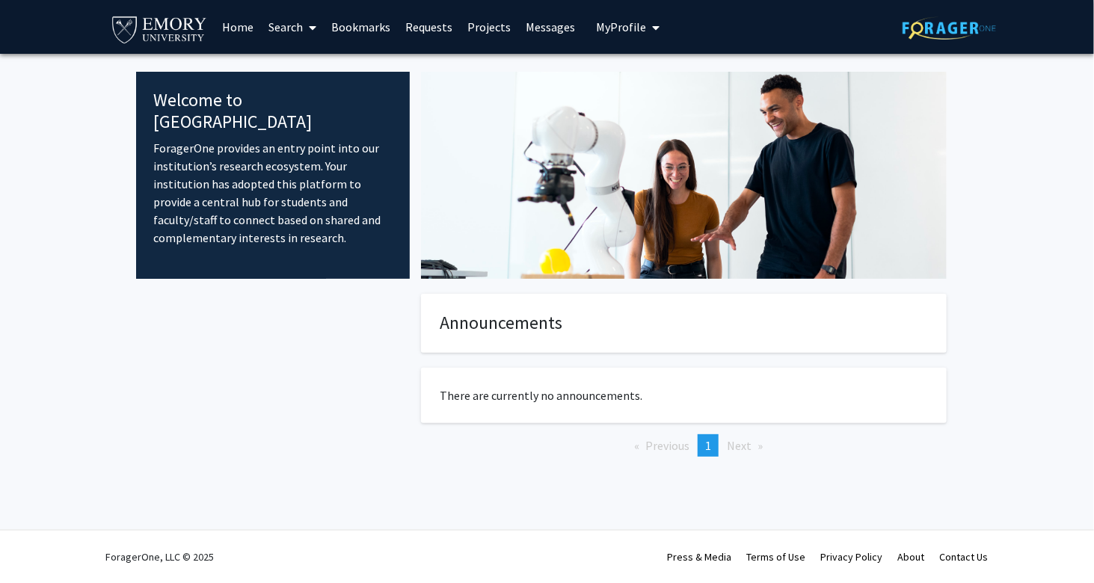
click at [164, 20] on img at bounding box center [159, 29] width 99 height 34
click at [177, 37] on img at bounding box center [159, 29] width 99 height 34
click at [236, 35] on link "Home" at bounding box center [238, 27] width 46 height 52
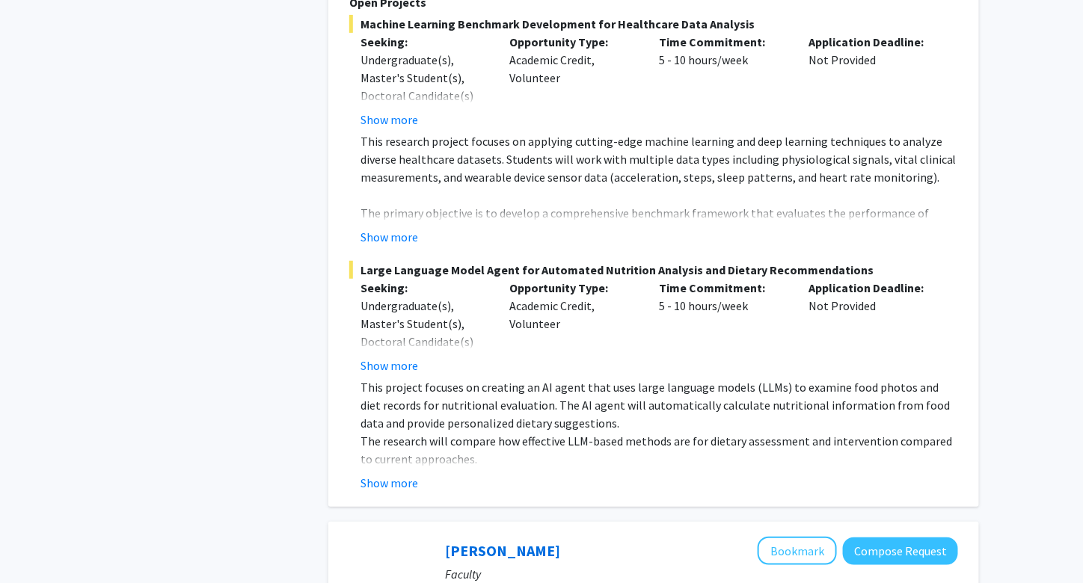
scroll to position [2069, 0]
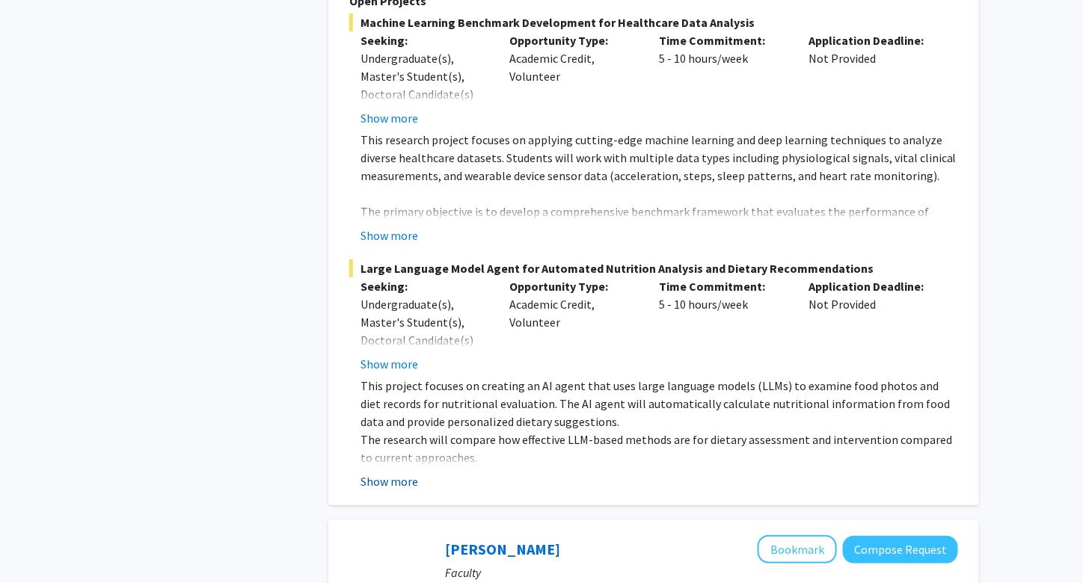
click at [405, 473] on button "Show more" at bounding box center [389, 482] width 58 height 18
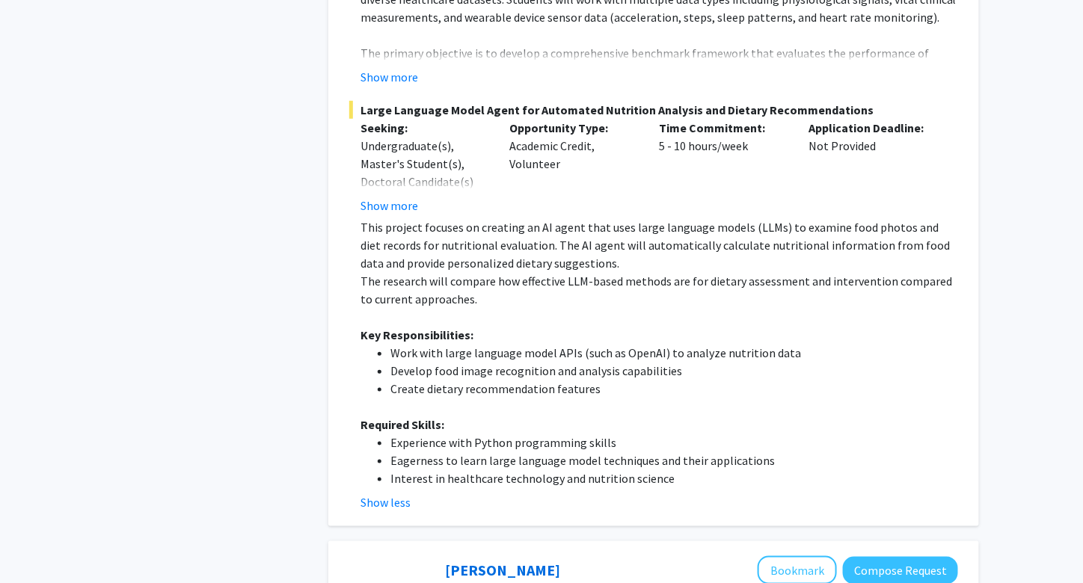
scroll to position [2231, 0]
